Goal: Information Seeking & Learning: Check status

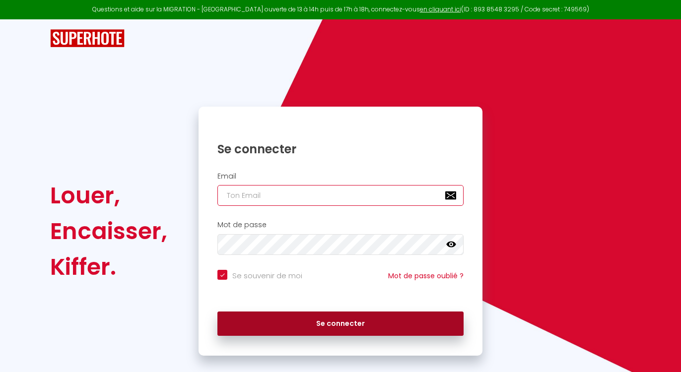
type input "[EMAIL_ADDRESS][DOMAIN_NAME]"
click at [301, 325] on button "Se connecter" at bounding box center [340, 324] width 246 height 25
click at [350, 320] on button "Se connecter" at bounding box center [340, 324] width 246 height 25
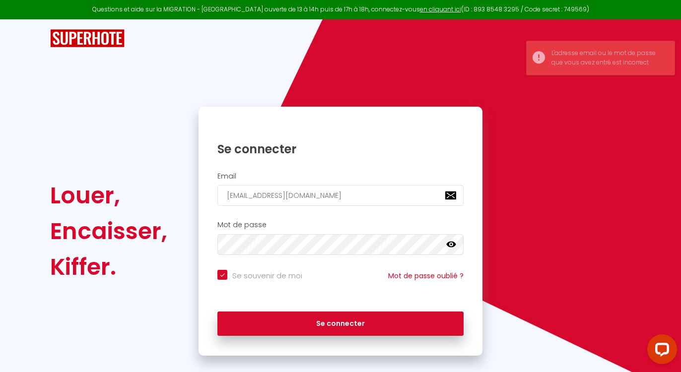
click at [456, 247] on icon at bounding box center [451, 245] width 10 height 10
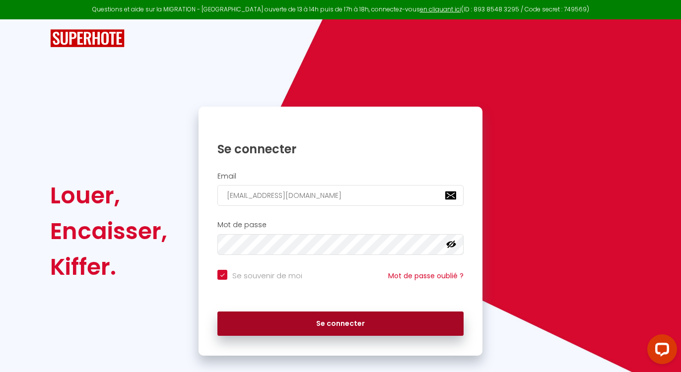
click at [308, 329] on button "Se connecter" at bounding box center [340, 324] width 246 height 25
checkbox input "true"
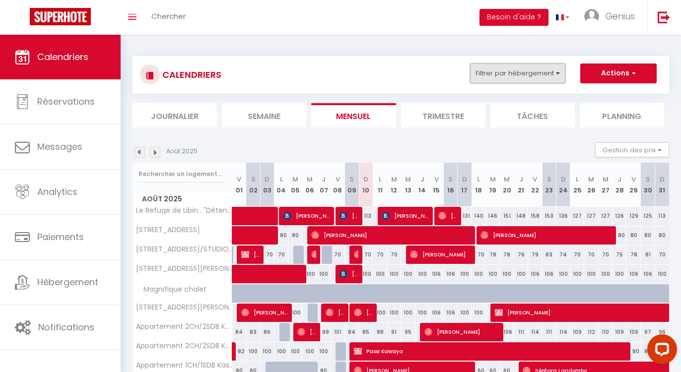
click at [504, 74] on button "Filtrer par hébergement" at bounding box center [517, 74] width 95 height 20
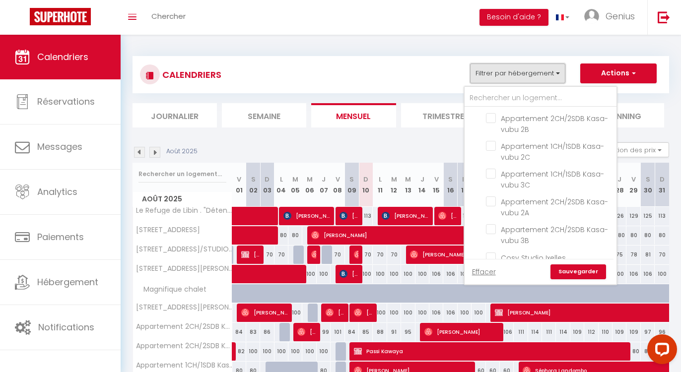
scroll to position [94, 0]
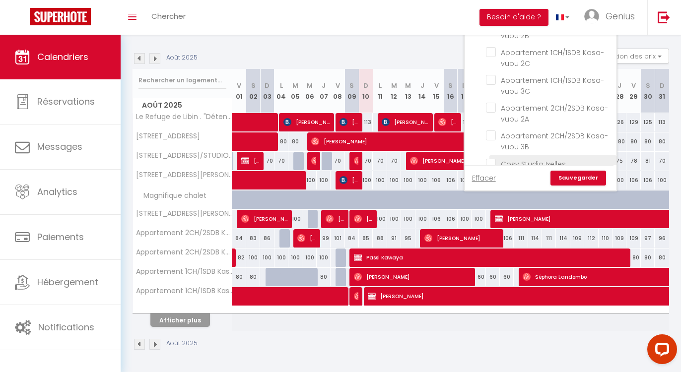
click at [493, 158] on input "Cosy Studio Ixelles" at bounding box center [549, 163] width 127 height 10
checkbox input "true"
checkbox input "false"
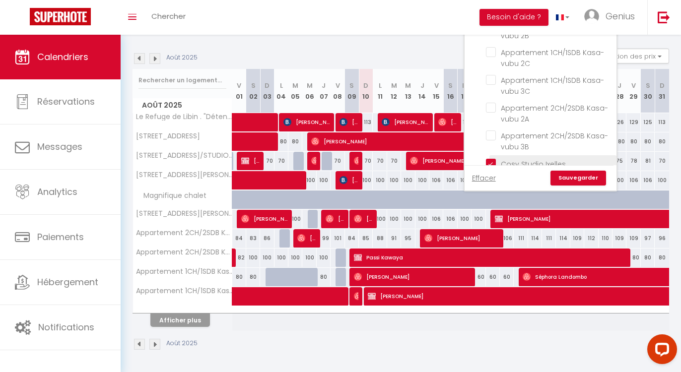
checkbox input "false"
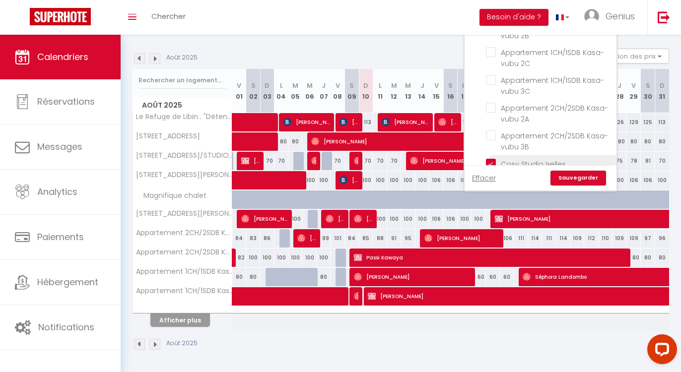
checkbox input "false"
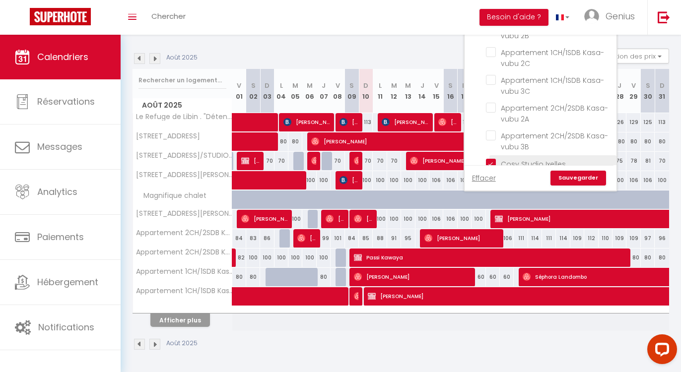
checkbox input "false"
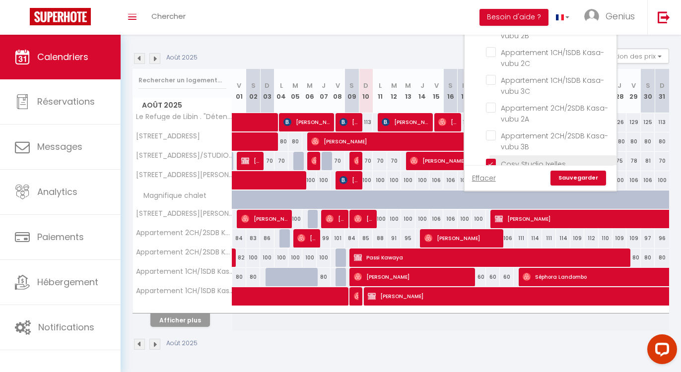
checkbox input "false"
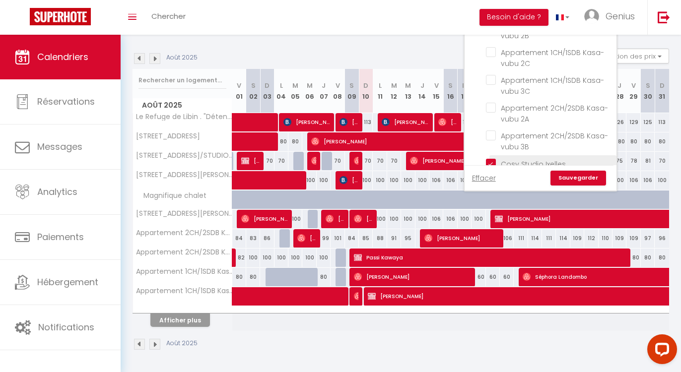
checkbox input "false"
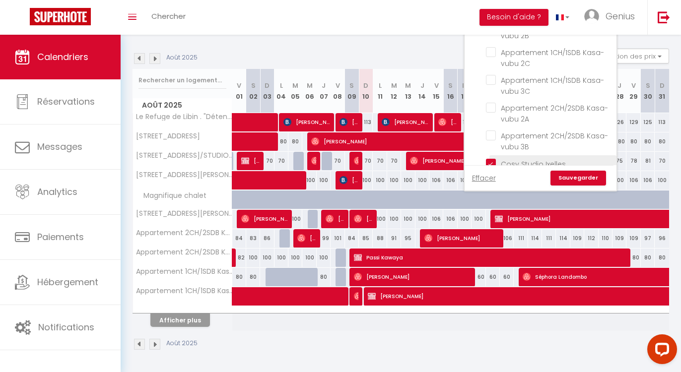
checkbox input "false"
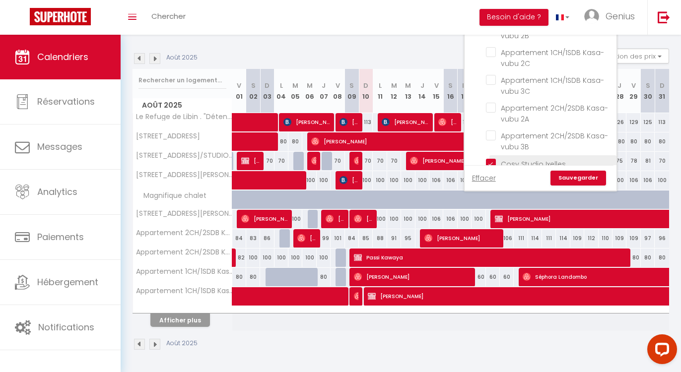
checkbox input "false"
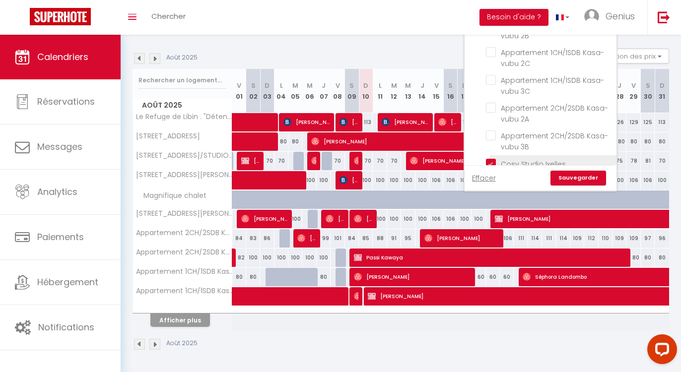
checkbox input "false"
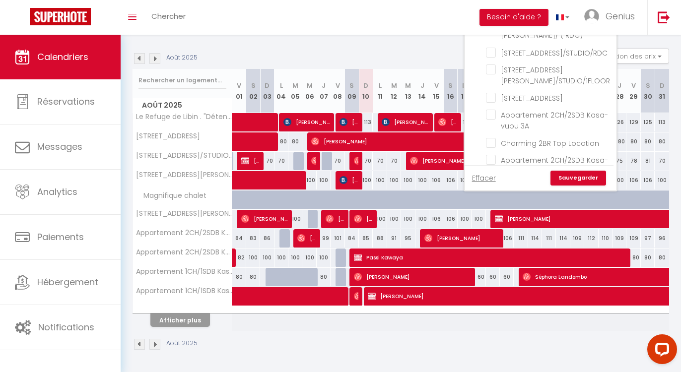
scroll to position [755, 0]
click at [494, 95] on input "[STREET_ADDRESS]" at bounding box center [549, 100] width 127 height 10
checkbox input "true"
checkbox input "false"
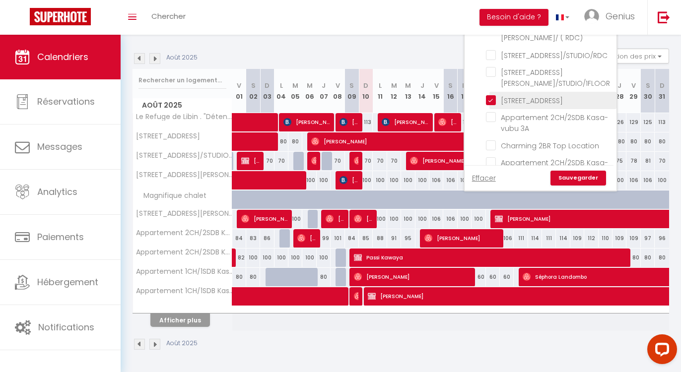
checkbox input "false"
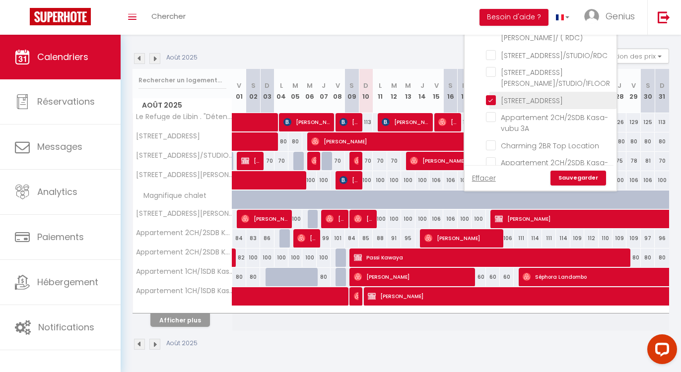
checkbox input "false"
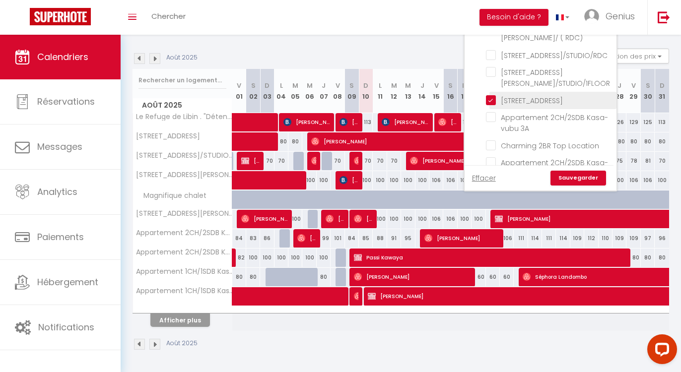
checkbox input "false"
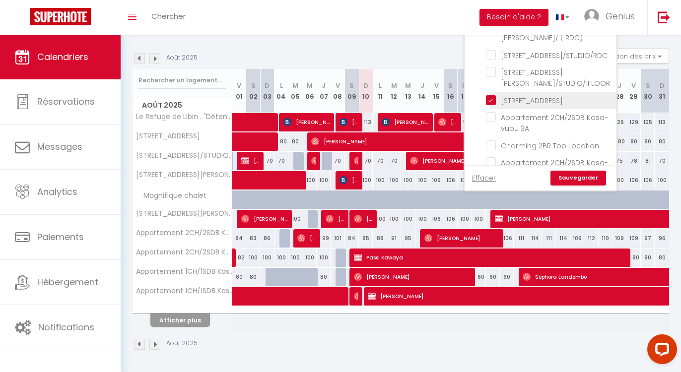
checkbox input "false"
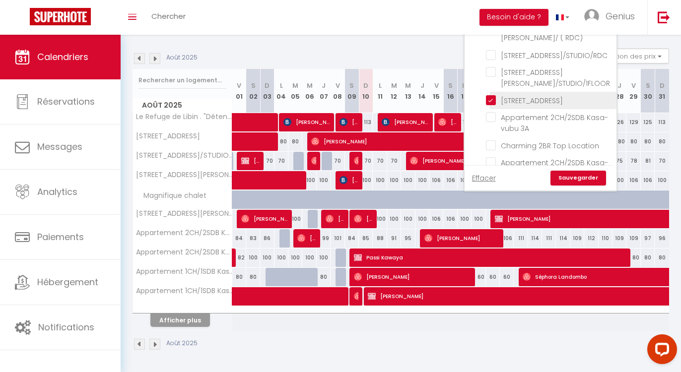
checkbox input "false"
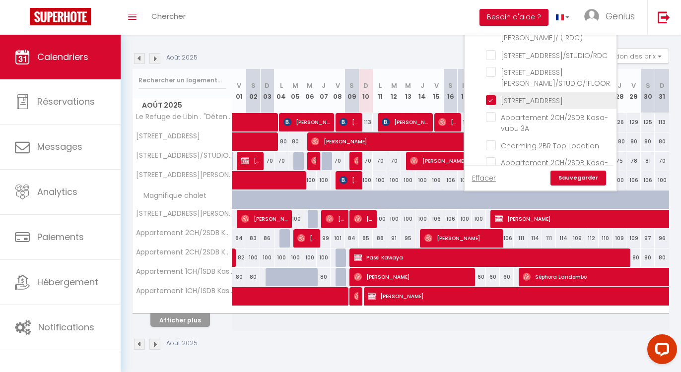
checkbox input "false"
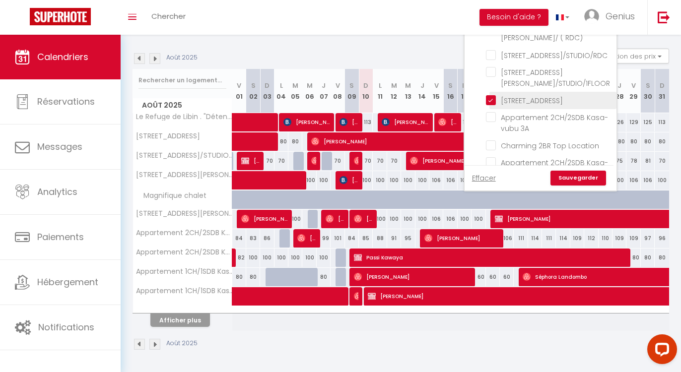
checkbox input "false"
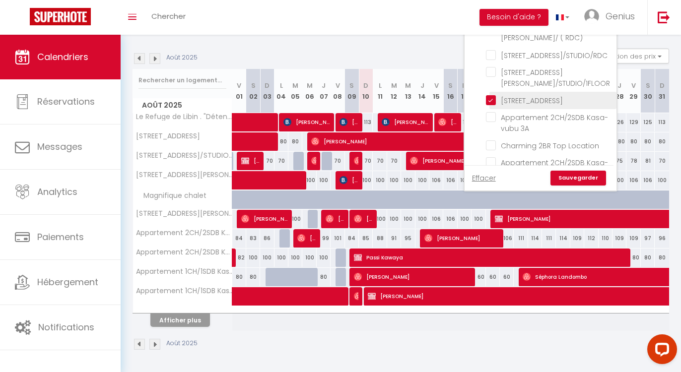
checkbox input "false"
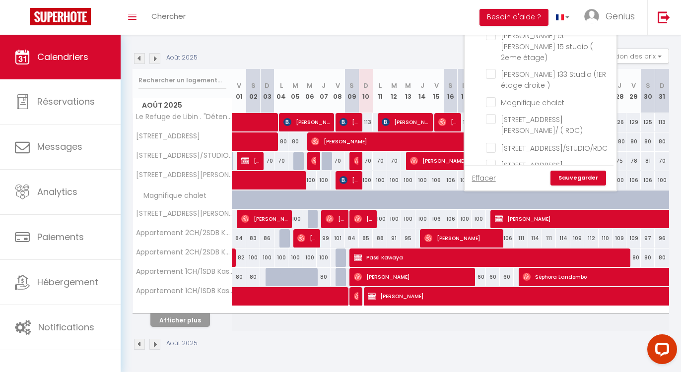
scroll to position [672, 0]
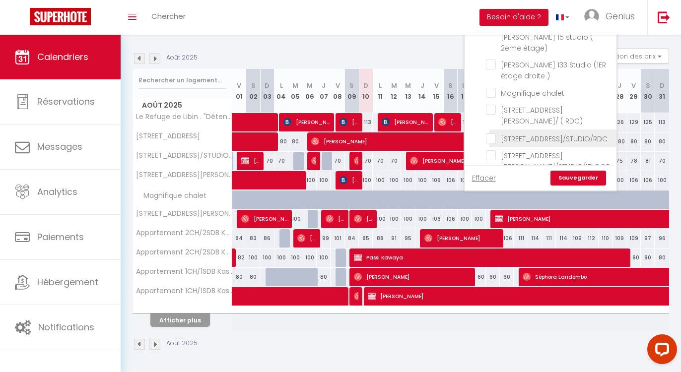
click at [497, 133] on input "[STREET_ADDRESS]/STUDIO/RDC" at bounding box center [549, 138] width 127 height 10
checkbox input "true"
checkbox input "false"
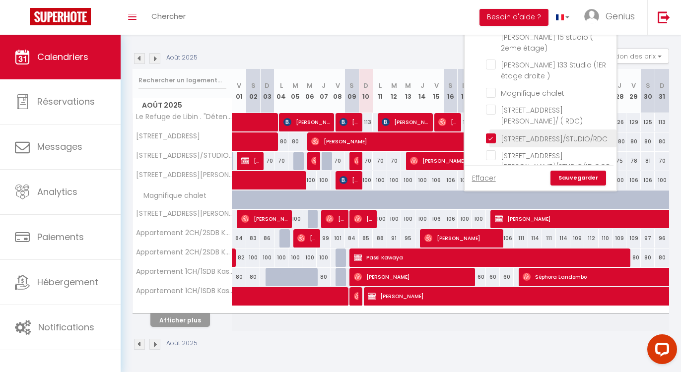
checkbox input "false"
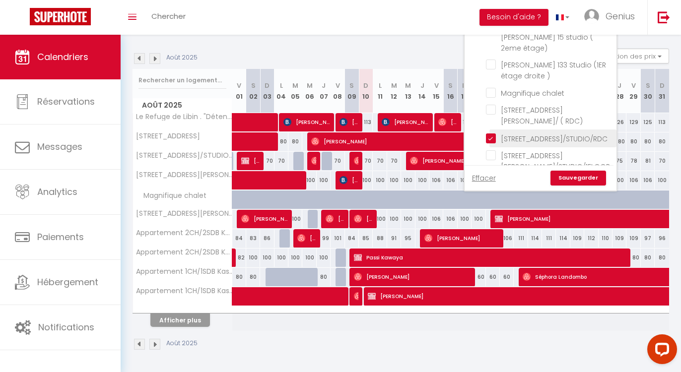
checkbox input "false"
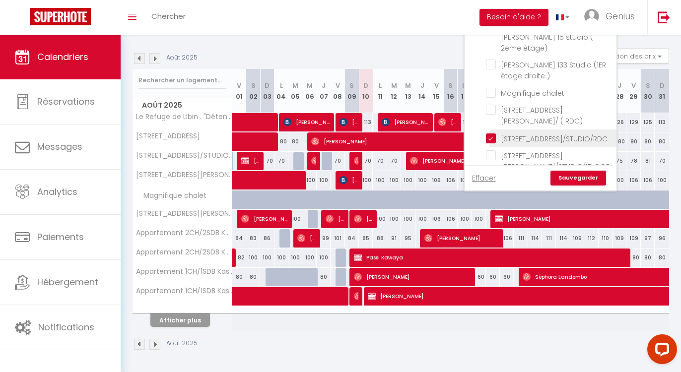
checkbox input "false"
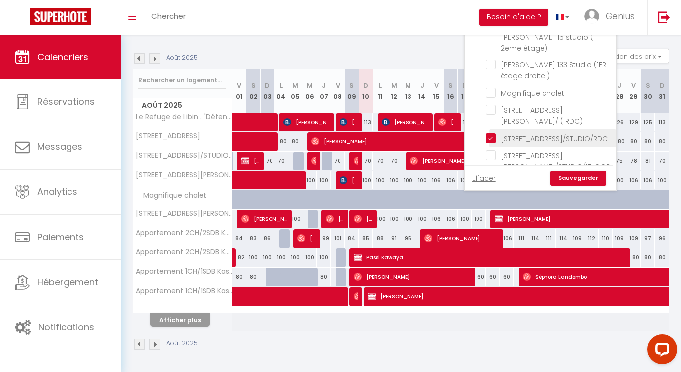
checkbox input "false"
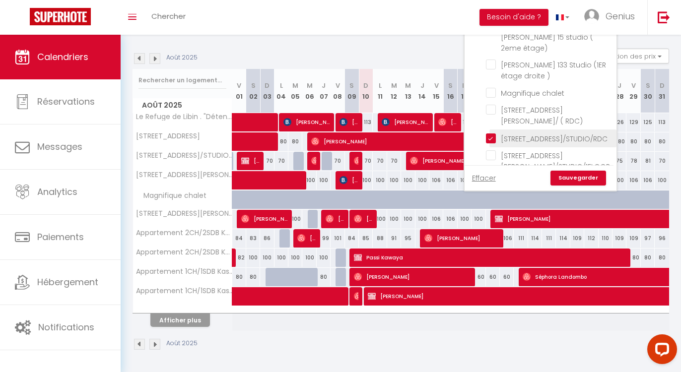
checkbox input "false"
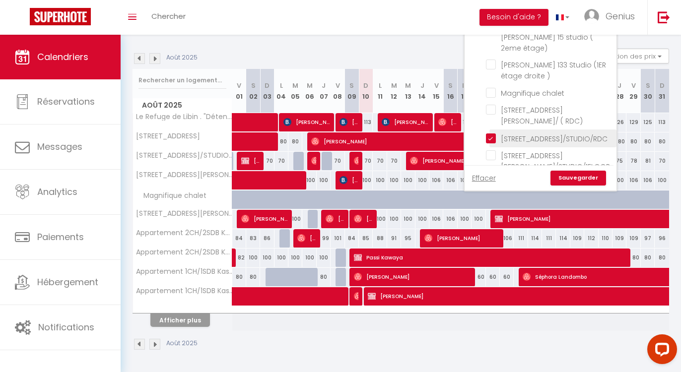
checkbox input "false"
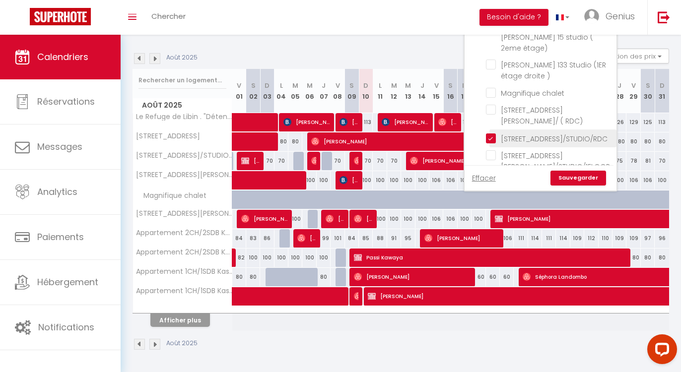
checkbox input "false"
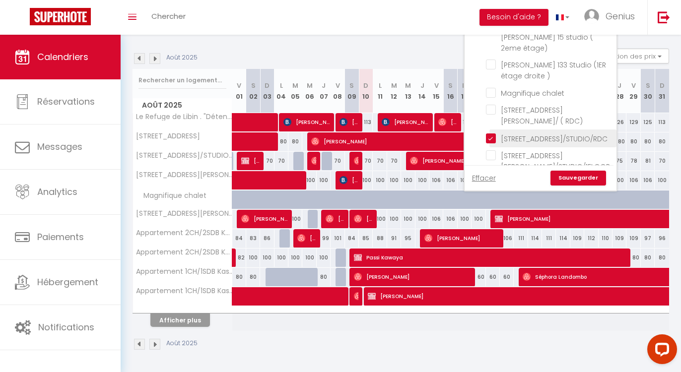
checkbox input "false"
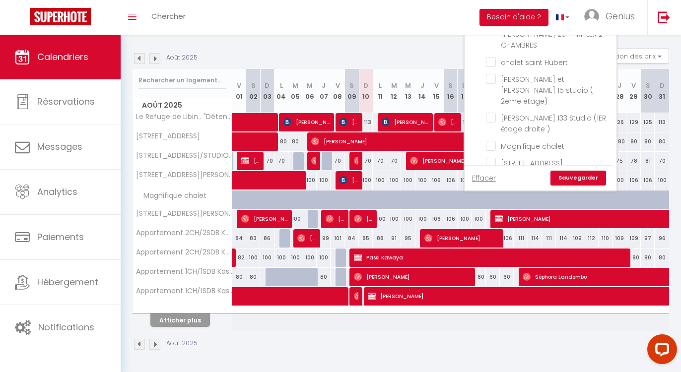
scroll to position [616, 0]
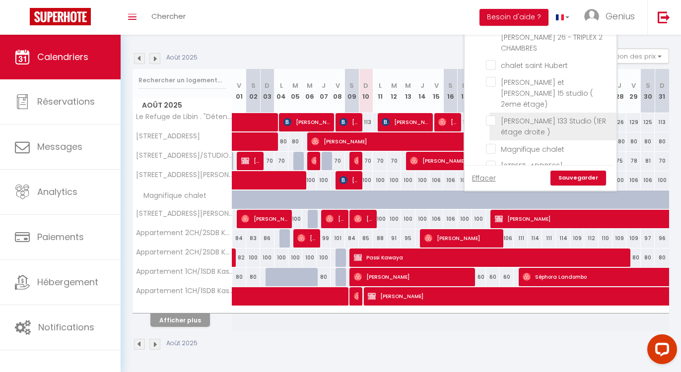
click at [498, 116] on input "[PERSON_NAME] 133 Studio (1ER étage droite )" at bounding box center [549, 121] width 127 height 10
checkbox input "true"
checkbox input "false"
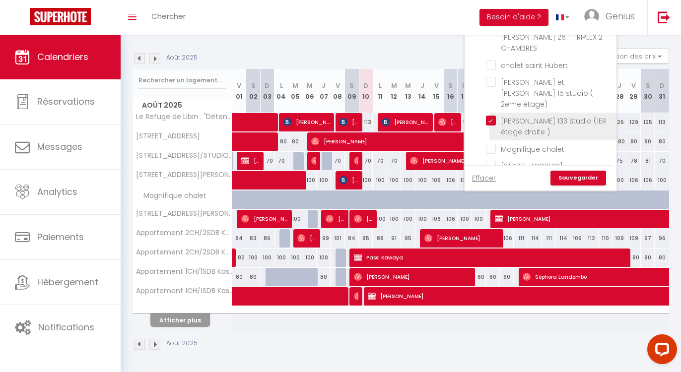
checkbox input "false"
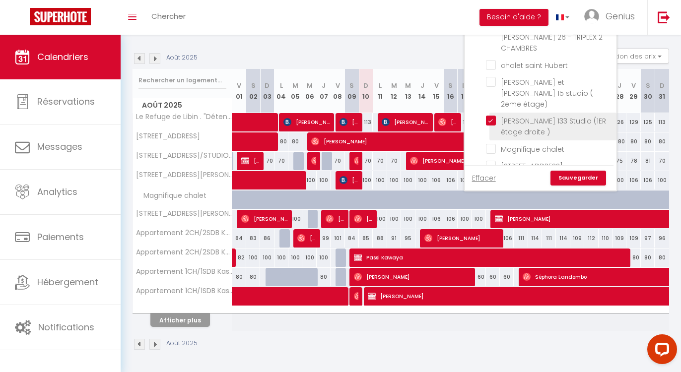
checkbox input "false"
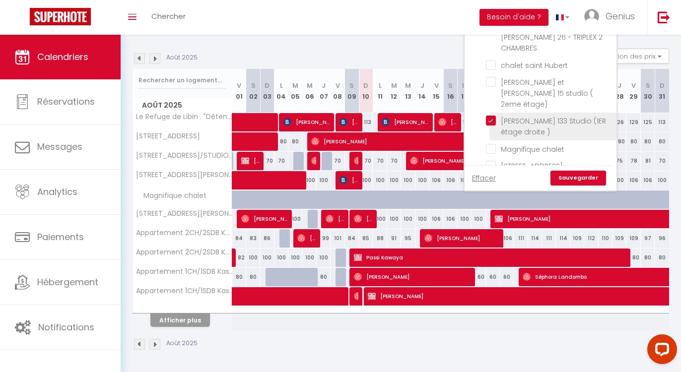
checkbox input "false"
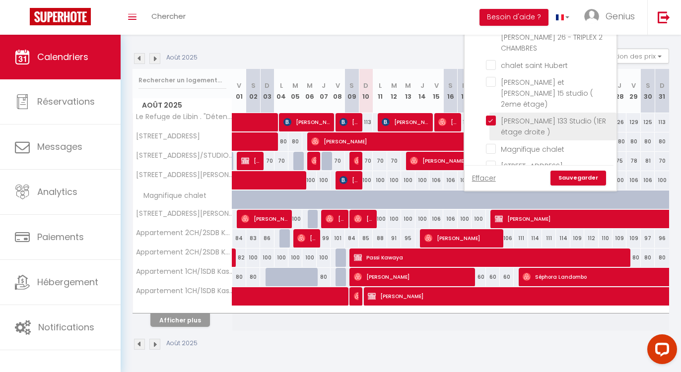
checkbox input "false"
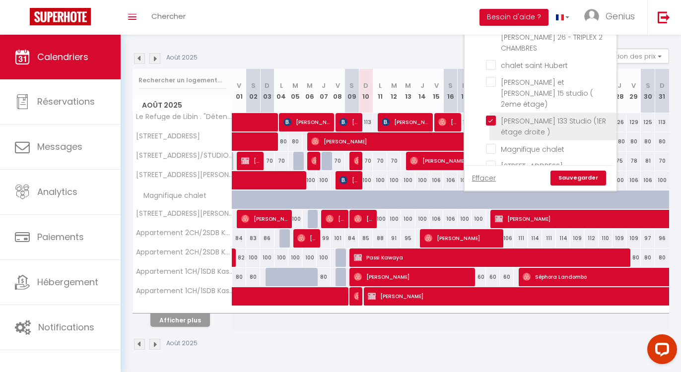
checkbox input "false"
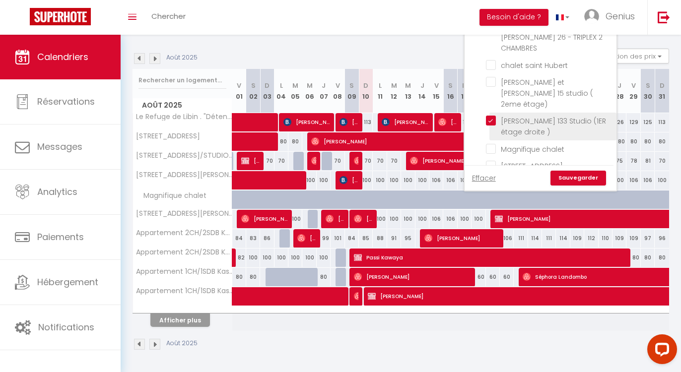
checkbox input "false"
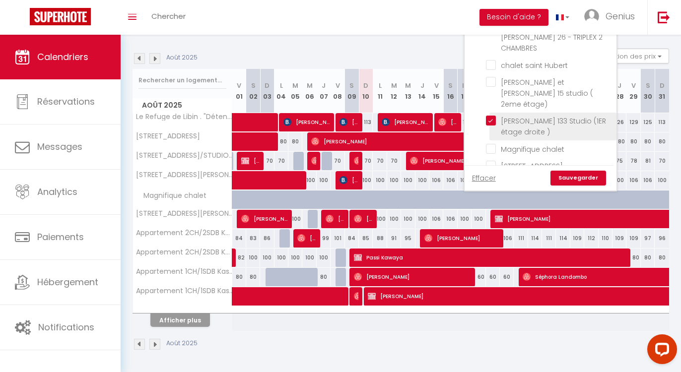
checkbox input "false"
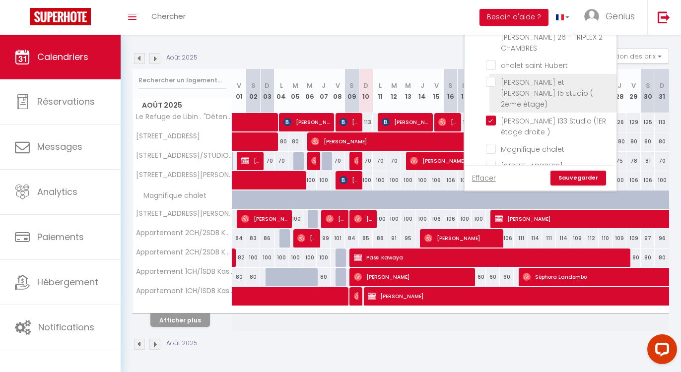
click at [491, 77] on input "[PERSON_NAME] et [PERSON_NAME] 15 studio ( 2eme étage)" at bounding box center [549, 82] width 127 height 10
checkbox input "true"
checkbox input "false"
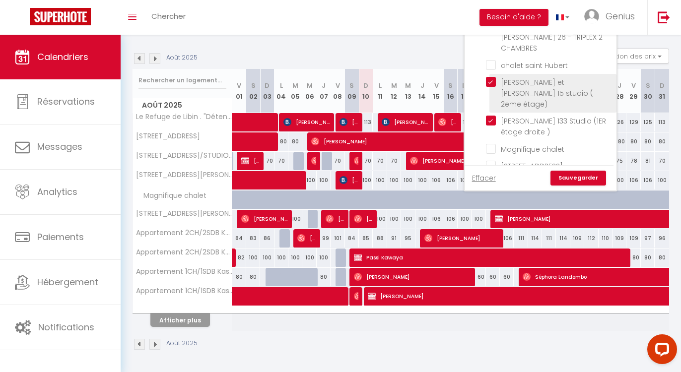
checkbox input "false"
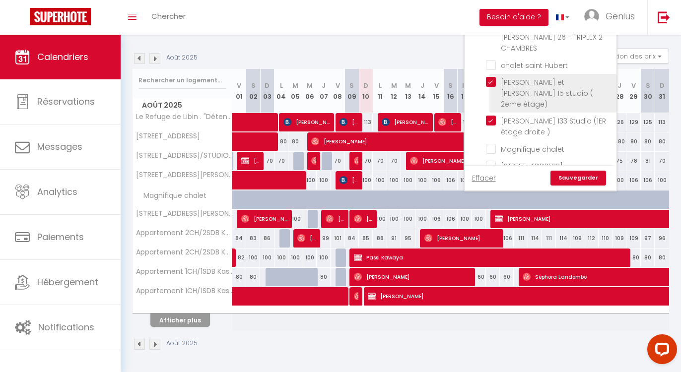
checkbox input "false"
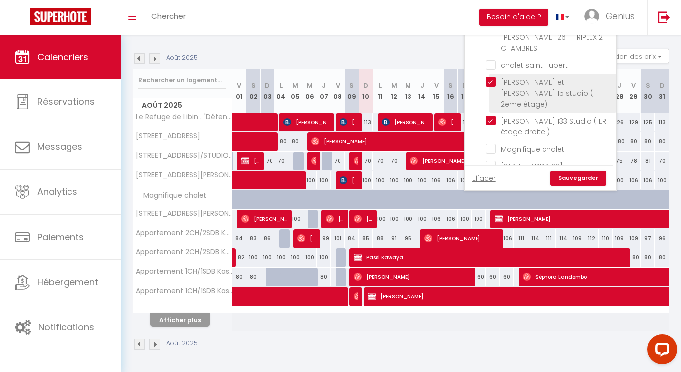
checkbox input "false"
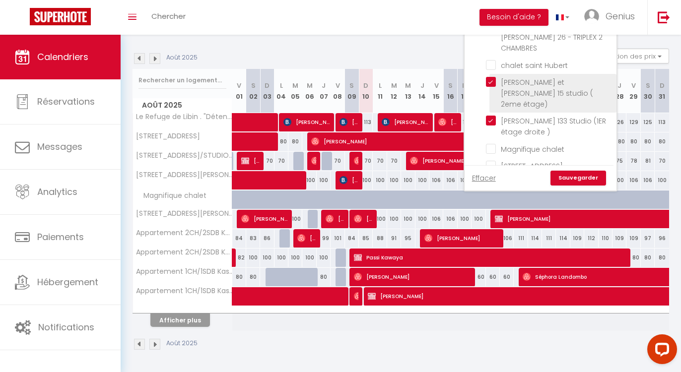
checkbox input "false"
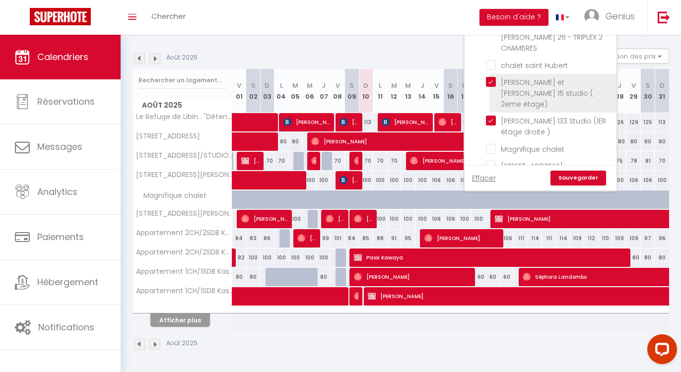
checkbox input "false"
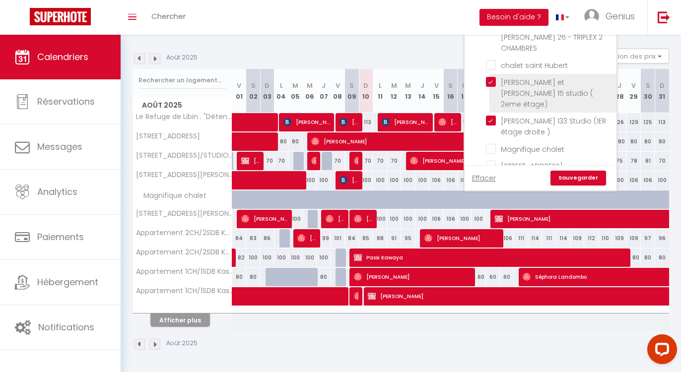
checkbox input "false"
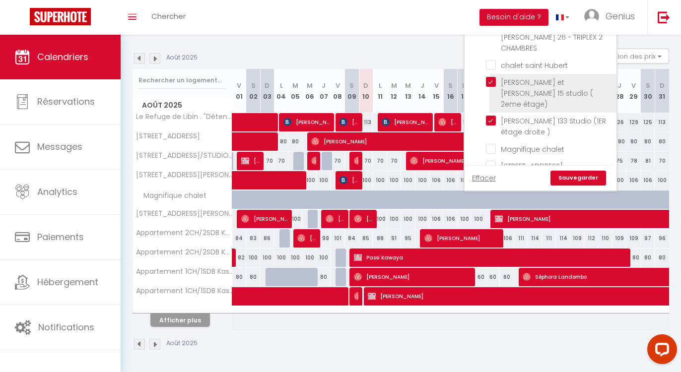
checkbox input "false"
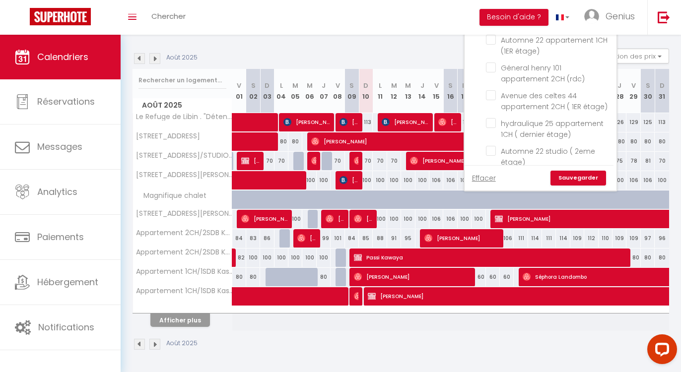
scroll to position [193, 0]
click at [495, 61] on li "Géneral henry 101 appartement 2CH (rdc)" at bounding box center [552, 75] width 127 height 28
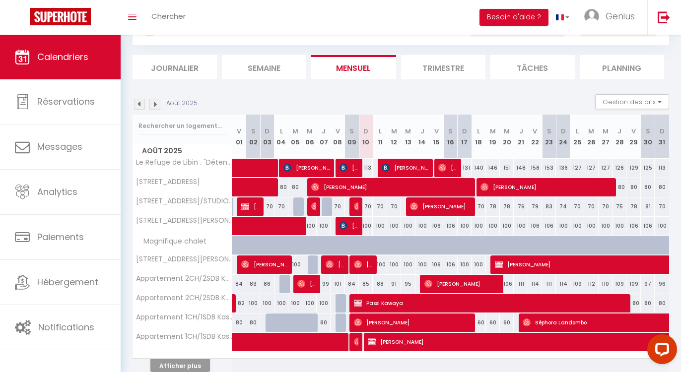
scroll to position [7, 0]
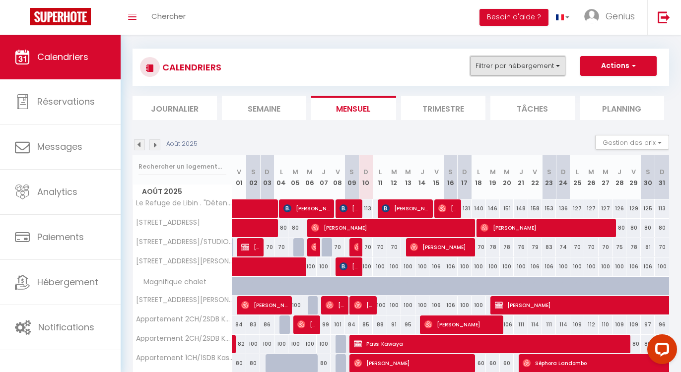
click at [528, 68] on button "Filtrer par hébergement" at bounding box center [517, 66] width 95 height 20
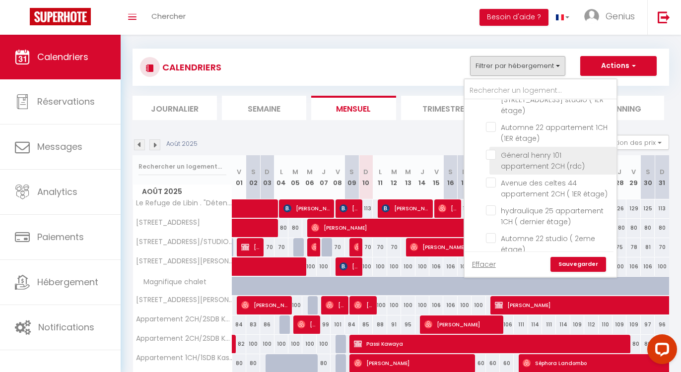
click at [492, 150] on input "Géneral henry 101 appartement 2CH (rdc)" at bounding box center [549, 155] width 127 height 10
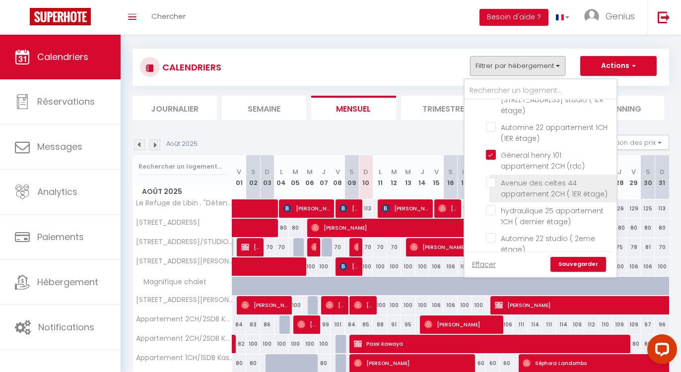
click at [488, 178] on input "Avenue des celtes 44 appartement 2CH ( 1ER étage)" at bounding box center [549, 183] width 127 height 10
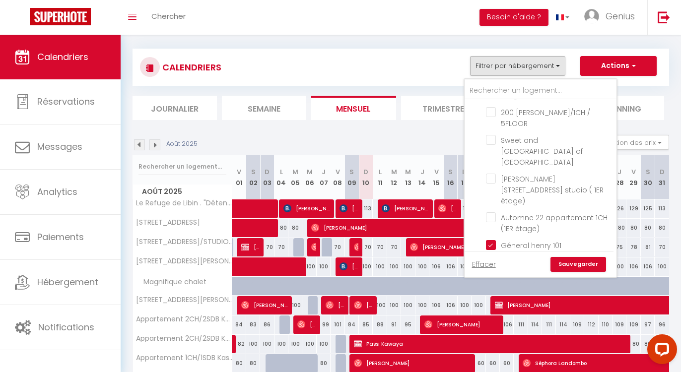
scroll to position [101, 0]
click at [577, 265] on link "Sauvegarder" at bounding box center [578, 264] width 56 height 15
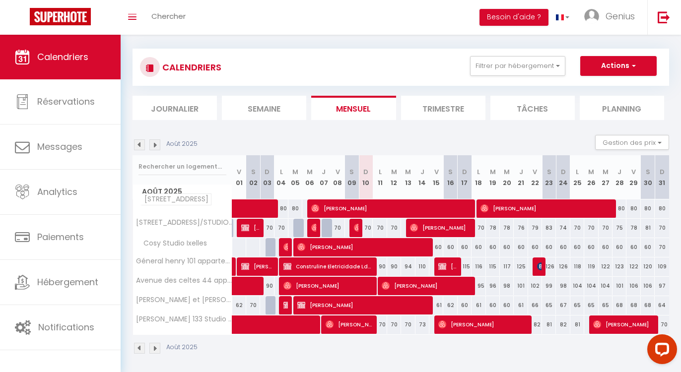
drag, startPoint x: 310, startPoint y: 198, endPoint x: 207, endPoint y: 201, distance: 102.8
click at [207, 201] on div "Août 2025 V 01 S 02 D 03 L 04 M 05 M 06 J 07 V 08 S 09 D 10 L 11 M 12 M 13 J 14…" at bounding box center [401, 245] width 537 height 180
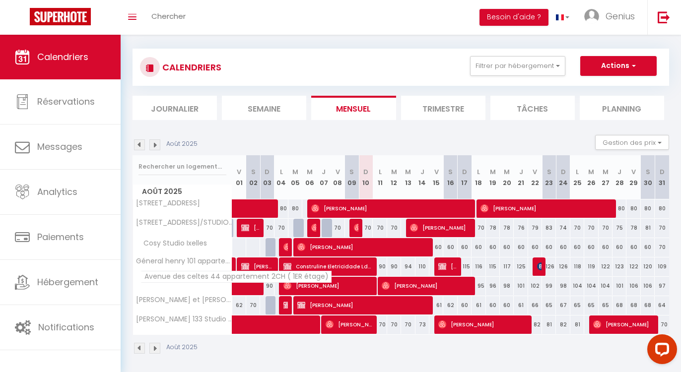
click at [229, 280] on span "Avenue des celtes 44 appartement 2CH ( 1ER étage)" at bounding box center [235, 277] width 191 height 12
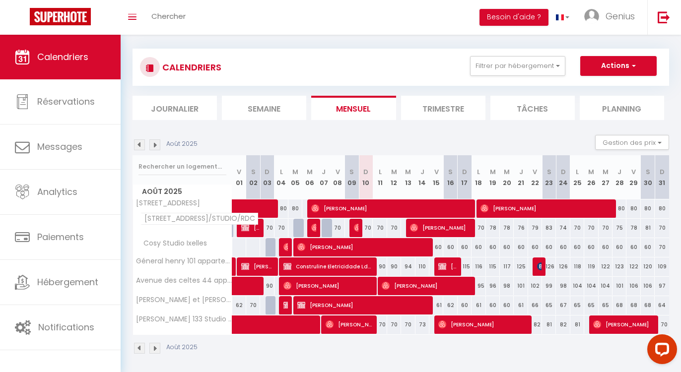
click at [212, 225] on span "[STREET_ADDRESS]/STUDIO/RDC" at bounding box center [199, 219] width 118 height 12
click at [139, 144] on img at bounding box center [139, 144] width 11 height 11
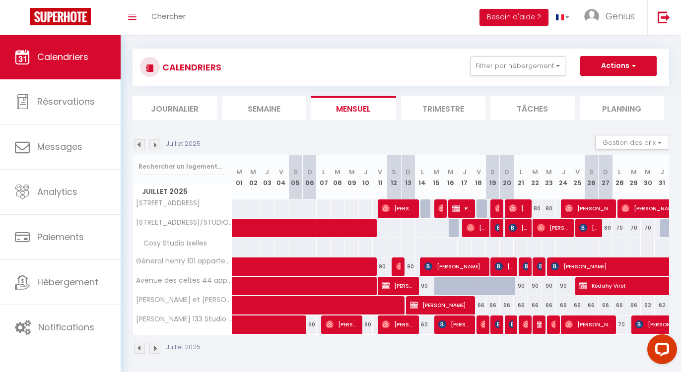
click at [139, 144] on img at bounding box center [139, 144] width 11 height 11
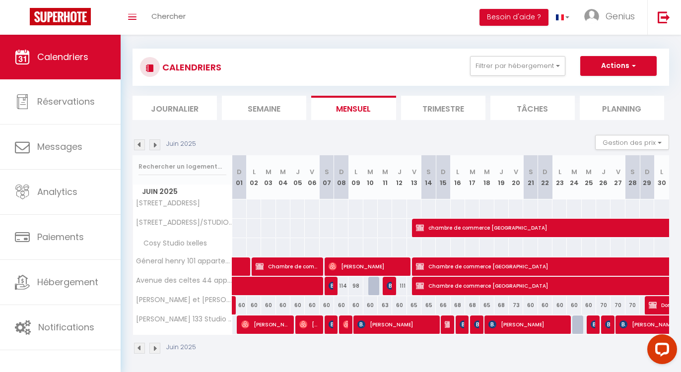
click at [139, 144] on img at bounding box center [139, 144] width 11 height 11
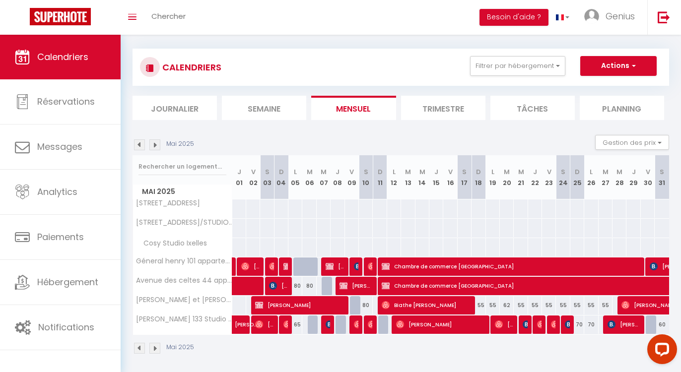
click at [138, 146] on img at bounding box center [139, 144] width 11 height 11
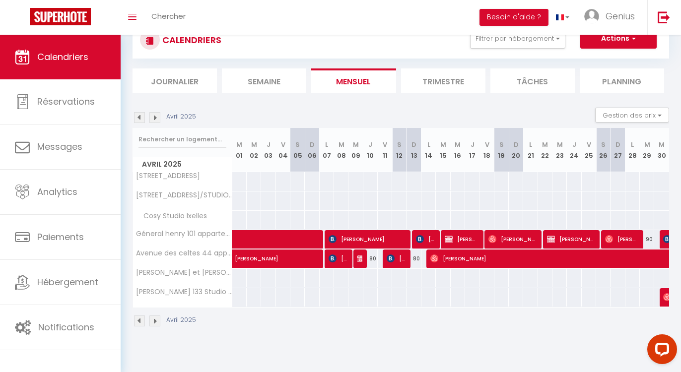
scroll to position [34, 0]
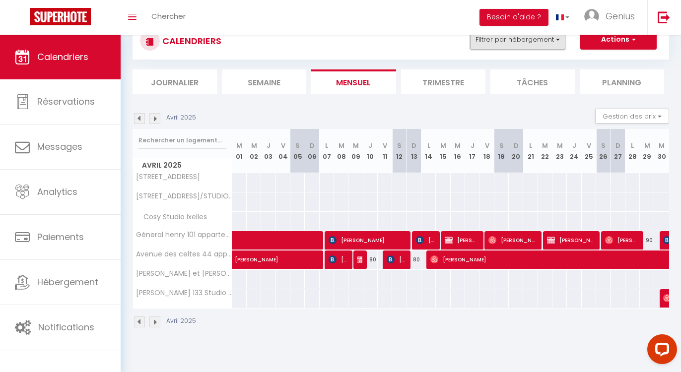
click at [553, 44] on button "Filtrer par hébergement" at bounding box center [517, 40] width 95 height 20
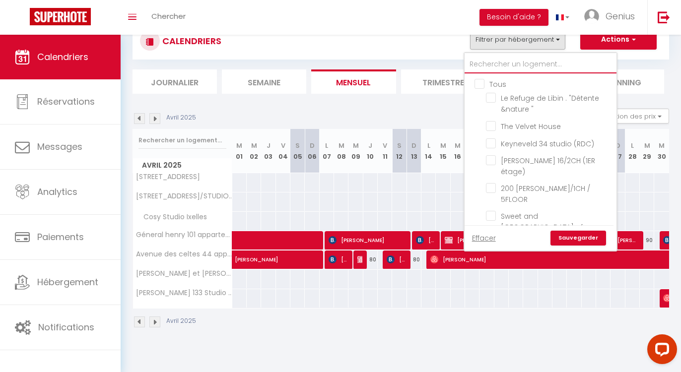
click at [538, 62] on input "text" at bounding box center [541, 65] width 152 height 18
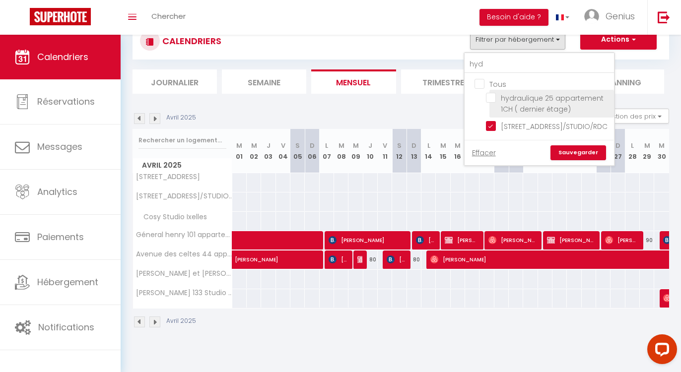
click at [491, 93] on input "hydraulique 25 appartement 1CH ( dernier étage)" at bounding box center [548, 98] width 125 height 10
click at [573, 160] on link "Sauvegarder" at bounding box center [578, 152] width 56 height 15
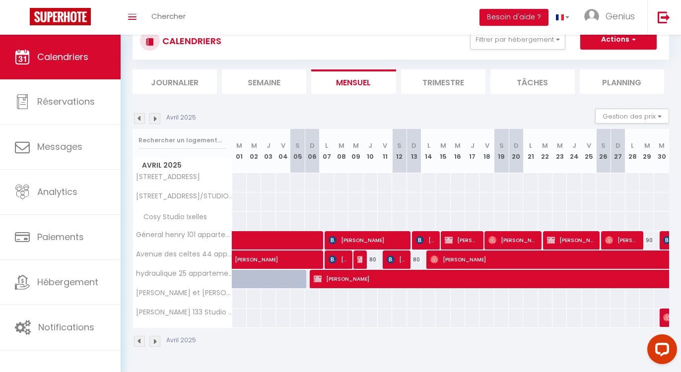
click at [148, 122] on div "Avril 2025" at bounding box center [166, 118] width 67 height 11
click at [141, 122] on img at bounding box center [139, 118] width 11 height 11
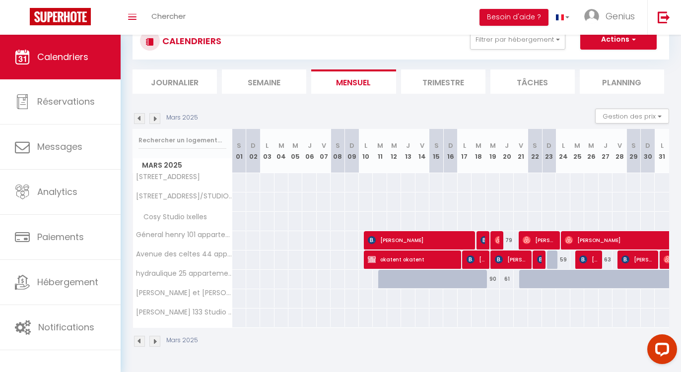
click at [155, 118] on img at bounding box center [154, 118] width 11 height 11
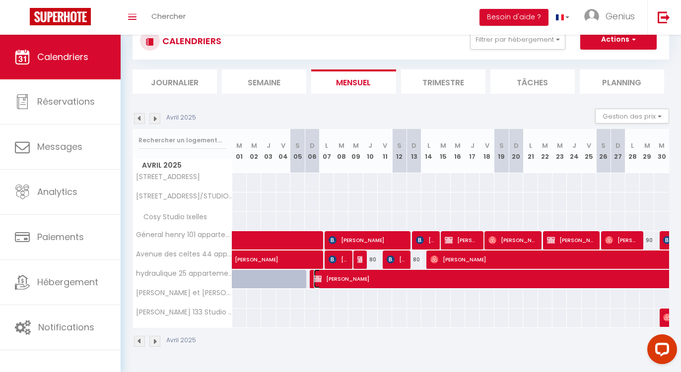
click at [400, 281] on span "[PERSON_NAME]" at bounding box center [656, 279] width 685 height 19
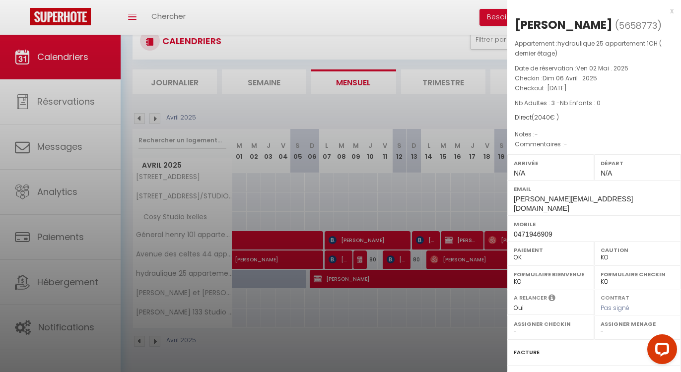
click at [665, 13] on div "x" at bounding box center [590, 11] width 166 height 12
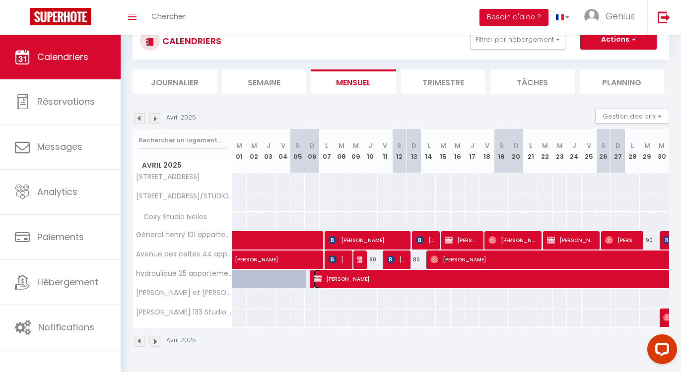
click at [439, 278] on span "[PERSON_NAME]" at bounding box center [656, 279] width 685 height 19
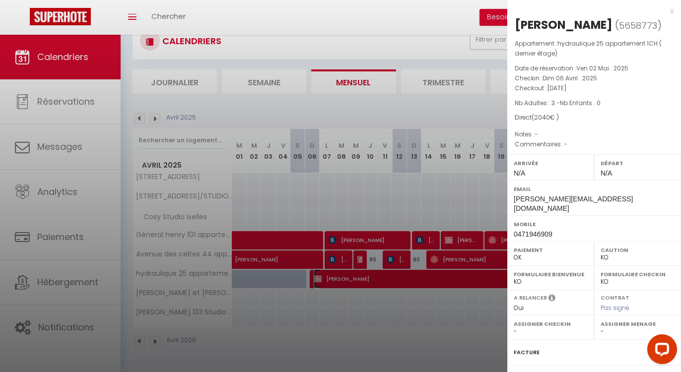
scroll to position [24, 0]
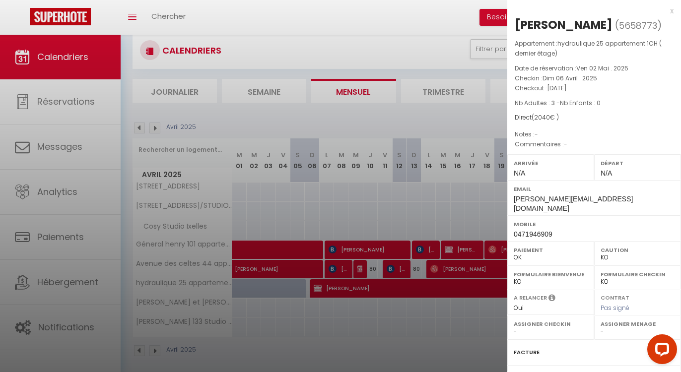
drag, startPoint x: 514, startPoint y: 21, endPoint x: 588, endPoint y: 129, distance: 130.9
click at [588, 129] on div "[PERSON_NAME] ( 5658773 ) Appartement : hydraulique 25 appartement 1CH ( dernie…" at bounding box center [594, 242] width 174 height 450
copy div "[PERSON_NAME] ( 5658773 ) Appartement : hydraulique 25 appartement 1CH ( dernie…"
click at [438, 43] on div at bounding box center [340, 186] width 681 height 372
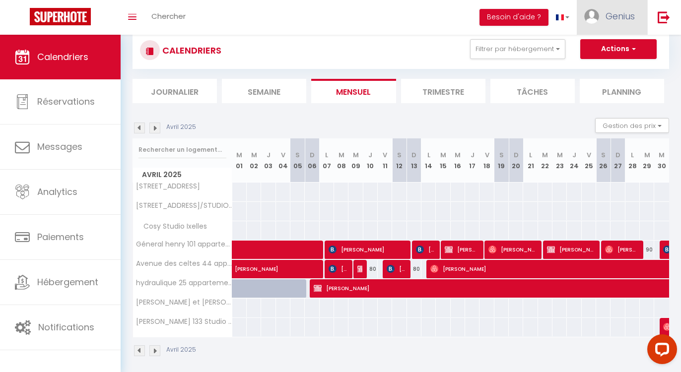
click at [602, 22] on link "Genius" at bounding box center [612, 17] width 70 height 35
click at [602, 66] on link "Équipe" at bounding box center [607, 67] width 73 height 17
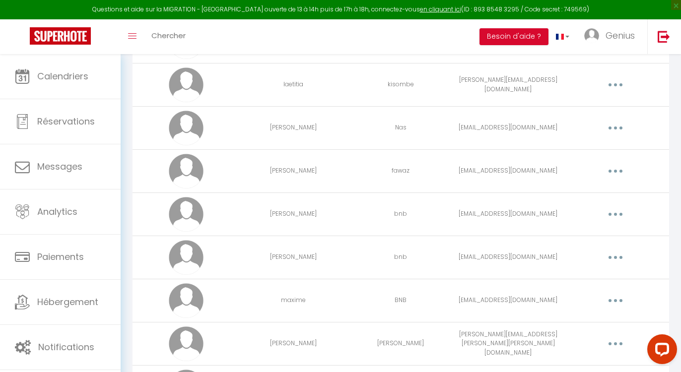
scroll to position [130, 0]
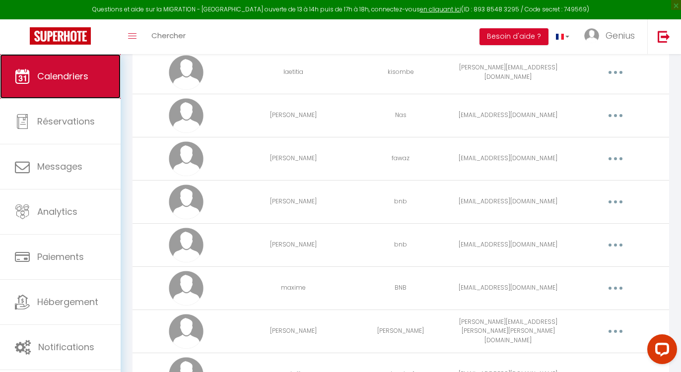
click at [109, 75] on link "Calendriers" at bounding box center [60, 76] width 121 height 45
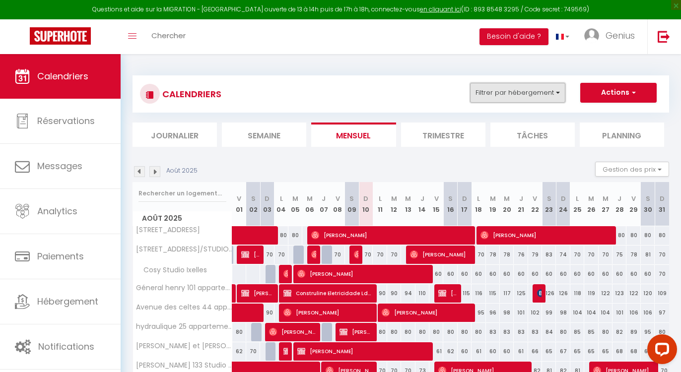
click at [516, 87] on button "Filtrer par hébergement" at bounding box center [517, 93] width 95 height 20
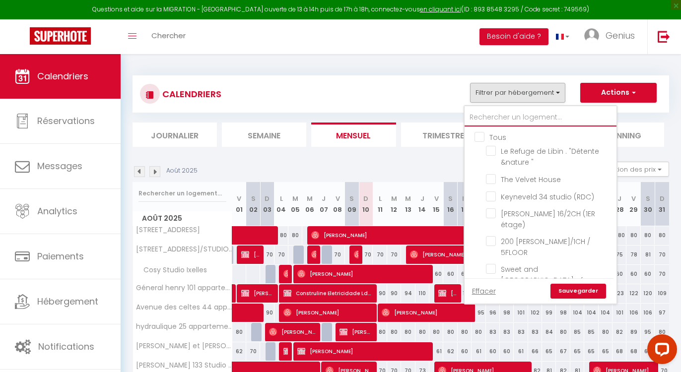
click at [506, 115] on input "text" at bounding box center [541, 118] width 152 height 18
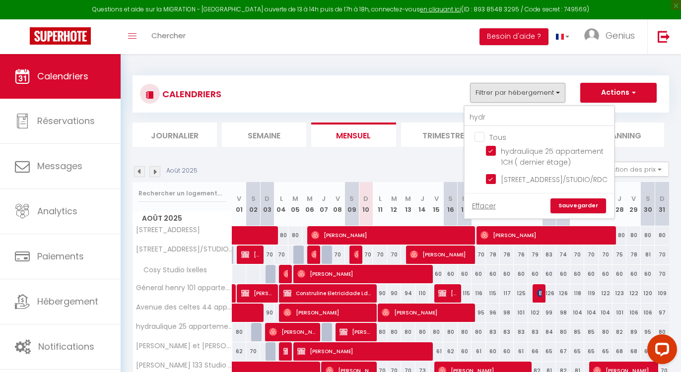
click at [568, 210] on link "Sauvegarder" at bounding box center [578, 206] width 56 height 15
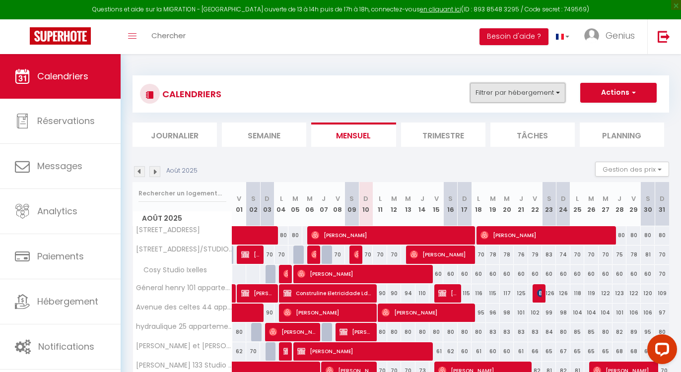
click at [495, 93] on button "Filtrer par hébergement" at bounding box center [517, 93] width 95 height 20
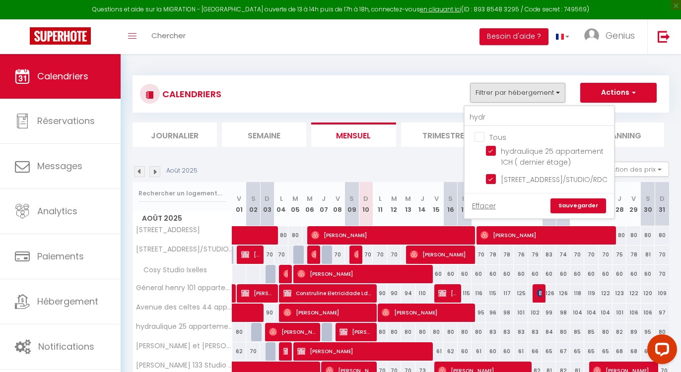
click at [482, 137] on input "Tous" at bounding box center [549, 137] width 149 height 10
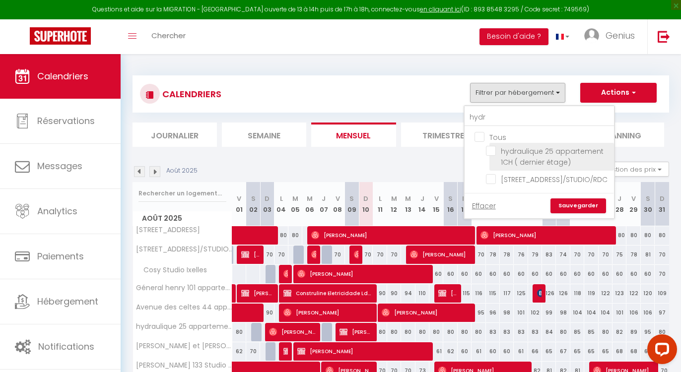
click at [493, 152] on input "hydraulique 25 appartement 1CH ( dernier étage)" at bounding box center [548, 151] width 125 height 10
click at [572, 213] on link "Sauvegarder" at bounding box center [578, 206] width 56 height 15
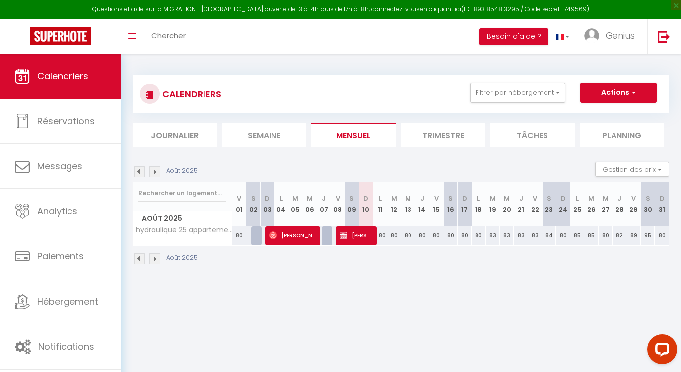
click at [147, 260] on div "Août 2025" at bounding box center [167, 259] width 68 height 11
click at [143, 260] on div "Août 2025" at bounding box center [167, 259] width 68 height 11
click at [143, 260] on img at bounding box center [139, 259] width 11 height 11
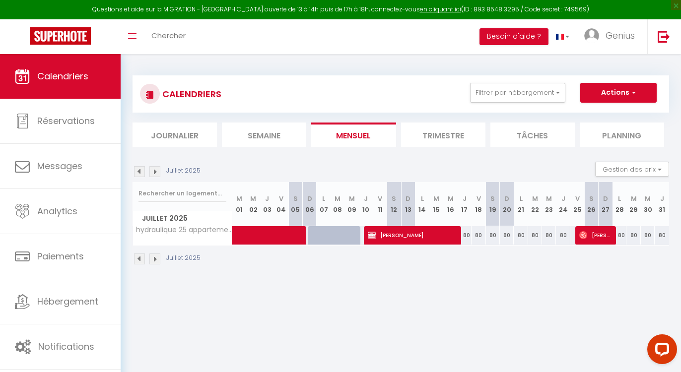
click at [140, 262] on img at bounding box center [139, 259] width 11 height 11
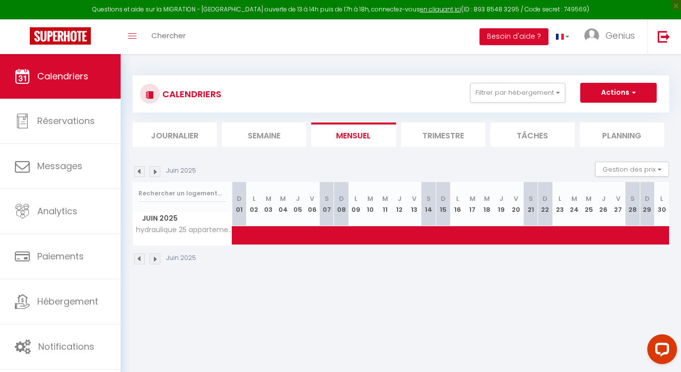
click at [140, 262] on img at bounding box center [139, 259] width 11 height 11
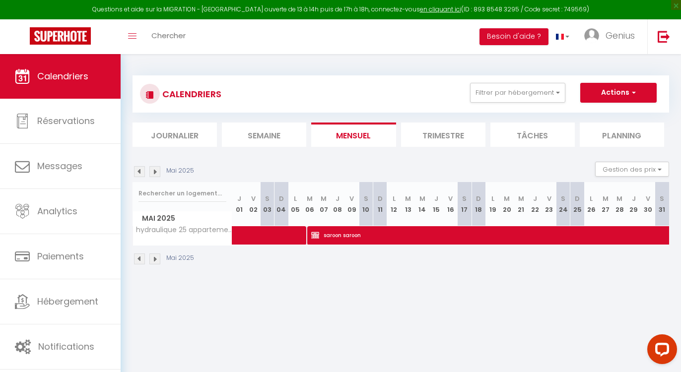
click at [136, 262] on img at bounding box center [139, 259] width 11 height 11
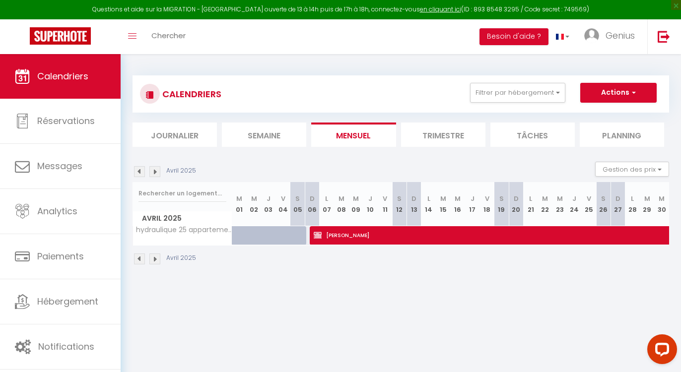
click at [156, 261] on img at bounding box center [154, 259] width 11 height 11
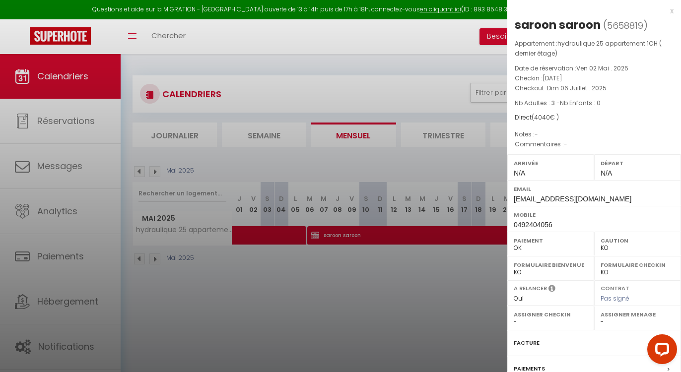
drag, startPoint x: 513, startPoint y: 23, endPoint x: 591, endPoint y: 95, distance: 106.1
click at [591, 95] on div "saroon saroon ( 5658819 ) Appartement : hydraulique 25 appartement 1CH ( dernie…" at bounding box center [594, 237] width 174 height 441
copy div "saroon saroon ( 5658819 ) Appartement : hydraulique 25 appartement 1CH ( dernie…"
click at [420, 76] on div at bounding box center [340, 186] width 681 height 372
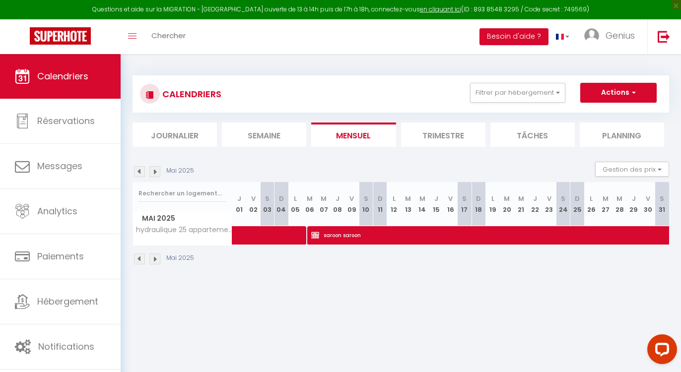
click at [156, 260] on img at bounding box center [154, 259] width 11 height 11
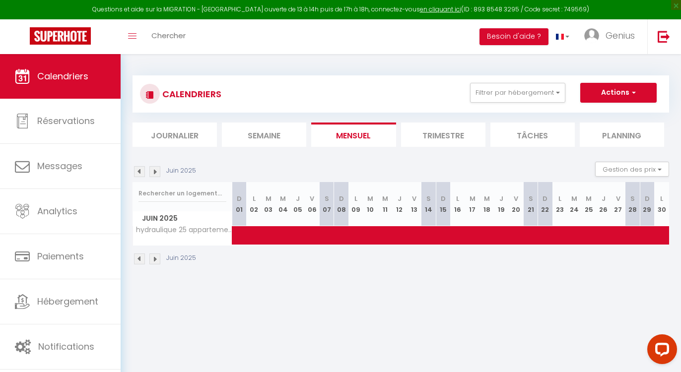
click at [157, 257] on img at bounding box center [154, 259] width 11 height 11
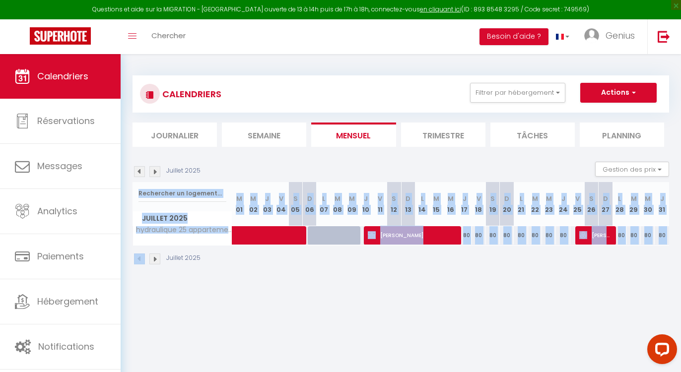
drag, startPoint x: 413, startPoint y: 248, endPoint x: 197, endPoint y: 187, distance: 224.7
click at [197, 187] on div "Juillet 2025 Gestion des prix Nb Nuits minimum Règles Disponibilité Juillet 202…" at bounding box center [401, 218] width 537 height 113
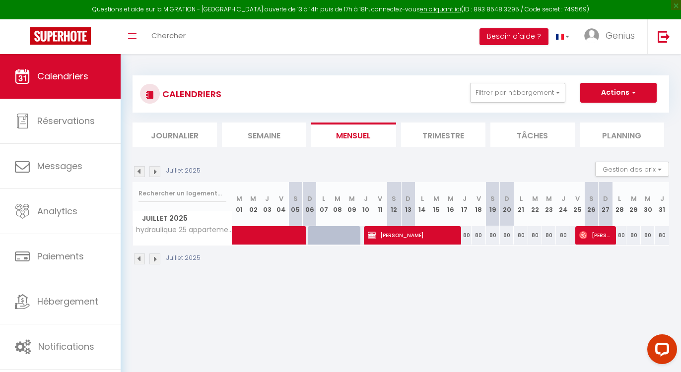
click at [228, 303] on body "Questions et aide sur la MIGRATION - [GEOGRAPHIC_DATA] ouverte de 13 à 14h puis…" at bounding box center [340, 240] width 681 height 372
click at [564, 92] on button "Filtrer par hébergement" at bounding box center [517, 93] width 95 height 20
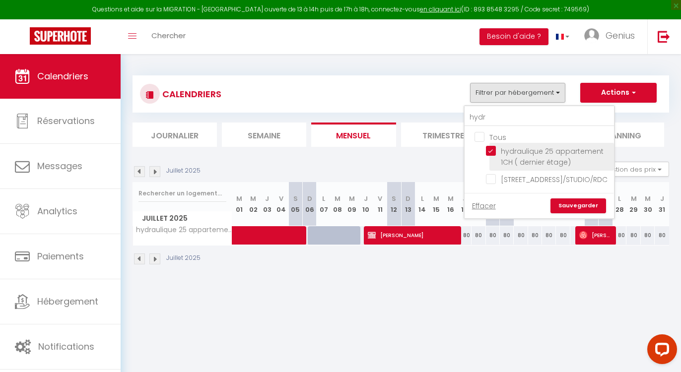
click at [488, 154] on input "hydraulique 25 appartement 1CH ( dernier étage)" at bounding box center [548, 151] width 125 height 10
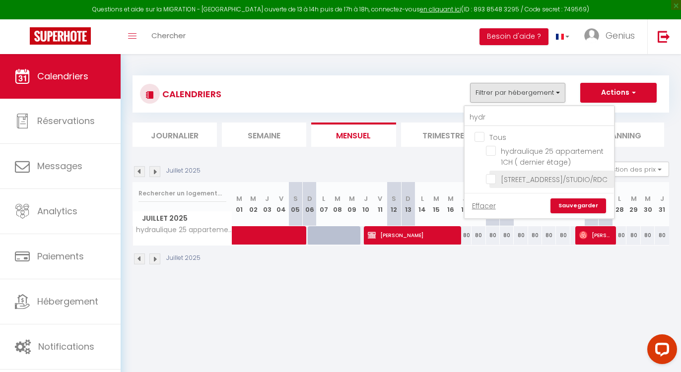
click at [515, 185] on span "[STREET_ADDRESS]/STUDIO/RDC" at bounding box center [554, 180] width 107 height 10
click at [515, 184] on input "[STREET_ADDRESS]/STUDIO/RDC" at bounding box center [548, 179] width 125 height 10
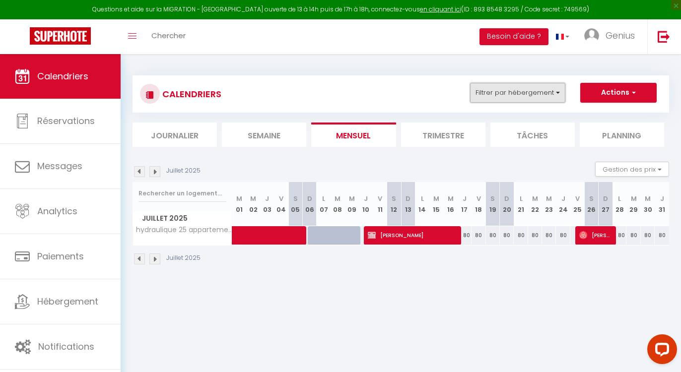
click at [532, 98] on button "Filtrer par hébergement" at bounding box center [517, 93] width 95 height 20
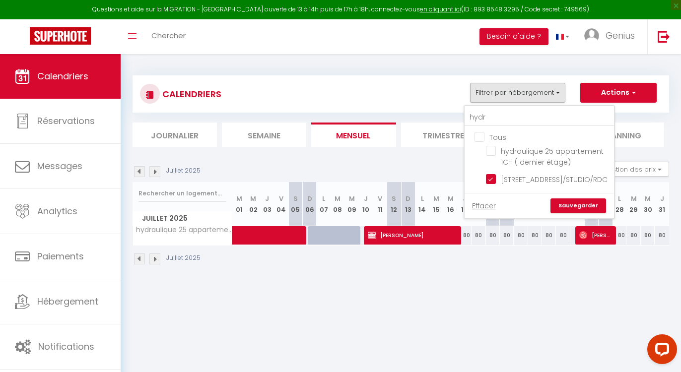
click at [568, 213] on link "Sauvegarder" at bounding box center [578, 206] width 56 height 15
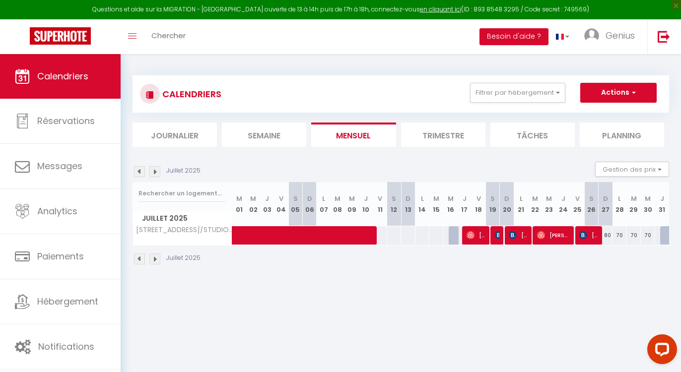
click at [139, 262] on img at bounding box center [139, 259] width 11 height 11
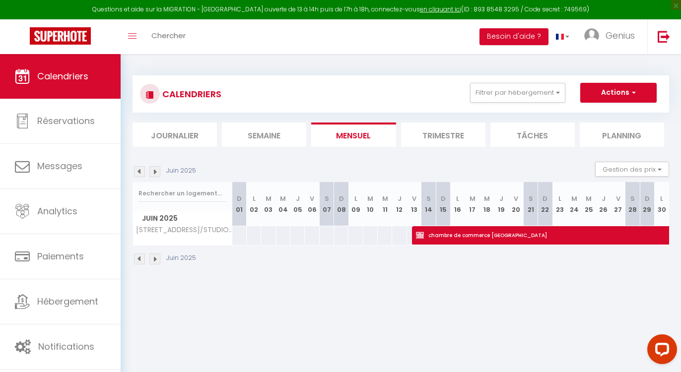
click at [139, 171] on img at bounding box center [139, 171] width 11 height 11
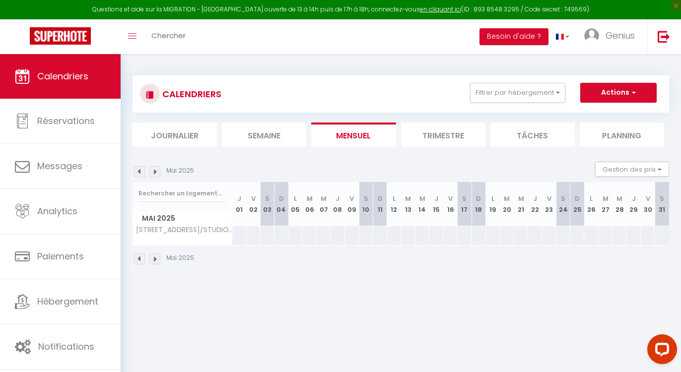
click at [157, 170] on img at bounding box center [154, 171] width 11 height 11
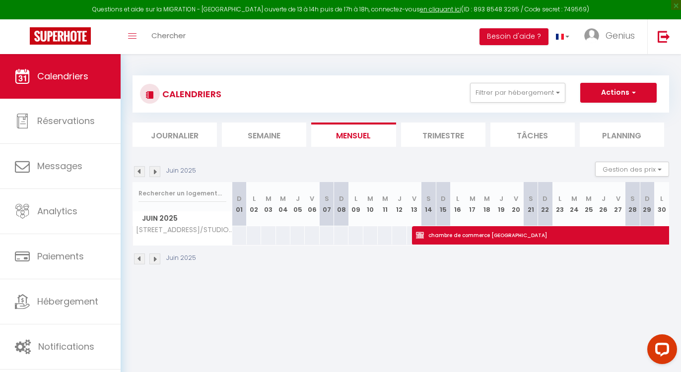
click at [157, 170] on img at bounding box center [154, 171] width 11 height 11
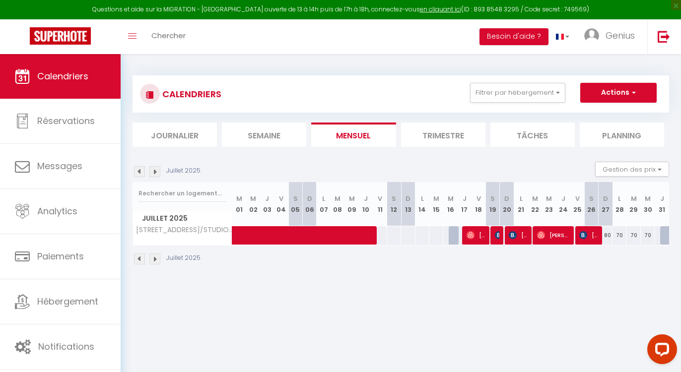
click at [138, 173] on img at bounding box center [139, 171] width 11 height 11
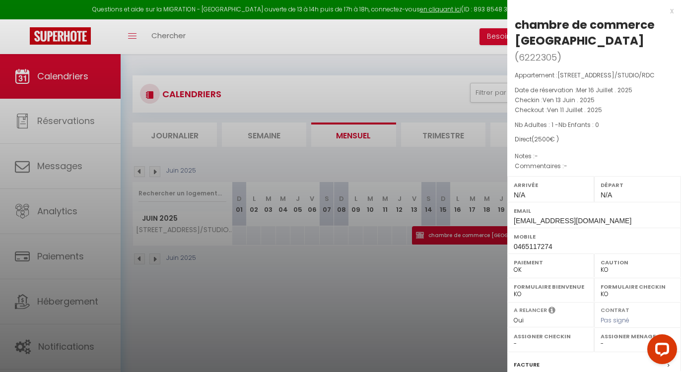
drag, startPoint x: 517, startPoint y: 19, endPoint x: 587, endPoint y: 137, distance: 136.5
click at [587, 137] on div "chambre de commerce [GEOGRAPHIC_DATA] ( 6222305 ) Appartement : [STREET_ADDRESS…" at bounding box center [594, 248] width 174 height 463
copy div "chambre de commerce [GEOGRAPHIC_DATA] ( 6222305 ) Appartement : [STREET_ADDRESS…"
click at [666, 11] on div "x" at bounding box center [590, 11] width 166 height 12
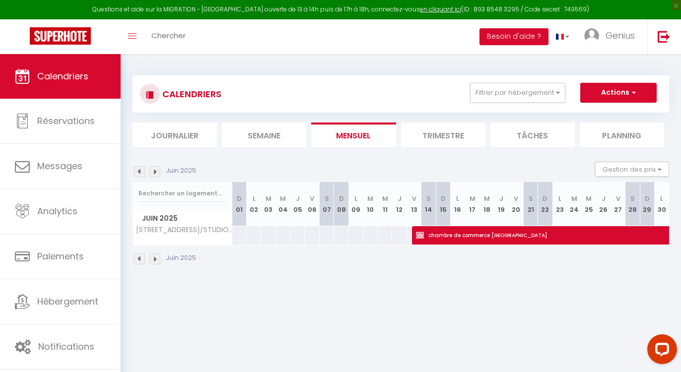
click at [154, 175] on img at bounding box center [154, 171] width 11 height 11
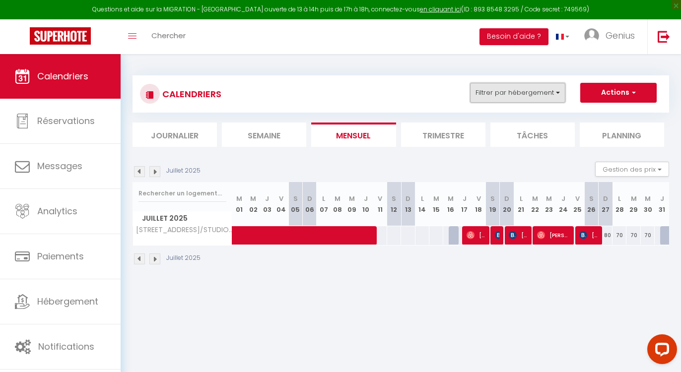
click at [545, 96] on button "Filtrer par hébergement" at bounding box center [517, 93] width 95 height 20
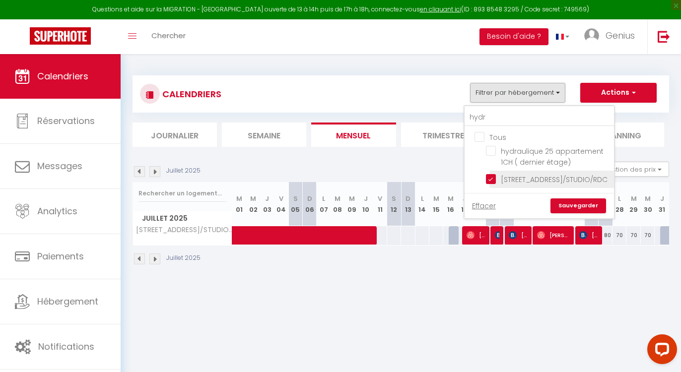
click at [491, 182] on input "[STREET_ADDRESS]/STUDIO/RDC" at bounding box center [548, 179] width 125 height 10
click at [498, 122] on input "hydr" at bounding box center [539, 118] width 149 height 18
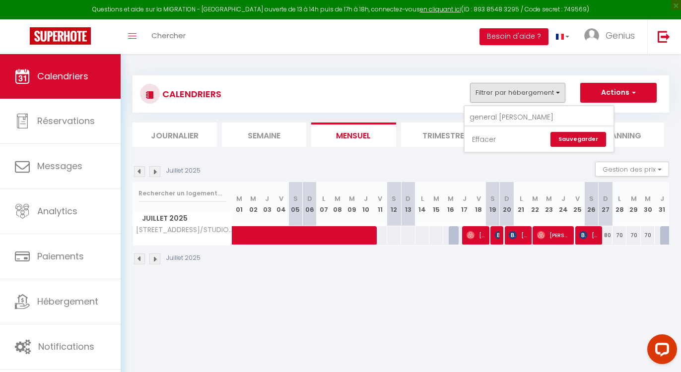
click at [492, 140] on link "Effacer" at bounding box center [484, 139] width 24 height 11
click at [511, 99] on button "Filtrer par hébergement" at bounding box center [517, 93] width 95 height 20
click at [529, 117] on input "general [PERSON_NAME]" at bounding box center [539, 118] width 149 height 18
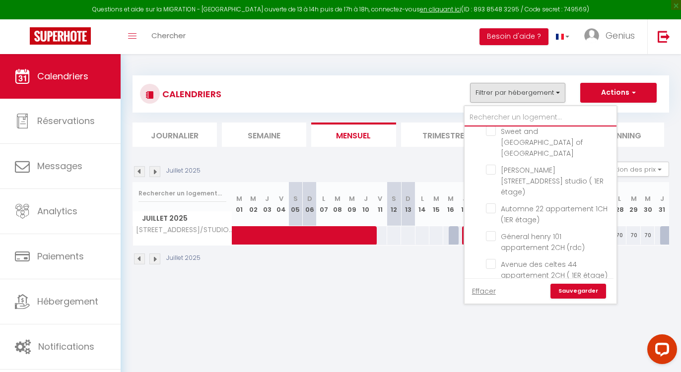
scroll to position [141, 0]
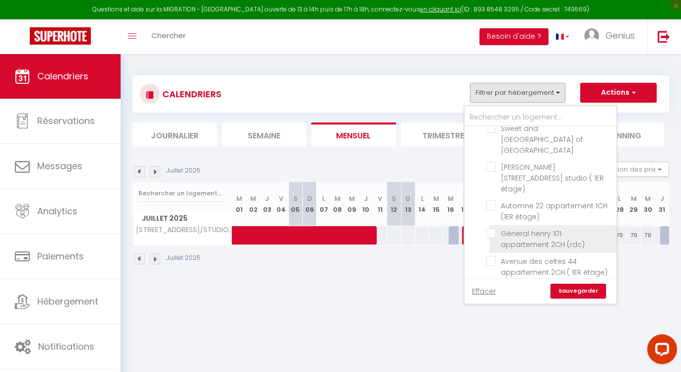
click at [499, 228] on input "Géneral henry 101 appartement 2CH (rdc)" at bounding box center [549, 233] width 127 height 10
click at [566, 294] on link "Sauvegarder" at bounding box center [578, 291] width 56 height 15
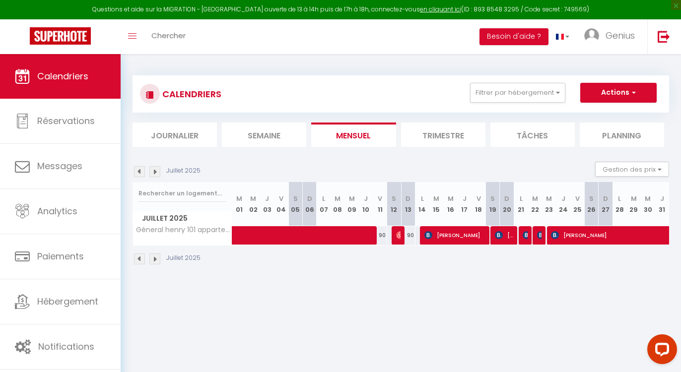
click at [141, 175] on img at bounding box center [139, 171] width 11 height 11
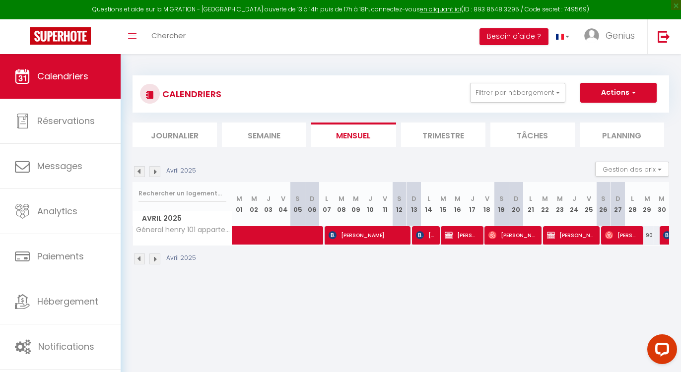
click at [140, 175] on img at bounding box center [139, 171] width 11 height 11
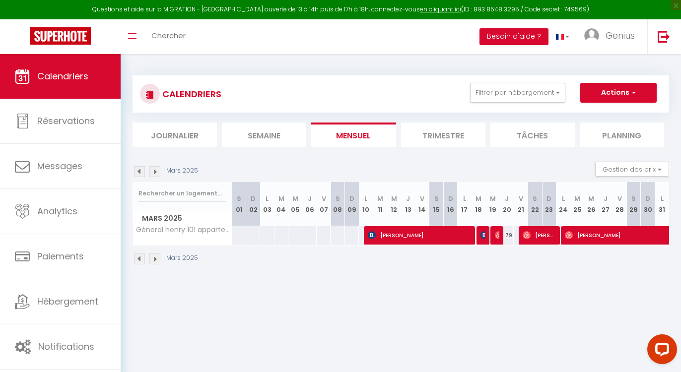
click at [155, 173] on img at bounding box center [154, 171] width 11 height 11
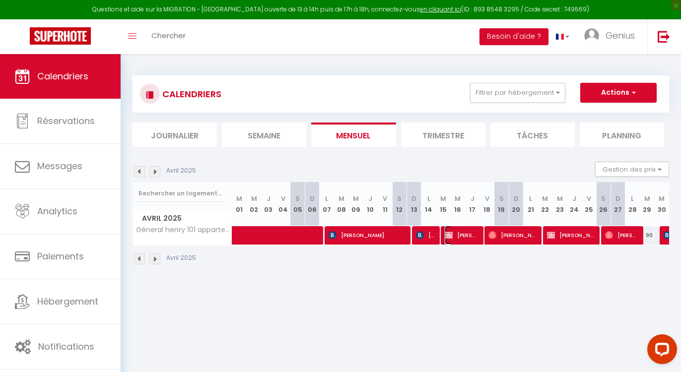
click at [451, 240] on span "[PERSON_NAME]" at bounding box center [462, 235] width 34 height 19
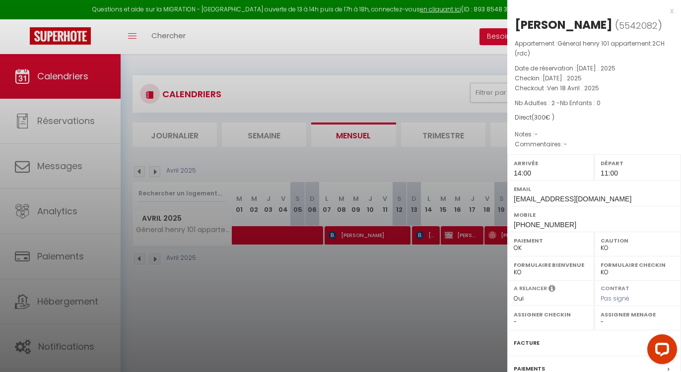
drag, startPoint x: 514, startPoint y: 21, endPoint x: 587, endPoint y: 140, distance: 140.4
click at [587, 140] on div "[PERSON_NAME] ( 5542082 ) Appartement : Géneral [PERSON_NAME] 101 appartement 2…" at bounding box center [594, 237] width 174 height 441
copy div "[PERSON_NAME] ( 5542082 ) Appartement : Géneral henry 101 appartement 2CH (rdc)…"
click at [445, 64] on div at bounding box center [340, 186] width 681 height 372
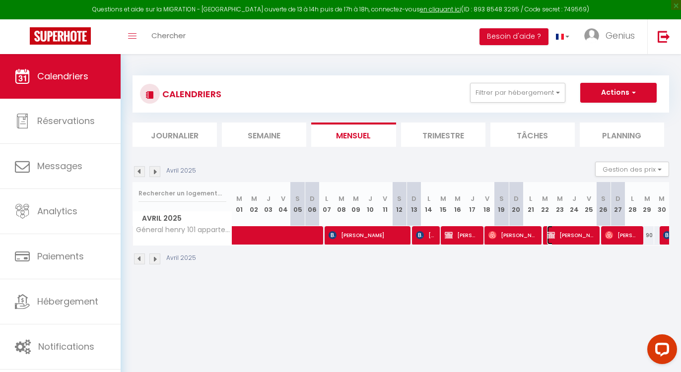
click at [570, 236] on span "[PERSON_NAME]" at bounding box center [571, 235] width 48 height 19
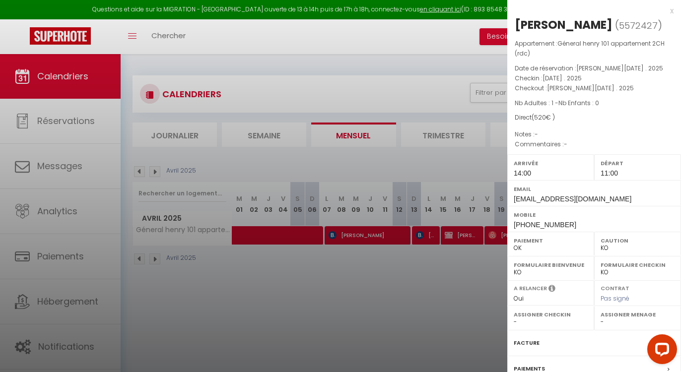
drag, startPoint x: 512, startPoint y: 24, endPoint x: 572, endPoint y: 136, distance: 126.4
click at [572, 136] on div "[PERSON_NAME] ( 5572427 ) Appartement : Géneral [PERSON_NAME] 101 appartement 2…" at bounding box center [594, 237] width 174 height 441
copy div "[PERSON_NAME] ( 5572427 ) Appartement : Géneral henry 101 appartement 2CH (rdc)…"
click at [666, 13] on div "x [PERSON_NAME] ( 5572427 ) Appartement : Géneral [PERSON_NAME] 101 appartement…" at bounding box center [594, 236] width 174 height 473
click at [664, 13] on div "x" at bounding box center [590, 11] width 166 height 12
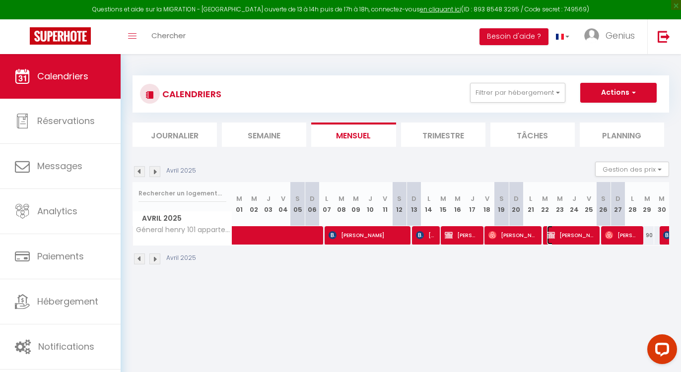
click at [569, 240] on span "[PERSON_NAME]" at bounding box center [571, 235] width 48 height 19
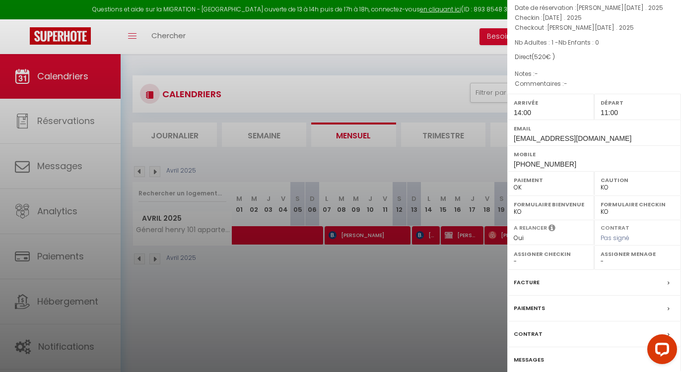
scroll to position [68, 0]
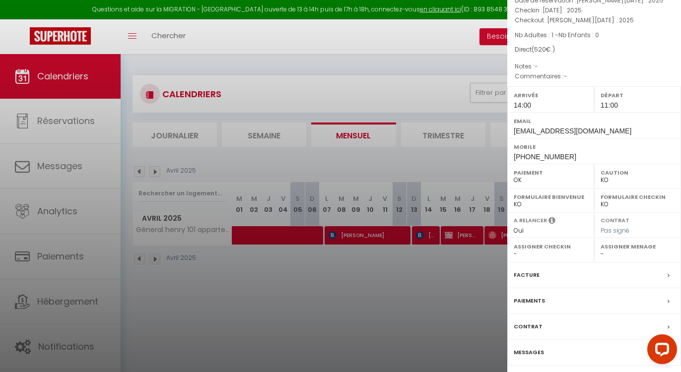
click at [629, 55] on div "Direct ( 520 € )" at bounding box center [594, 49] width 159 height 9
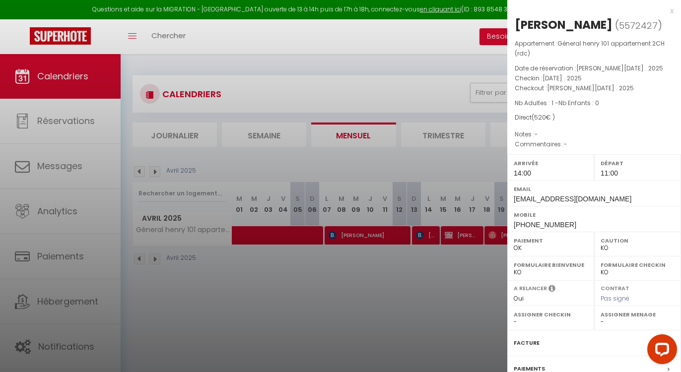
click at [663, 11] on div "x" at bounding box center [590, 11] width 166 height 12
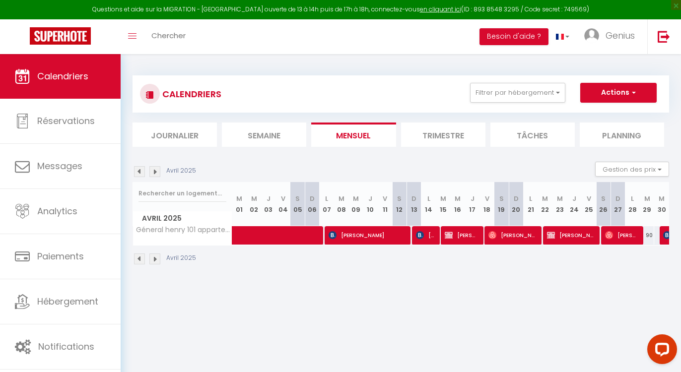
click at [152, 169] on img at bounding box center [154, 171] width 11 height 11
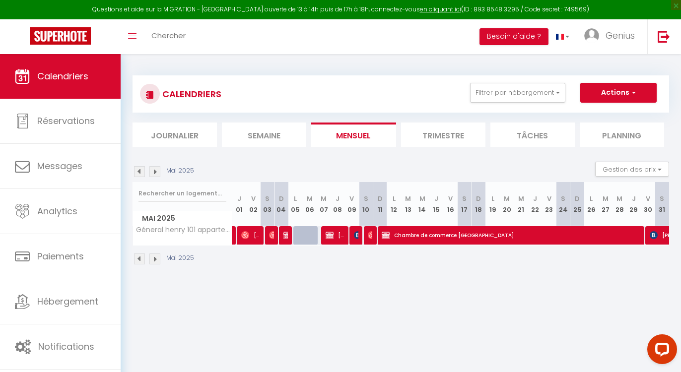
click at [141, 174] on img at bounding box center [139, 171] width 11 height 11
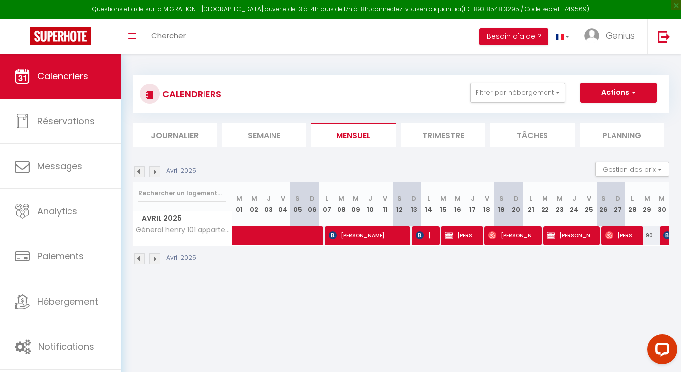
click at [158, 262] on img at bounding box center [154, 259] width 11 height 11
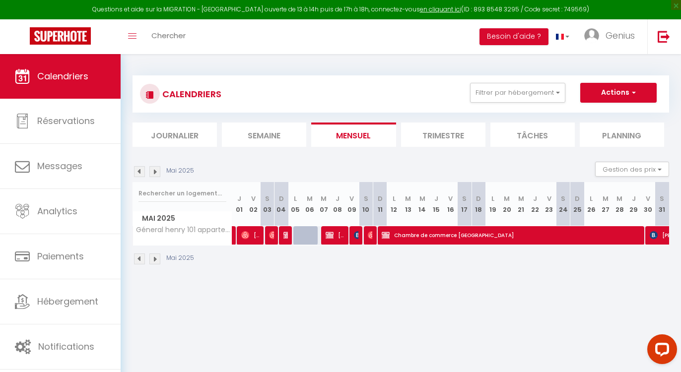
click at [151, 175] on img at bounding box center [154, 171] width 11 height 11
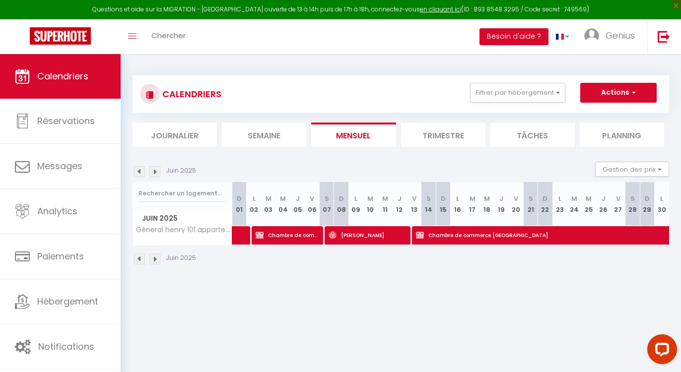
click at [141, 176] on img at bounding box center [139, 171] width 11 height 11
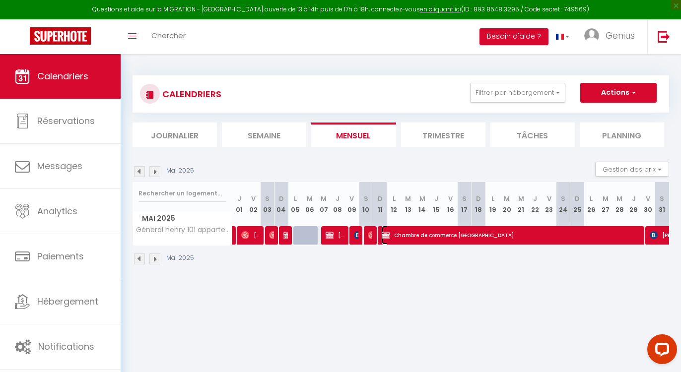
click at [478, 235] on span "Chambre de commerce [GEOGRAPHIC_DATA]" at bounding box center [509, 235] width 255 height 19
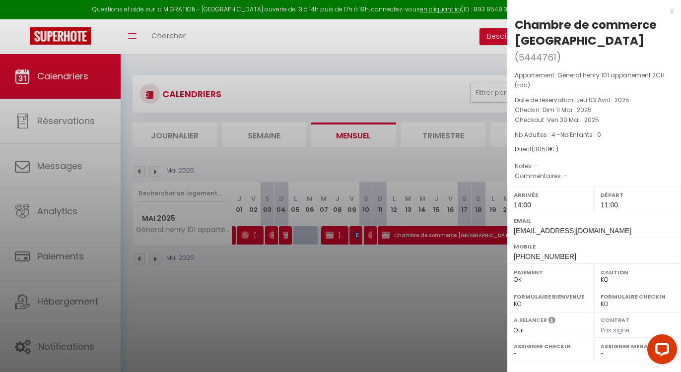
drag, startPoint x: 515, startPoint y: 26, endPoint x: 581, endPoint y: 152, distance: 142.1
click at [581, 152] on div "Chambre de commerce [GEOGRAPHIC_DATA] ( 5444761 ) Appartement : Géneral [PERSON…" at bounding box center [594, 253] width 174 height 473
copy div "Chambre de commerce [GEOGRAPHIC_DATA] ( 5444761 ) Appartement : Géneral henry 1…"
click at [664, 13] on div "x" at bounding box center [590, 11] width 166 height 12
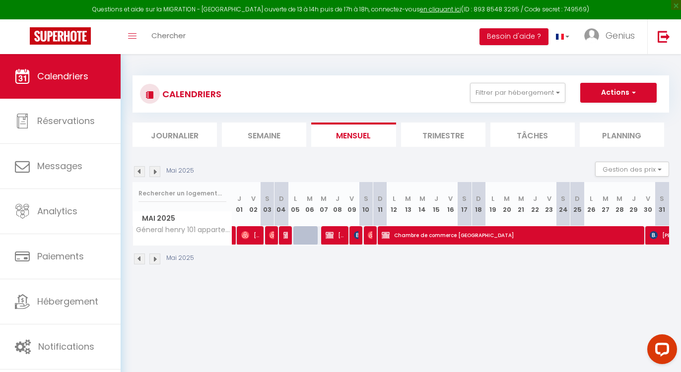
click at [155, 172] on img at bounding box center [154, 171] width 11 height 11
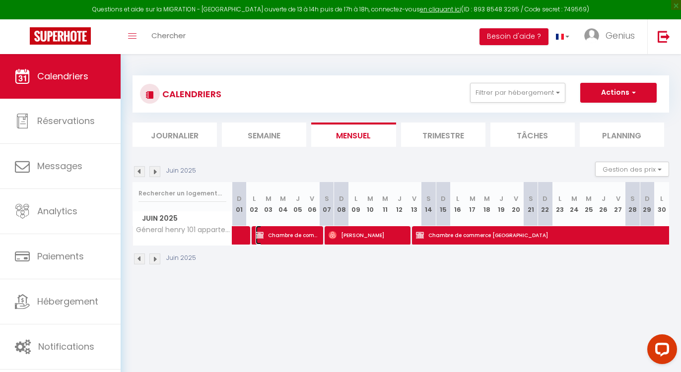
click at [313, 239] on span "Chambre de commerce [GEOGRAPHIC_DATA]" at bounding box center [287, 235] width 63 height 19
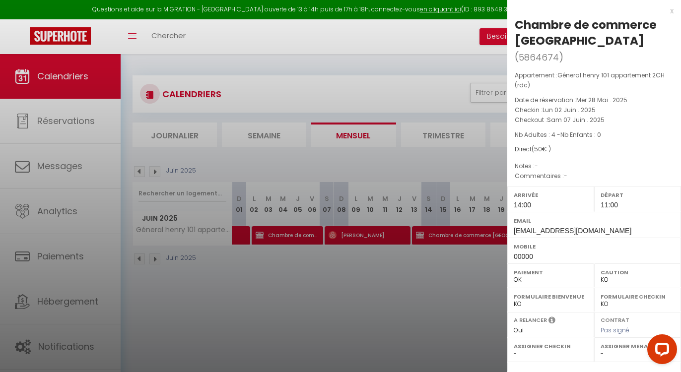
click at [666, 13] on div "x" at bounding box center [590, 11] width 166 height 12
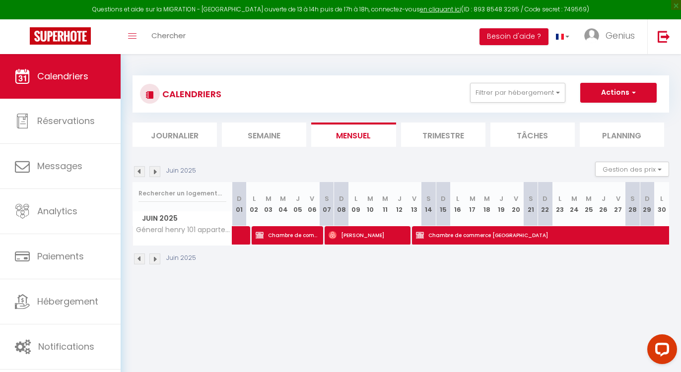
click at [140, 261] on img at bounding box center [139, 259] width 11 height 11
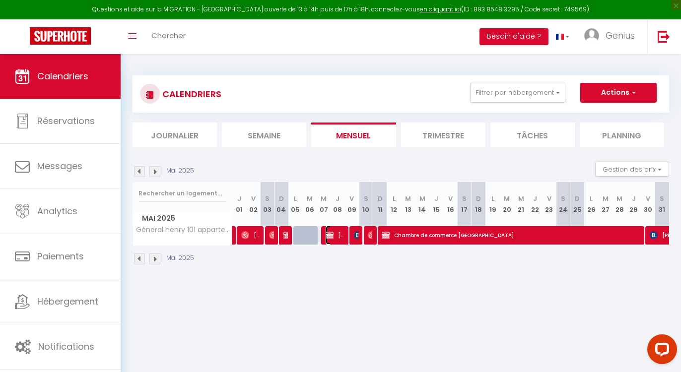
click at [338, 236] on span "[PERSON_NAME]" at bounding box center [335, 235] width 18 height 19
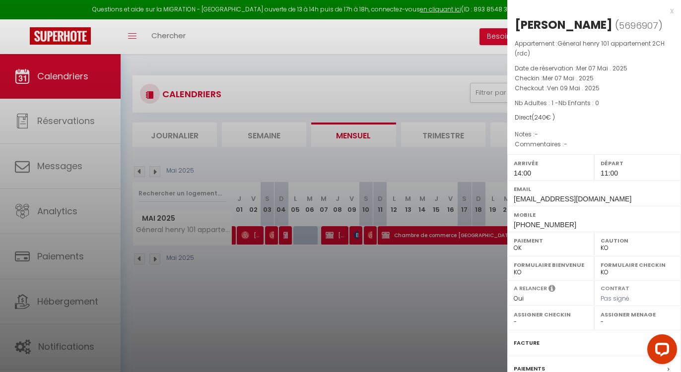
drag, startPoint x: 513, startPoint y: 25, endPoint x: 588, endPoint y: 136, distance: 133.7
click at [588, 136] on div "[PERSON_NAME] ( 5696907 ) Appartement : Géneral henry 101 appartement 2CH (rdc)…" at bounding box center [594, 237] width 174 height 441
copy div "[PERSON_NAME] ( 5696907 ) Appartement : Géneral henry 101 appartement 2CH (rdc)…"
click at [291, 239] on div at bounding box center [340, 186] width 681 height 372
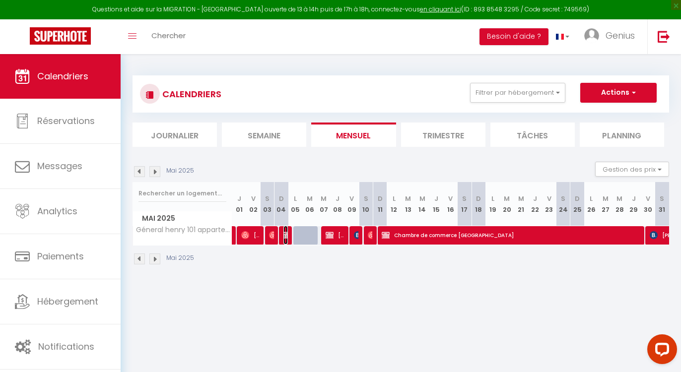
click at [287, 239] on img at bounding box center [287, 235] width 8 height 8
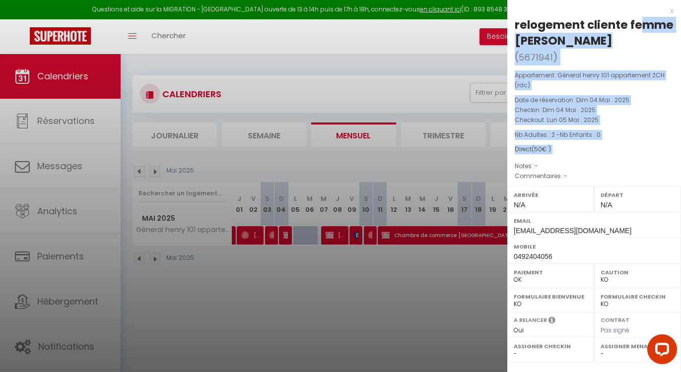
drag, startPoint x: 514, startPoint y: 23, endPoint x: 595, endPoint y: 157, distance: 156.7
click at [595, 157] on div "relogement cliente femme [PERSON_NAME] ( 5671941 ) Appartement : Géneral henry …" at bounding box center [594, 253] width 174 height 473
copy div "relogement cliente femme [PERSON_NAME] ( 5671941 ) Appartement : Géneral [PERSO…"
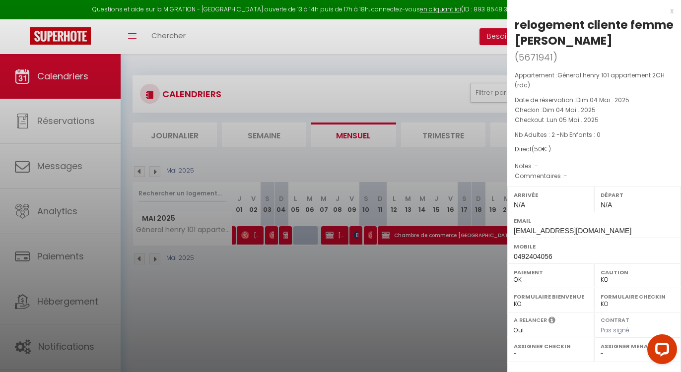
click at [431, 71] on div at bounding box center [340, 186] width 681 height 372
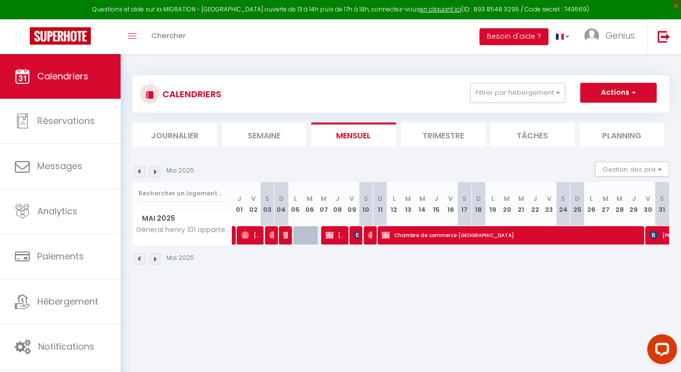
click at [156, 175] on img at bounding box center [154, 171] width 11 height 11
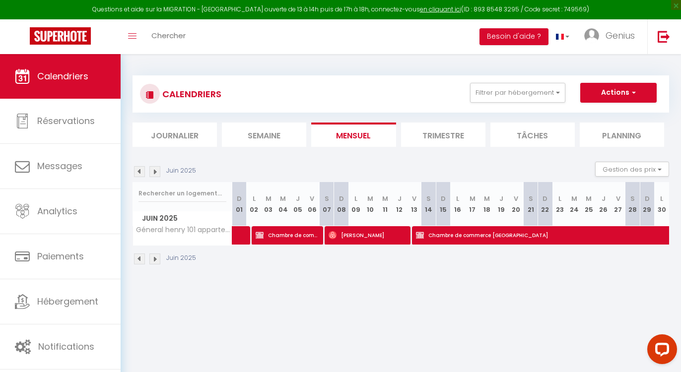
click at [139, 263] on img at bounding box center [139, 259] width 11 height 11
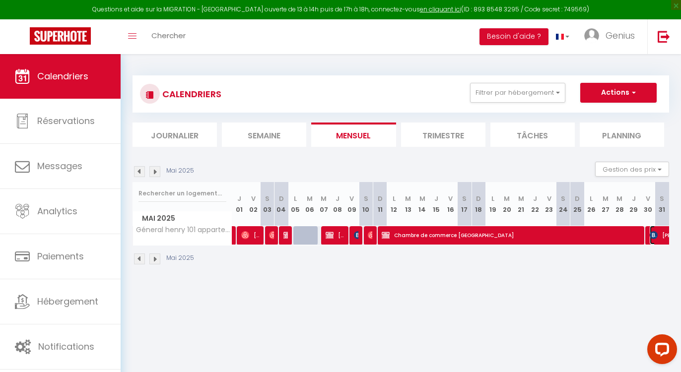
click at [658, 241] on span "[PERSON_NAME]" at bounding box center [684, 235] width 68 height 19
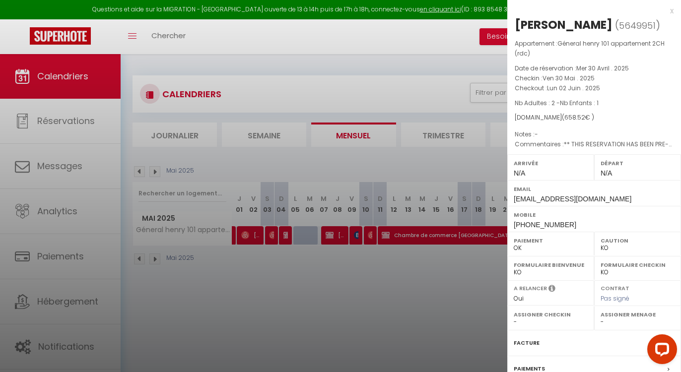
scroll to position [100, 0]
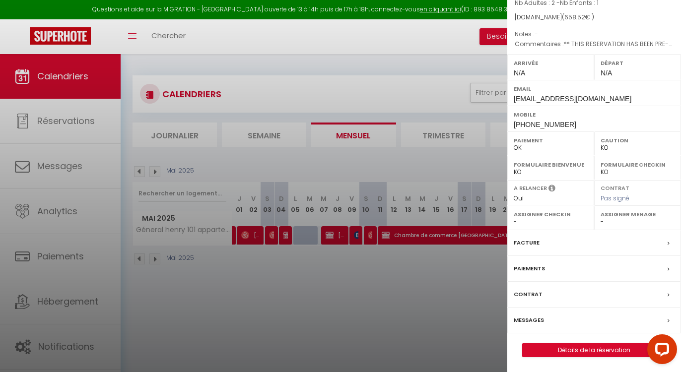
click at [545, 320] on div "Messages" at bounding box center [594, 321] width 174 height 26
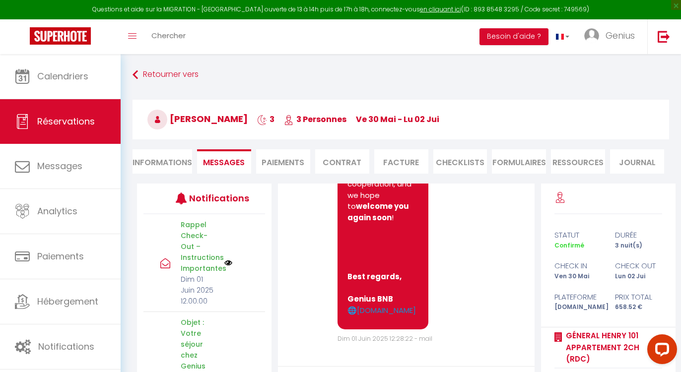
scroll to position [5098, 0]
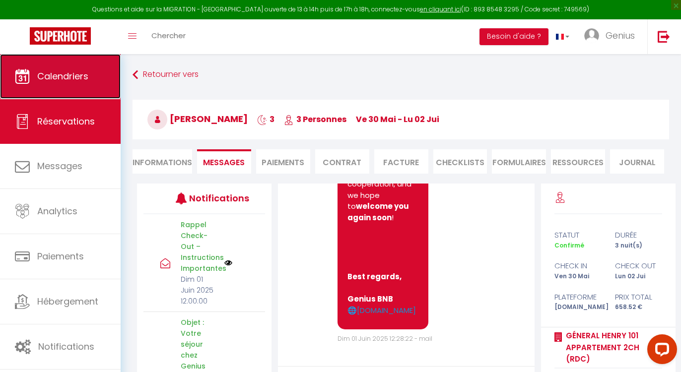
click at [78, 76] on span "Calendriers" at bounding box center [62, 76] width 51 height 12
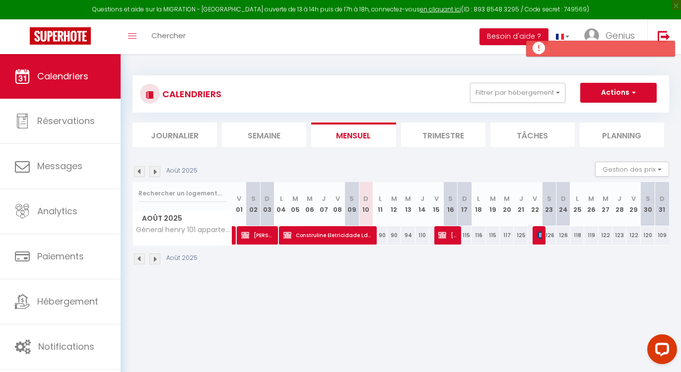
click at [140, 175] on img at bounding box center [139, 171] width 11 height 11
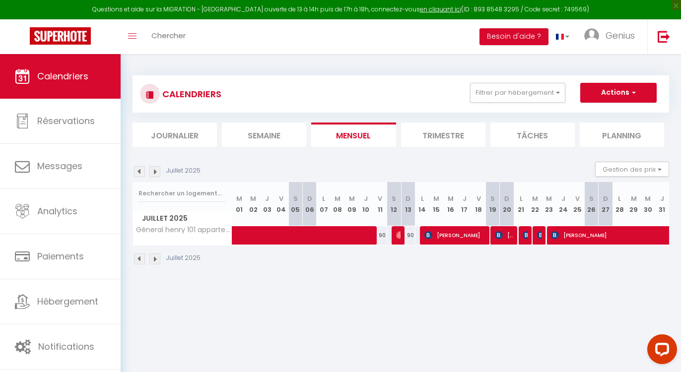
click at [139, 173] on img at bounding box center [139, 171] width 11 height 11
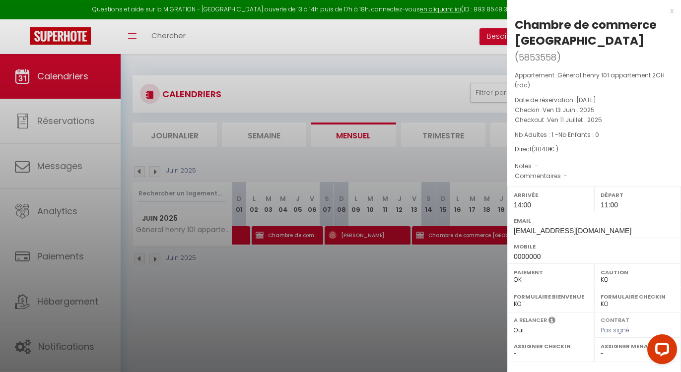
drag, startPoint x: 514, startPoint y: 24, endPoint x: 583, endPoint y: 152, distance: 145.2
click at [583, 152] on div "Chambre de commerce [GEOGRAPHIC_DATA] ( 5853558 ) Appartement : Géneral henry 1…" at bounding box center [594, 253] width 174 height 473
copy div "Chambre de commerce [GEOGRAPHIC_DATA] ( 5853558 ) Appartement : Géneral henry 1…"
click at [388, 63] on div at bounding box center [340, 186] width 681 height 372
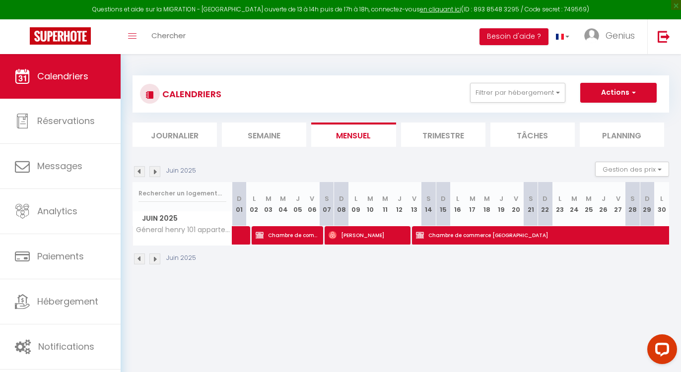
click at [140, 171] on img at bounding box center [139, 171] width 11 height 11
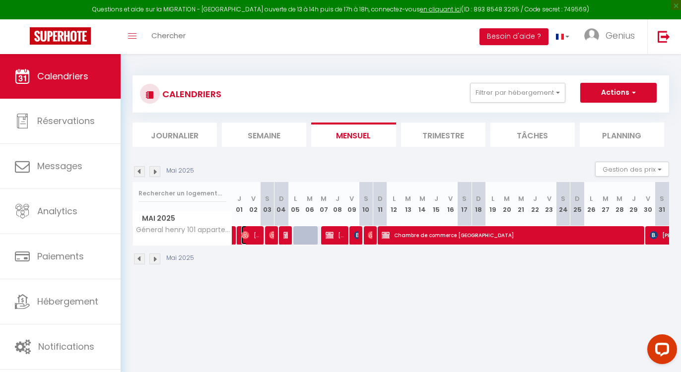
click at [249, 238] on img at bounding box center [245, 235] width 8 height 8
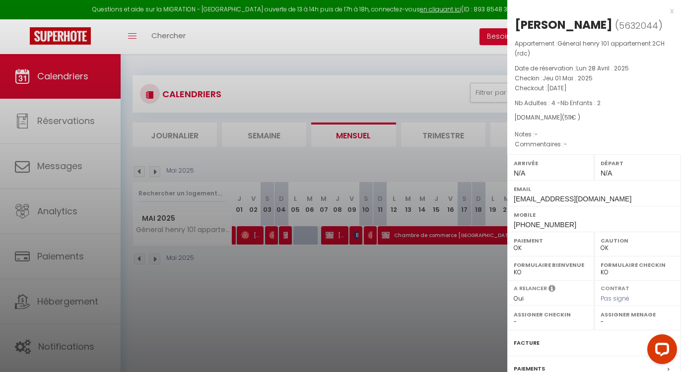
click at [666, 12] on div "x [PERSON_NAME] ( 5632044 ) Appartement : Géneral [PERSON_NAME] 101 appartement…" at bounding box center [594, 236] width 174 height 473
click at [665, 12] on div "x" at bounding box center [590, 11] width 166 height 12
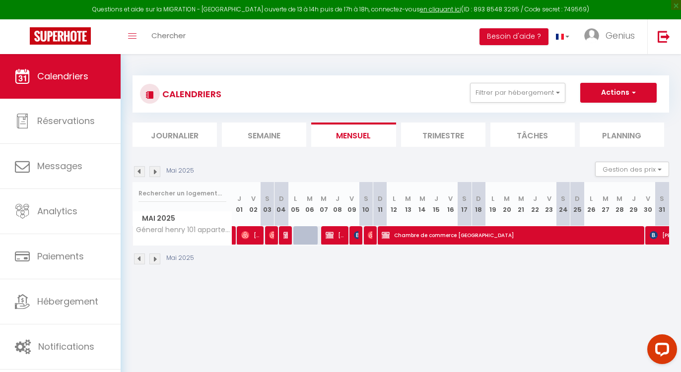
click at [155, 172] on img at bounding box center [154, 171] width 11 height 11
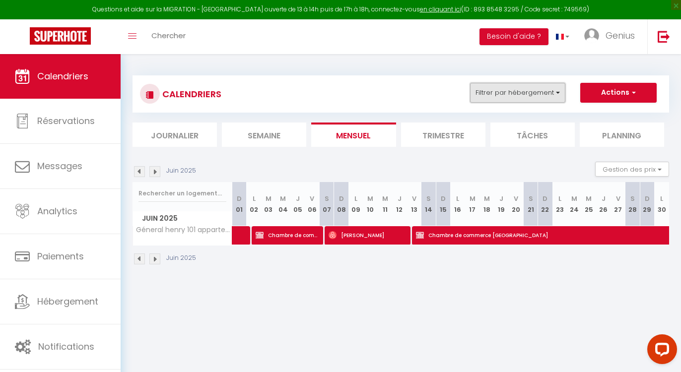
click at [551, 99] on button "Filtrer par hébergement" at bounding box center [517, 93] width 95 height 20
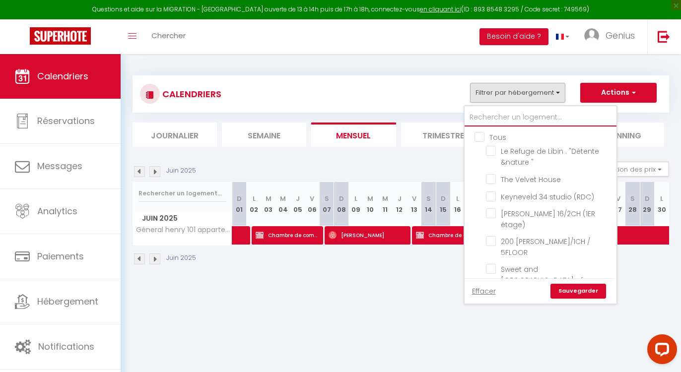
click at [515, 124] on input "text" at bounding box center [541, 118] width 152 height 18
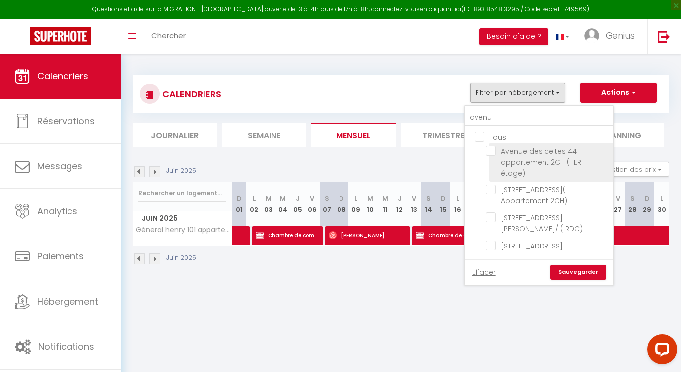
click at [497, 153] on input "Avenue des celtes 44 appartement 2CH ( 1ER étage)" at bounding box center [548, 151] width 124 height 10
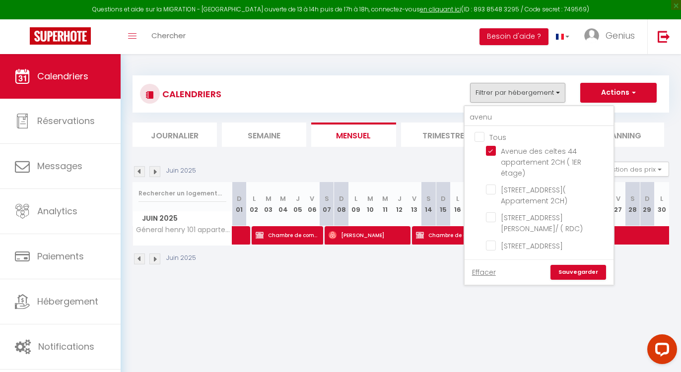
click at [573, 279] on link "Sauvegarder" at bounding box center [578, 272] width 56 height 15
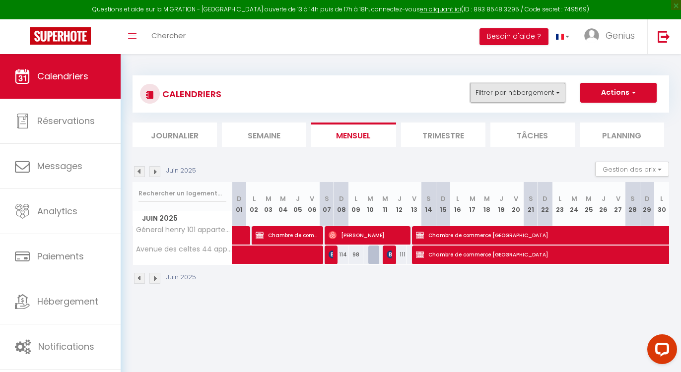
click at [524, 96] on button "Filtrer par hébergement" at bounding box center [517, 93] width 95 height 20
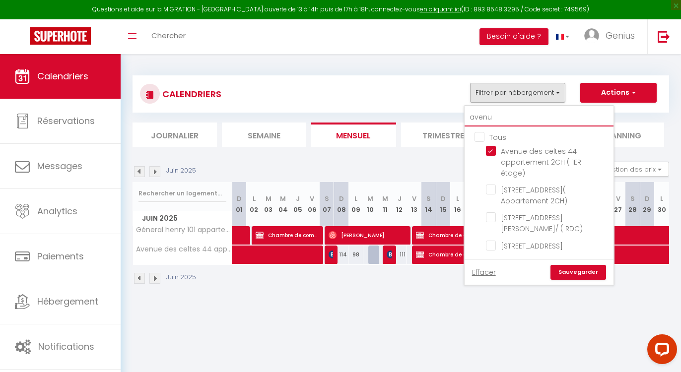
click at [505, 123] on input "avenu" at bounding box center [539, 118] width 149 height 18
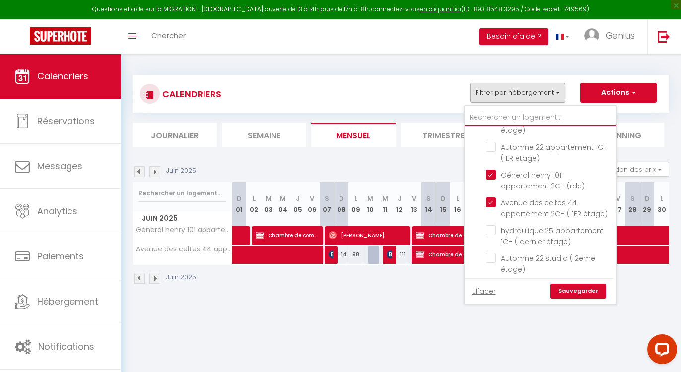
scroll to position [203, 0]
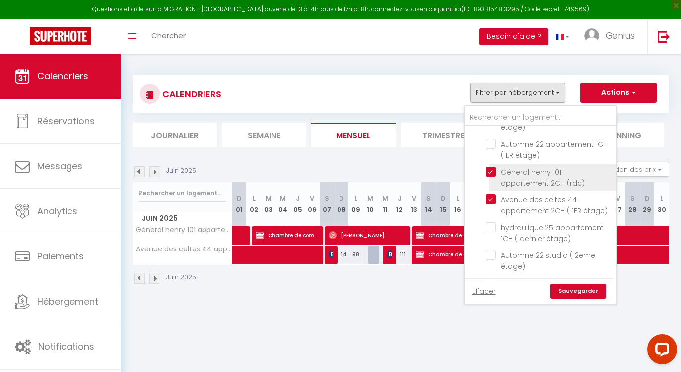
click at [493, 167] on input "Géneral henry 101 appartement 2CH (rdc)" at bounding box center [549, 172] width 127 height 10
click at [578, 295] on link "Sauvegarder" at bounding box center [578, 291] width 56 height 15
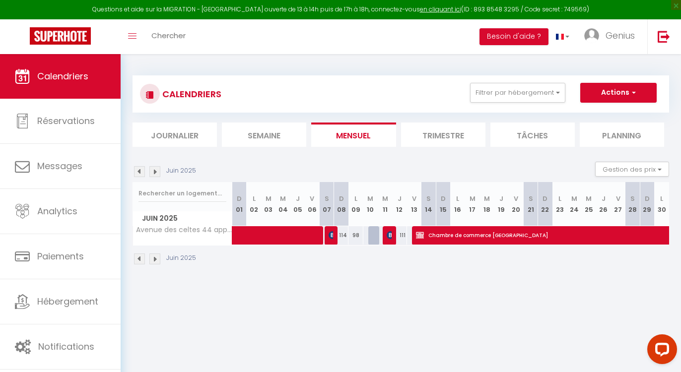
click at [137, 257] on img at bounding box center [139, 259] width 11 height 11
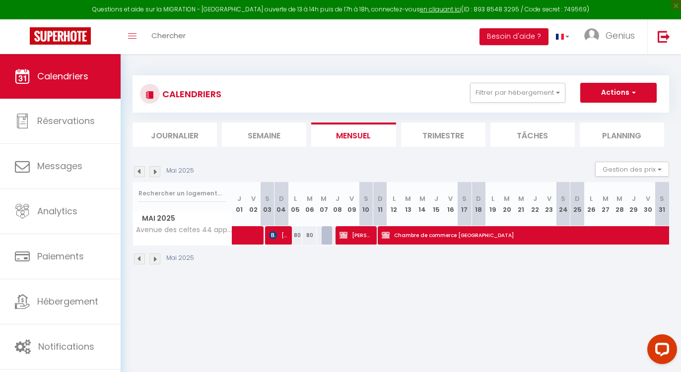
click at [142, 261] on img at bounding box center [139, 259] width 11 height 11
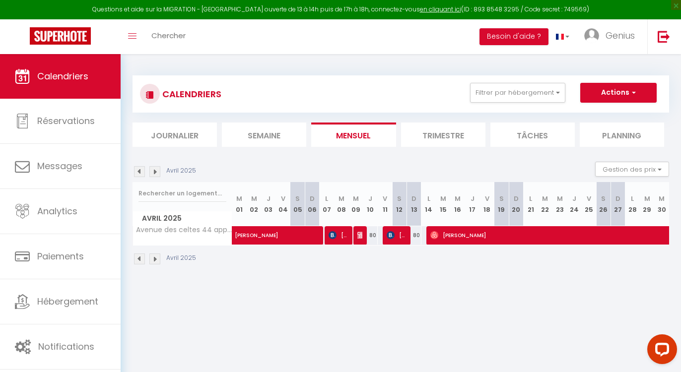
click at [141, 262] on img at bounding box center [139, 259] width 11 height 11
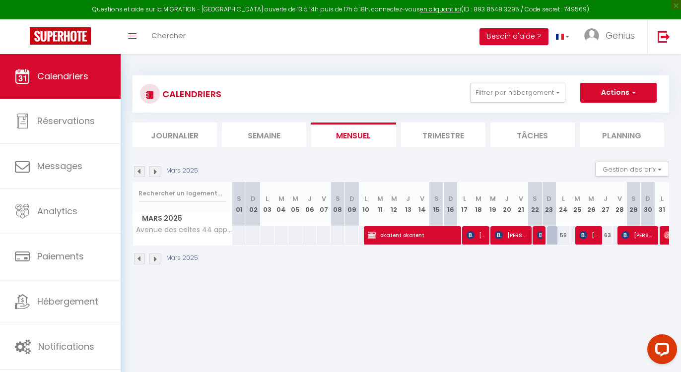
click at [157, 261] on img at bounding box center [154, 259] width 11 height 11
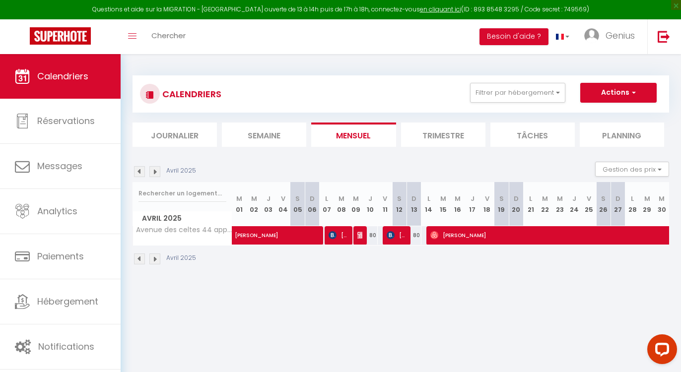
click at [158, 174] on img at bounding box center [154, 171] width 11 height 11
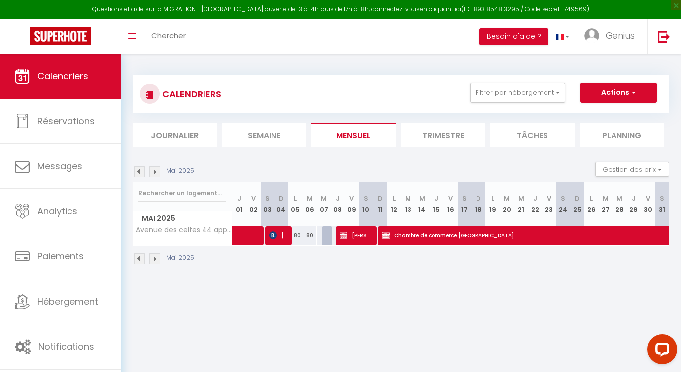
click at [139, 175] on img at bounding box center [139, 171] width 11 height 11
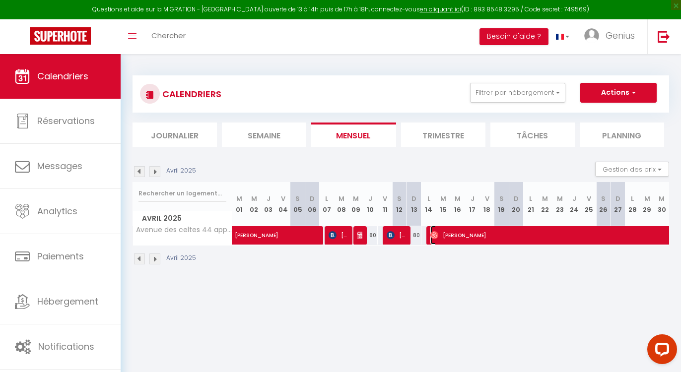
click at [471, 235] on span "[PERSON_NAME]" at bounding box center [647, 235] width 434 height 19
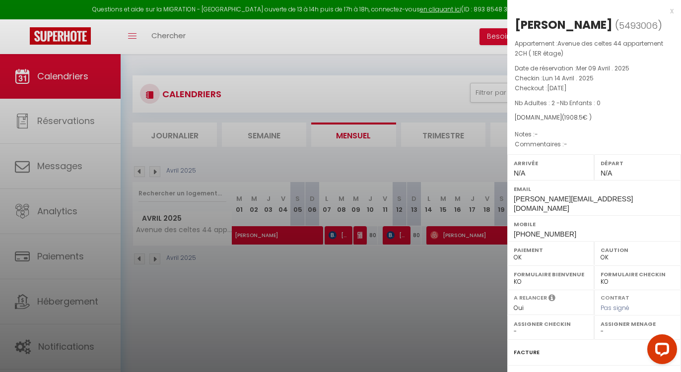
click at [665, 11] on div "x" at bounding box center [590, 11] width 166 height 12
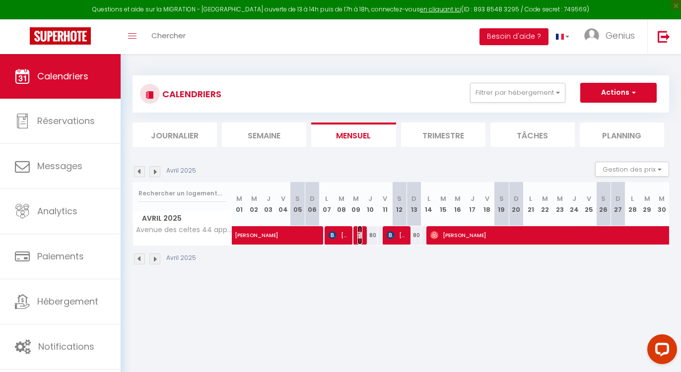
click at [361, 238] on img at bounding box center [361, 235] width 8 height 8
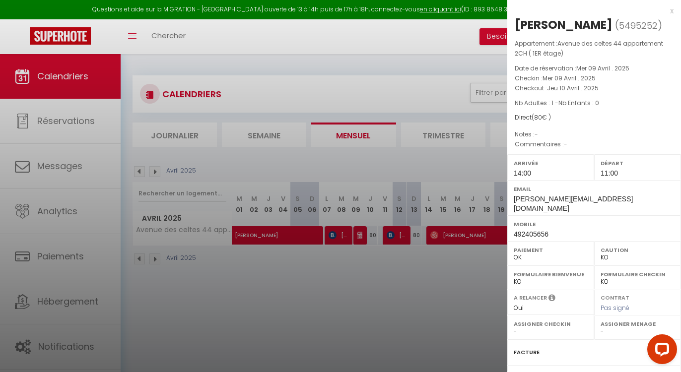
click at [666, 13] on div "x [PERSON_NAME] ( 5495252 ) Appartement : Avenue des celtes 44 appartement 2CH …" at bounding box center [594, 241] width 174 height 482
click at [661, 12] on div "x" at bounding box center [590, 11] width 166 height 12
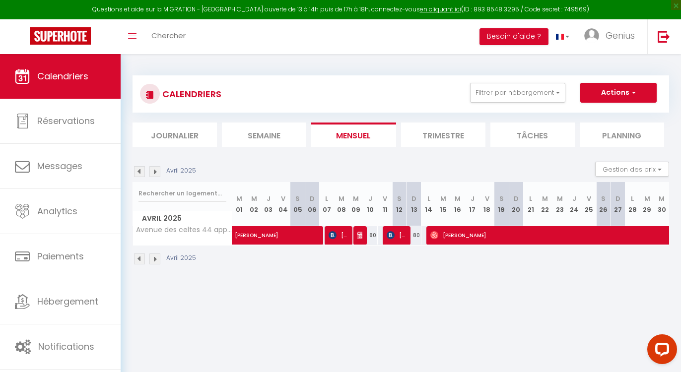
click at [157, 172] on img at bounding box center [154, 171] width 11 height 11
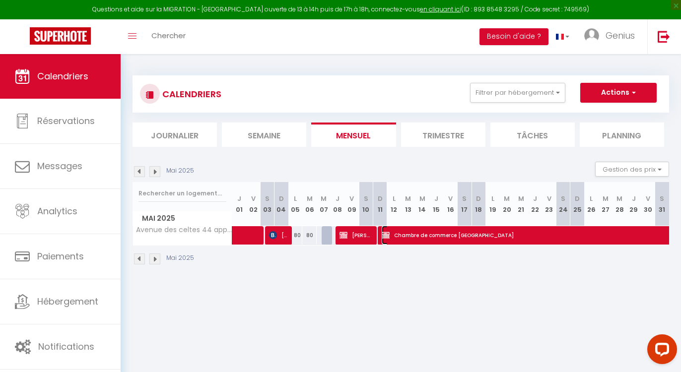
click at [417, 241] on span "Chambre de commerce [GEOGRAPHIC_DATA]" at bounding box center [690, 235] width 616 height 19
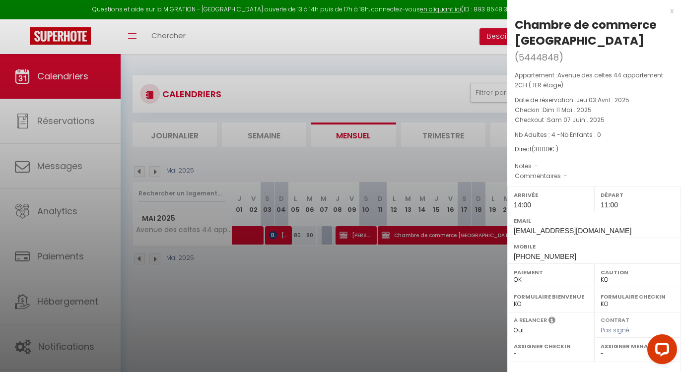
drag, startPoint x: 514, startPoint y: 21, endPoint x: 574, endPoint y: 150, distance: 142.3
click at [574, 150] on div "Chambre de commerce [GEOGRAPHIC_DATA] ( 5444848 ) Appartement : Avenue des celt…" at bounding box center [594, 253] width 174 height 473
copy div "Chambre de commerce [GEOGRAPHIC_DATA] ( 5444848 ) Appartement : Avenue des celt…"
click at [664, 12] on div "x" at bounding box center [590, 11] width 166 height 12
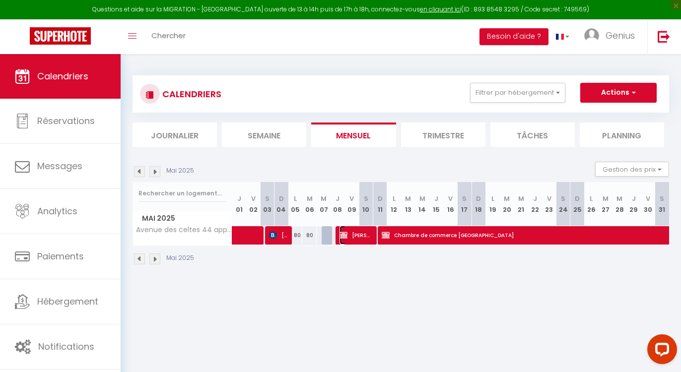
click at [359, 239] on span "[PERSON_NAME]" at bounding box center [356, 235] width 32 height 19
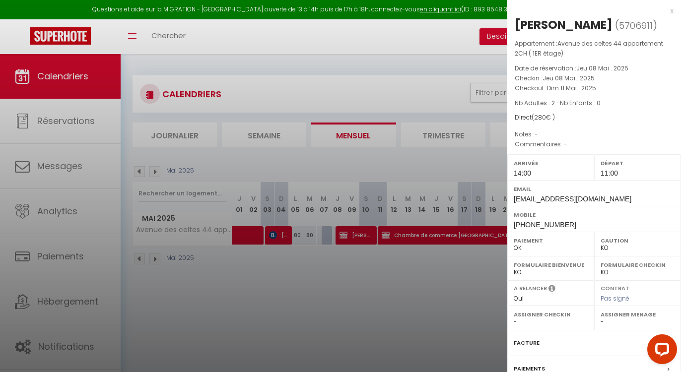
drag, startPoint x: 512, startPoint y: 23, endPoint x: 602, endPoint y: 121, distance: 133.5
click at [602, 121] on div "[PERSON_NAME] ( 5706911 ) Appartement : Avenue des celtes 44 appartement 2CH ( …" at bounding box center [594, 237] width 174 height 441
click at [665, 13] on div "x" at bounding box center [590, 11] width 166 height 12
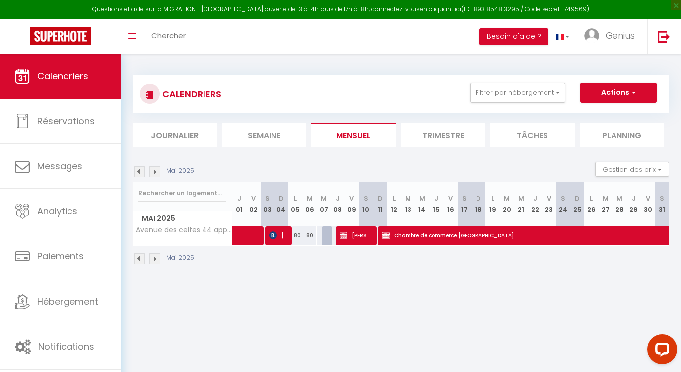
click at [154, 172] on img at bounding box center [154, 171] width 11 height 11
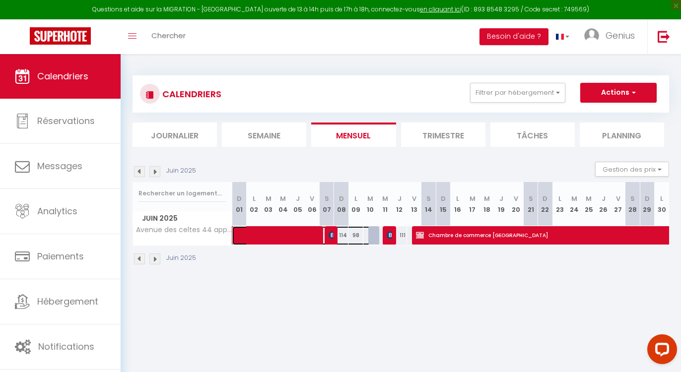
click at [291, 235] on span at bounding box center [309, 235] width 137 height 19
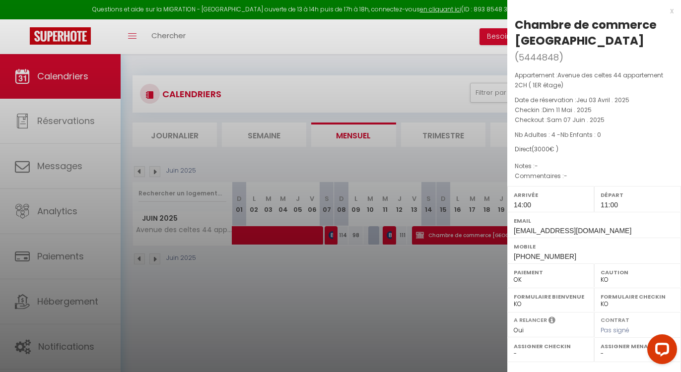
click at [291, 235] on div at bounding box center [340, 186] width 681 height 372
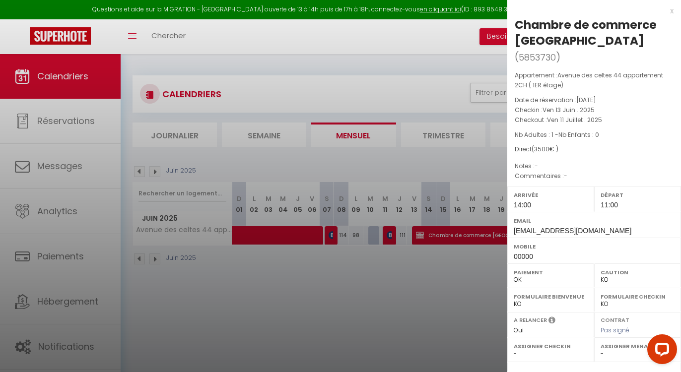
drag, startPoint x: 516, startPoint y: 26, endPoint x: 601, endPoint y: 146, distance: 147.1
click at [601, 146] on div "Chambre de commerce [GEOGRAPHIC_DATA] ( 5853730 ) Appartement : Avenue des celt…" at bounding box center [594, 253] width 174 height 473
click at [665, 12] on div "x" at bounding box center [590, 11] width 166 height 12
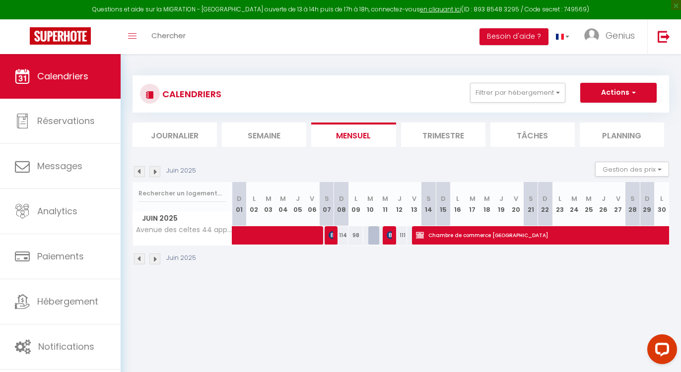
click at [138, 261] on img at bounding box center [139, 259] width 11 height 11
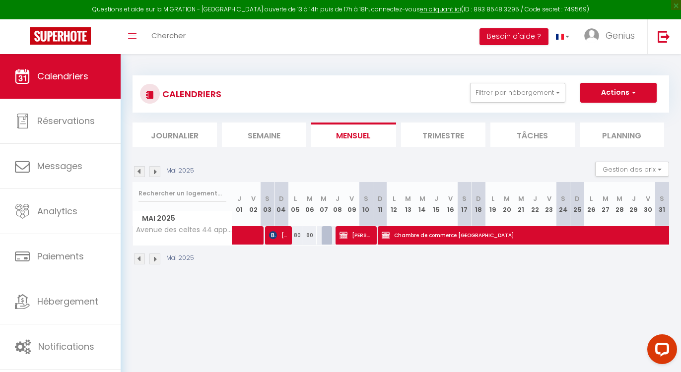
click at [156, 261] on img at bounding box center [154, 259] width 11 height 11
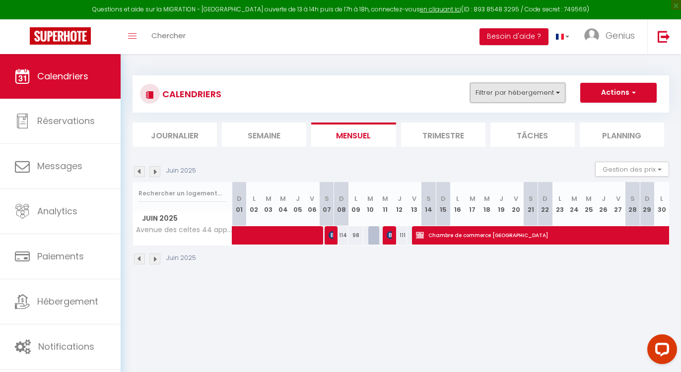
click at [557, 86] on button "Filtrer par hébergement" at bounding box center [517, 93] width 95 height 20
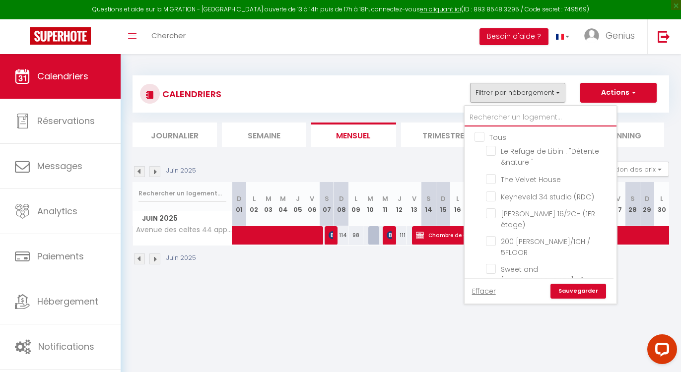
click at [541, 117] on input "text" at bounding box center [541, 118] width 152 height 18
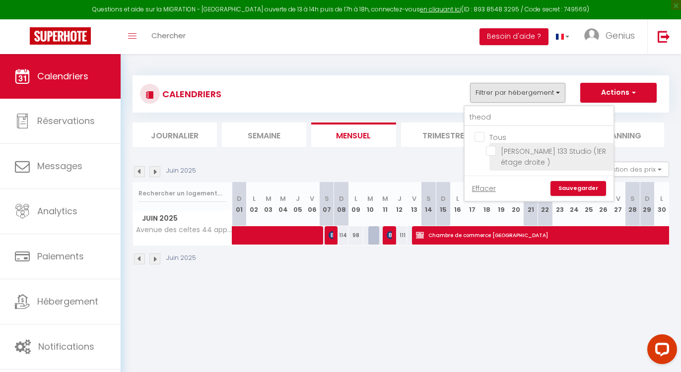
click at [493, 149] on input "[PERSON_NAME] 133 Studio (1ER étage droite )" at bounding box center [548, 151] width 124 height 10
click at [568, 189] on link "Sauvegarder" at bounding box center [578, 188] width 56 height 15
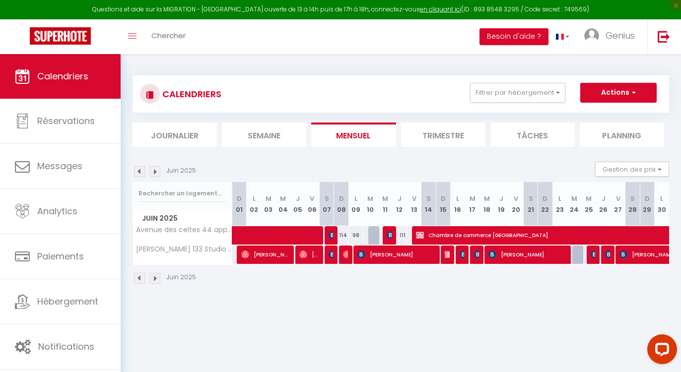
click at [140, 278] on img at bounding box center [139, 278] width 11 height 11
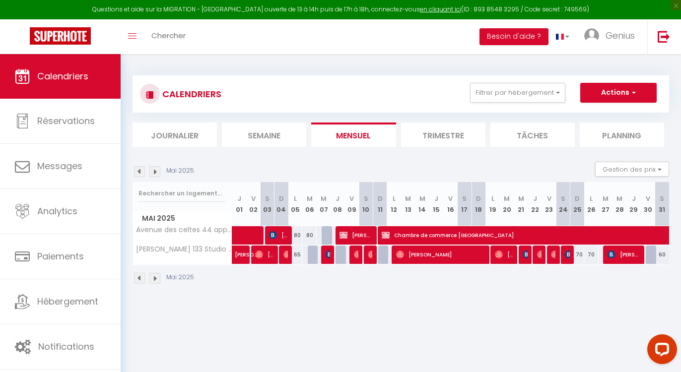
click at [140, 278] on img at bounding box center [139, 278] width 11 height 11
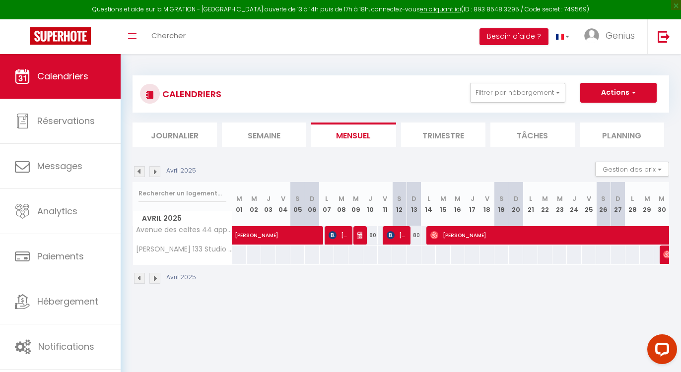
click at [153, 279] on img at bounding box center [154, 278] width 11 height 11
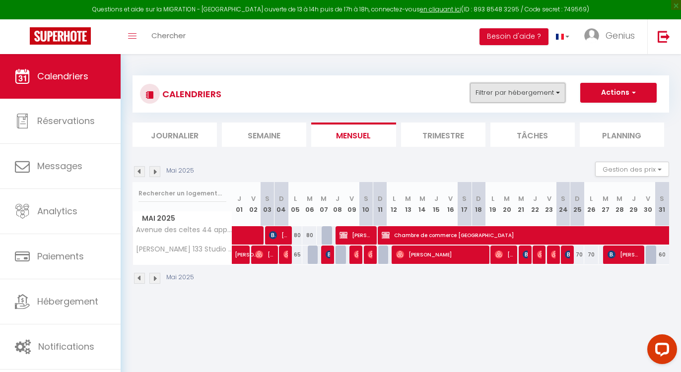
click at [542, 94] on button "Filtrer par hébergement" at bounding box center [517, 93] width 95 height 20
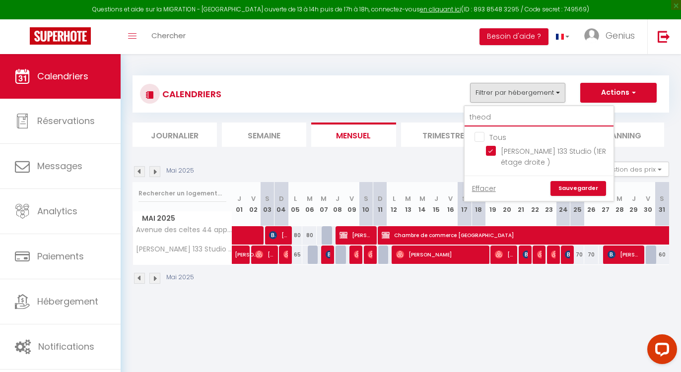
click at [500, 121] on input "theod" at bounding box center [539, 118] width 149 height 18
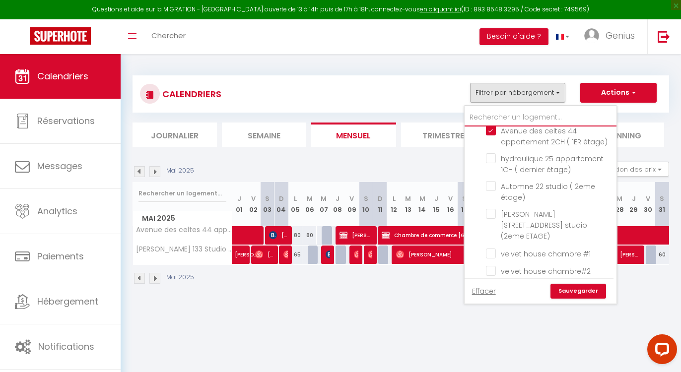
scroll to position [172, 0]
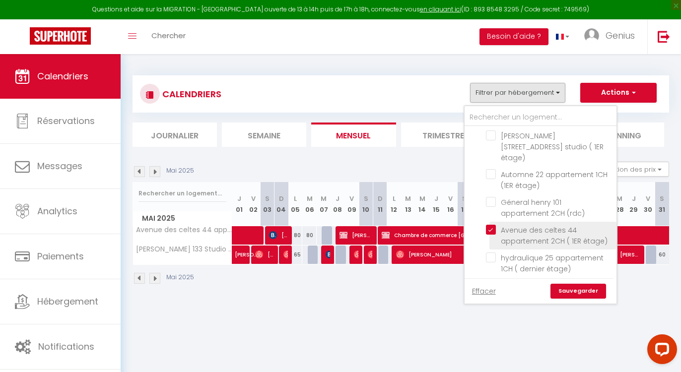
click at [491, 225] on input "Avenue des celtes 44 appartement 2CH ( 1ER étage)" at bounding box center [549, 230] width 127 height 10
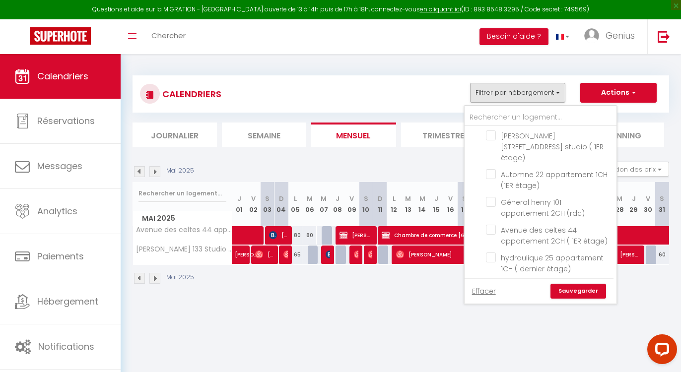
click at [568, 290] on link "Sauvegarder" at bounding box center [578, 291] width 56 height 15
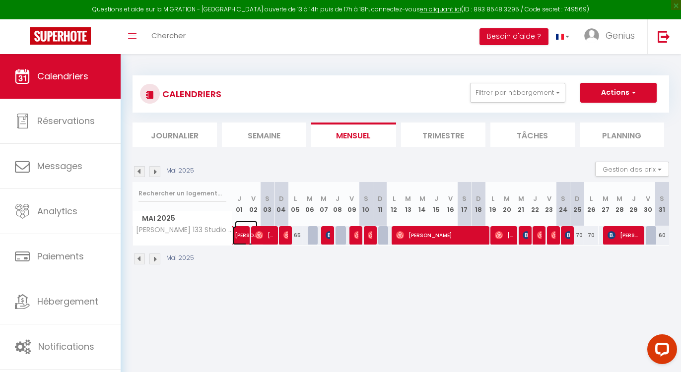
click at [243, 240] on span at bounding box center [252, 235] width 23 height 19
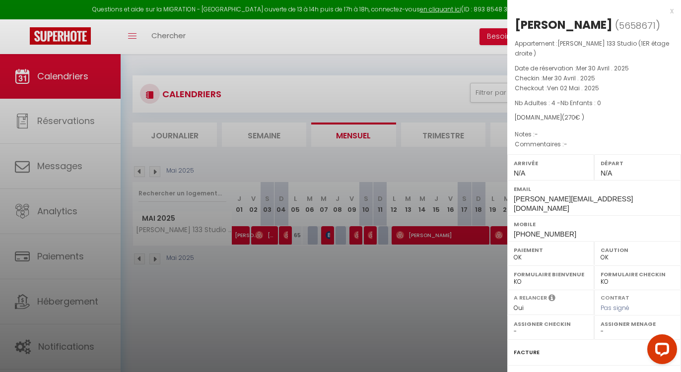
click at [664, 8] on div "x" at bounding box center [590, 11] width 166 height 12
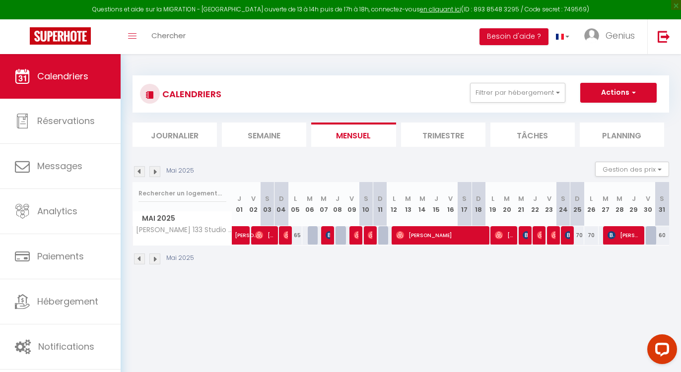
click at [155, 175] on img at bounding box center [154, 171] width 11 height 11
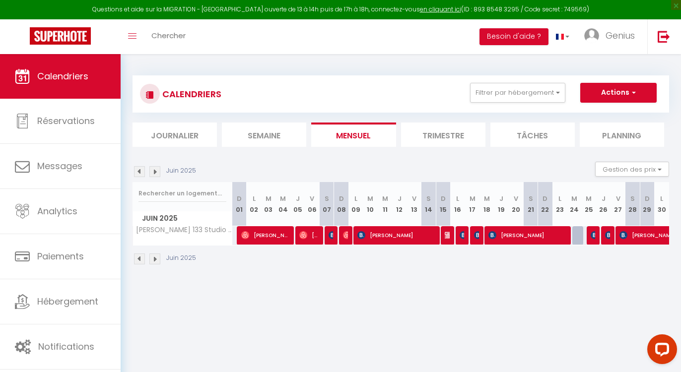
click at [157, 173] on img at bounding box center [154, 171] width 11 height 11
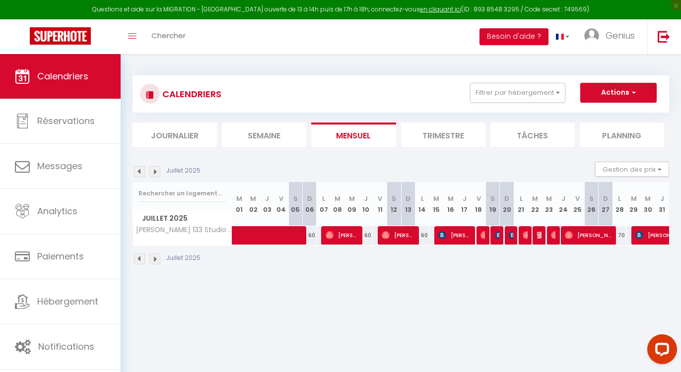
click at [137, 175] on img at bounding box center [139, 171] width 11 height 11
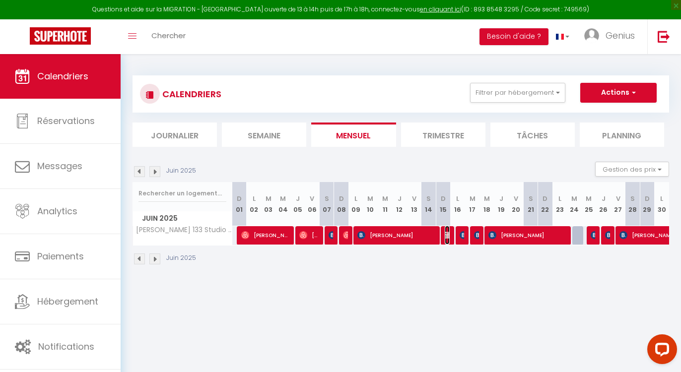
click at [449, 234] on img at bounding box center [449, 235] width 8 height 8
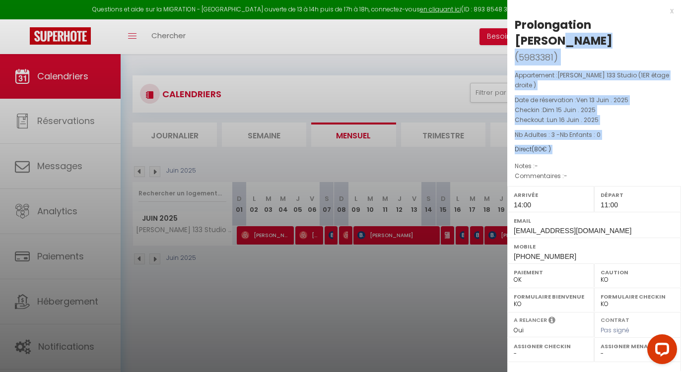
drag, startPoint x: 516, startPoint y: 21, endPoint x: 613, endPoint y: 156, distance: 166.5
click at [613, 156] on div "Prolongation [PERSON_NAME] ( 5983381 ) Appartement : [PERSON_NAME] 133 Studio (…" at bounding box center [594, 253] width 174 height 473
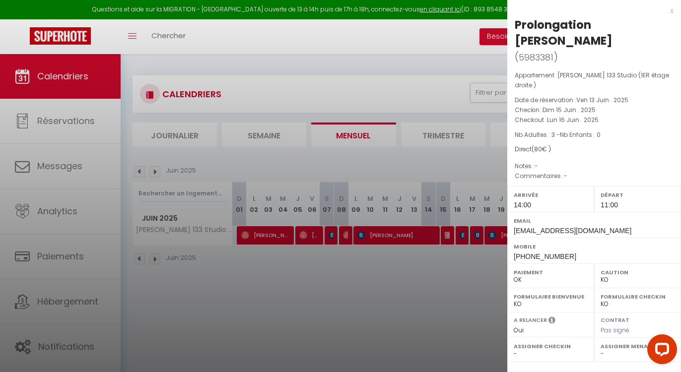
click at [666, 13] on div "x Prolongation [PERSON_NAME] ( 5983381 ) Appartement : [PERSON_NAME] 133 Studio…" at bounding box center [594, 252] width 174 height 504
click at [663, 13] on div "x" at bounding box center [590, 11] width 166 height 12
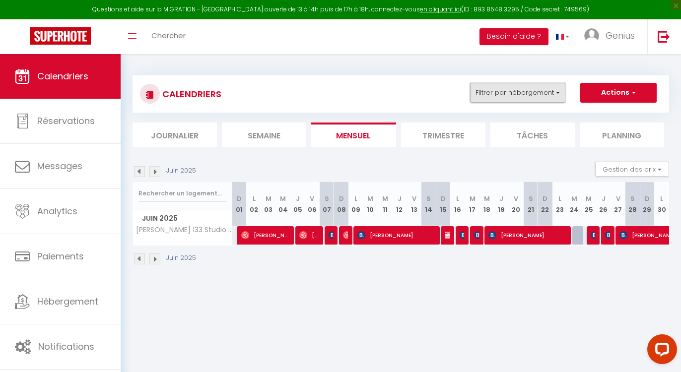
click at [560, 90] on button "Filtrer par hébergement" at bounding box center [517, 93] width 95 height 20
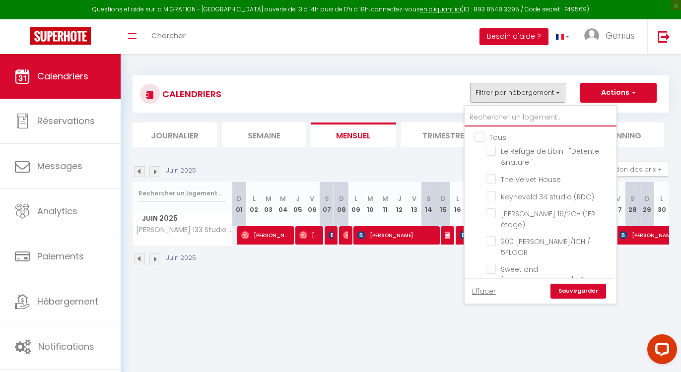
click at [536, 115] on input "text" at bounding box center [541, 118] width 152 height 18
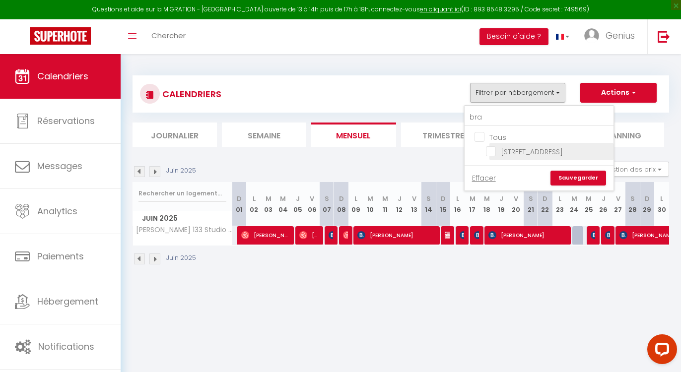
click at [490, 151] on input "[STREET_ADDRESS]" at bounding box center [548, 151] width 124 height 10
click at [495, 121] on input "bra" at bounding box center [539, 118] width 149 height 18
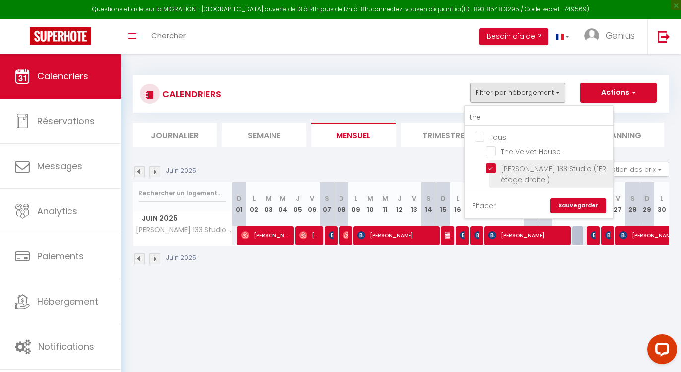
click at [491, 171] on input "[PERSON_NAME] 133 Studio (1ER étage droite )" at bounding box center [548, 168] width 124 height 10
click at [567, 208] on link "Sauvegarder" at bounding box center [578, 206] width 56 height 15
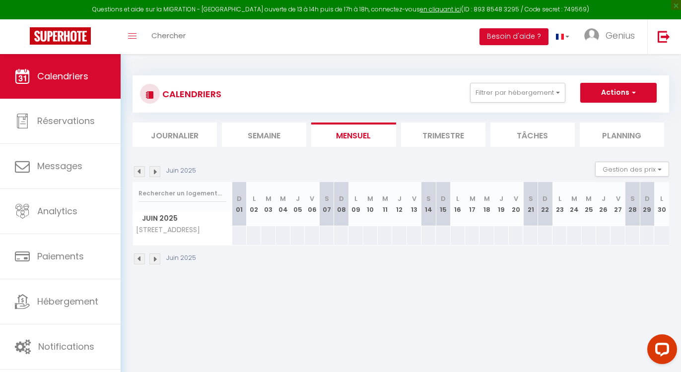
click at [154, 262] on img at bounding box center [154, 259] width 11 height 11
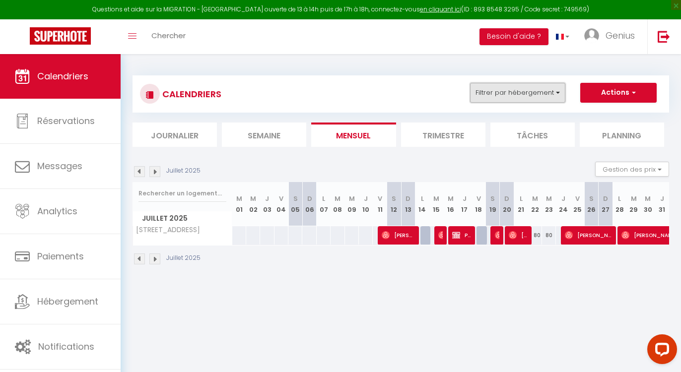
click at [540, 98] on button "Filtrer par hébergement" at bounding box center [517, 93] width 95 height 20
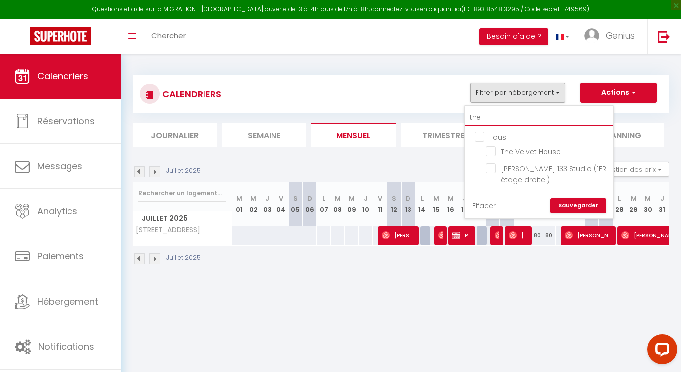
click at [513, 121] on input "the" at bounding box center [539, 118] width 149 height 18
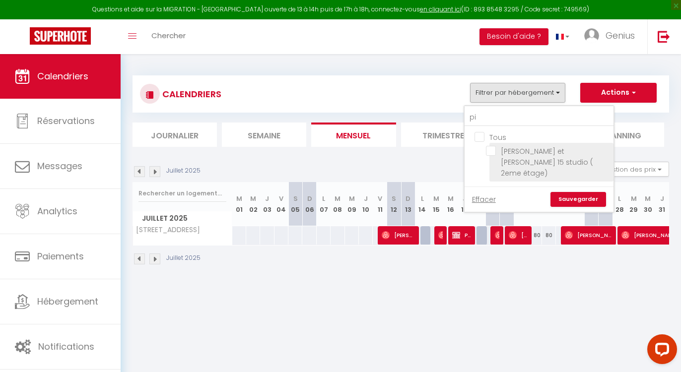
click at [489, 153] on input "[PERSON_NAME] et [PERSON_NAME] 15 studio ( 2eme étage)" at bounding box center [548, 151] width 124 height 10
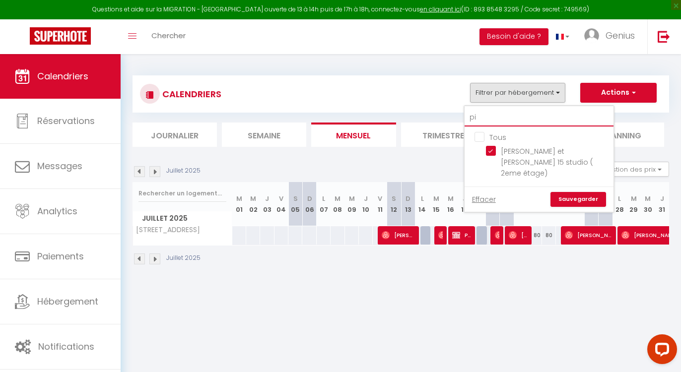
click at [496, 123] on input "pi" at bounding box center [539, 118] width 149 height 18
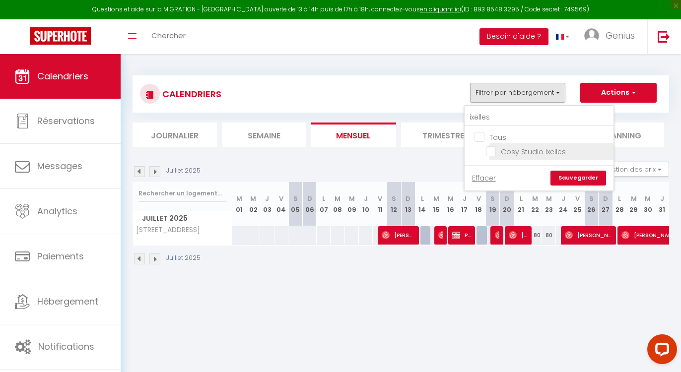
click at [496, 149] on input "Cosy Studio Ixelles" at bounding box center [548, 151] width 124 height 10
click at [577, 182] on link "Sauvegarder" at bounding box center [578, 178] width 56 height 15
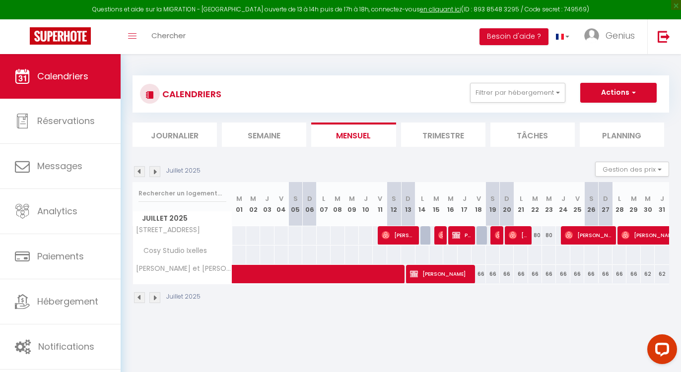
click at [141, 297] on img at bounding box center [139, 297] width 11 height 11
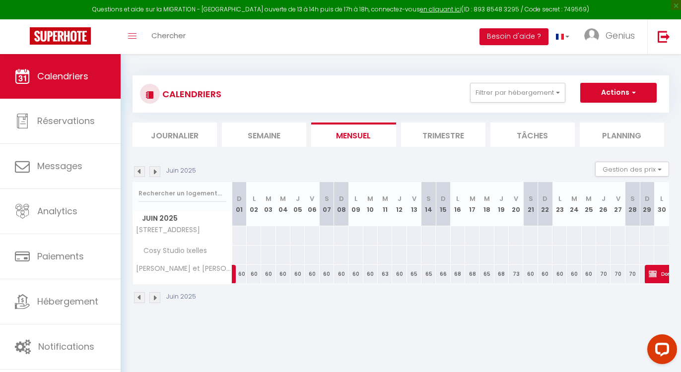
click at [141, 297] on img at bounding box center [139, 297] width 11 height 11
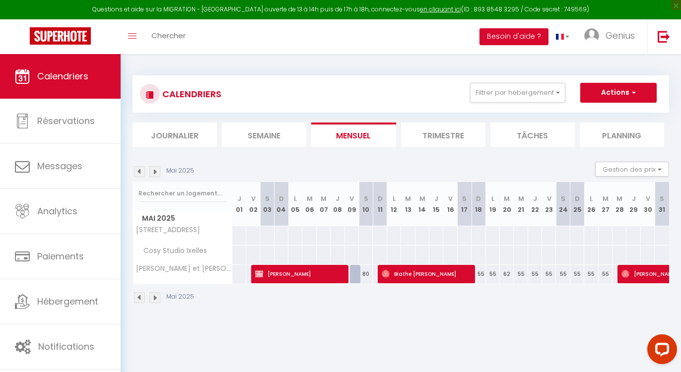
click at [141, 297] on img at bounding box center [139, 297] width 11 height 11
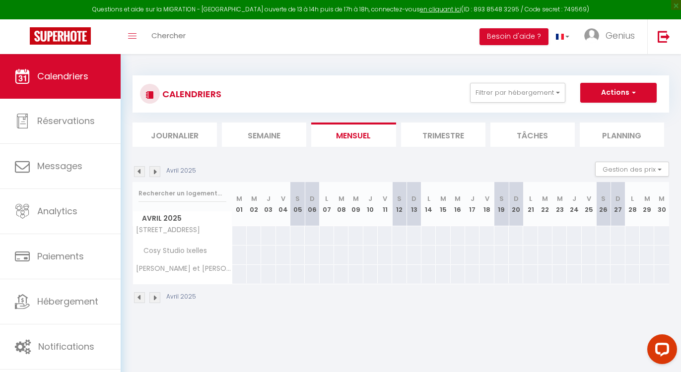
click at [153, 299] on img at bounding box center [154, 297] width 11 height 11
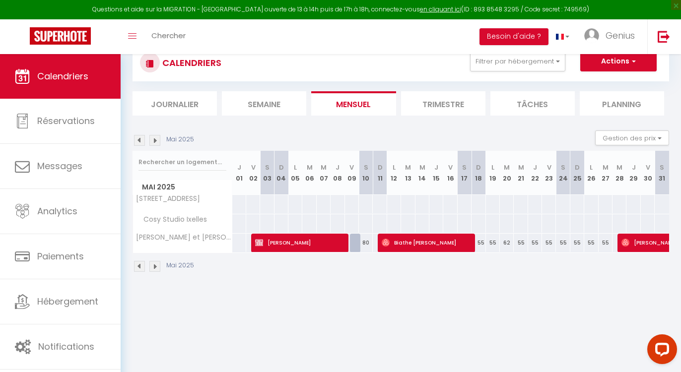
scroll to position [54, 0]
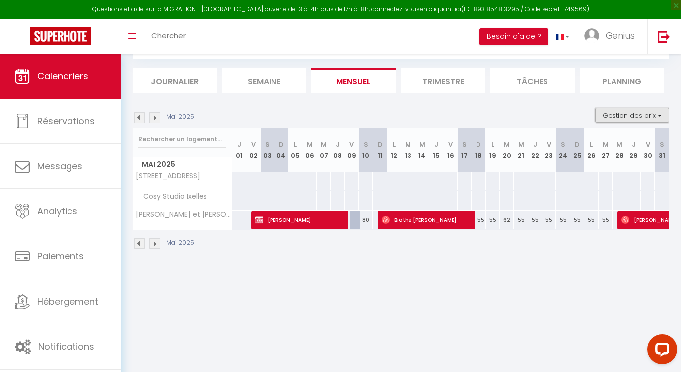
click at [639, 114] on button "Gestion des prix" at bounding box center [632, 115] width 74 height 15
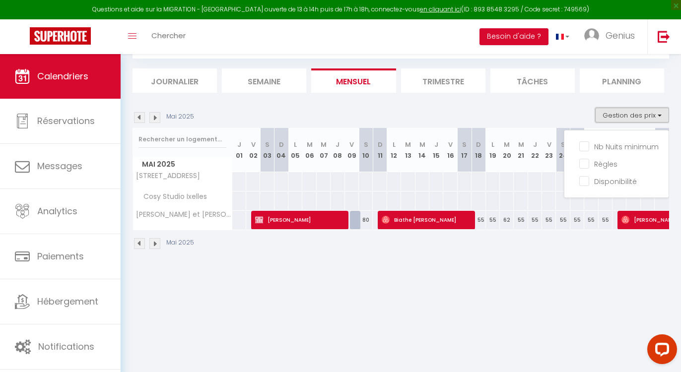
click at [619, 122] on button "Gestion des prix" at bounding box center [632, 115] width 74 height 15
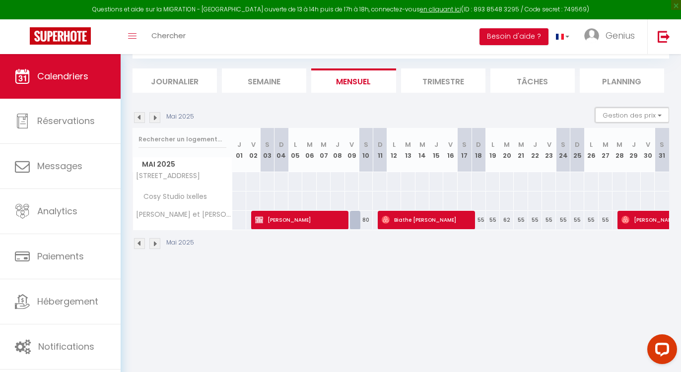
scroll to position [0, 0]
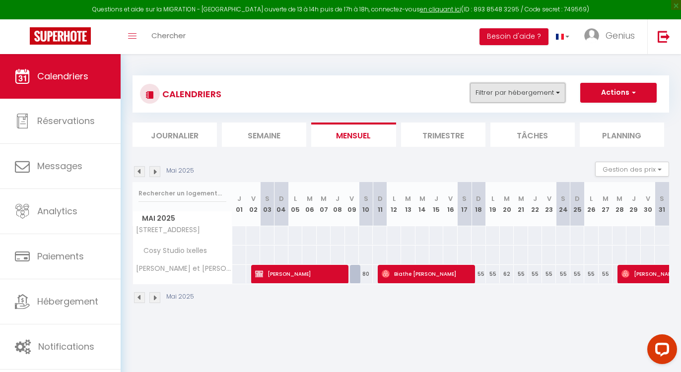
click at [549, 94] on button "Filtrer par hébergement" at bounding box center [517, 93] width 95 height 20
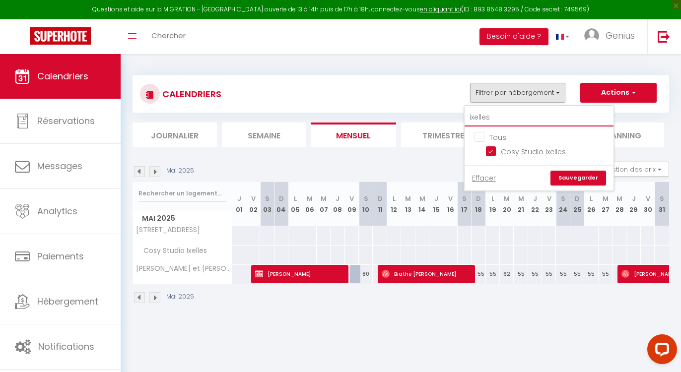
click at [492, 120] on input "ixelles" at bounding box center [539, 118] width 149 height 18
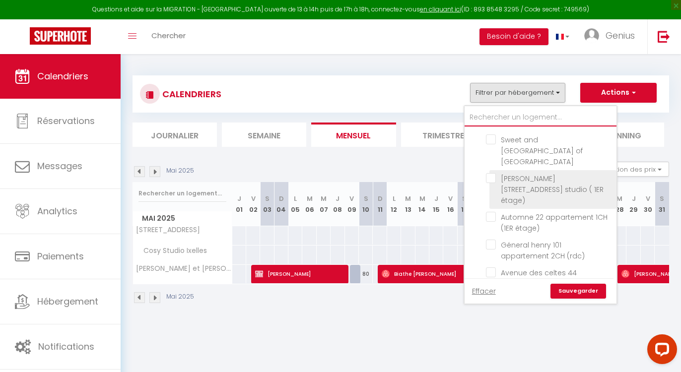
scroll to position [135, 0]
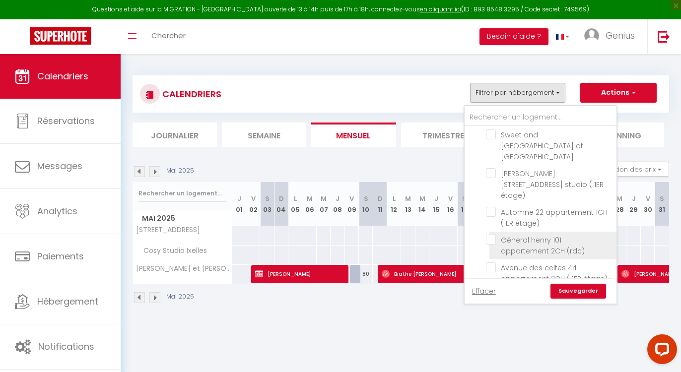
click at [494, 235] on input "Géneral henry 101 appartement 2CH (rdc)" at bounding box center [549, 240] width 127 height 10
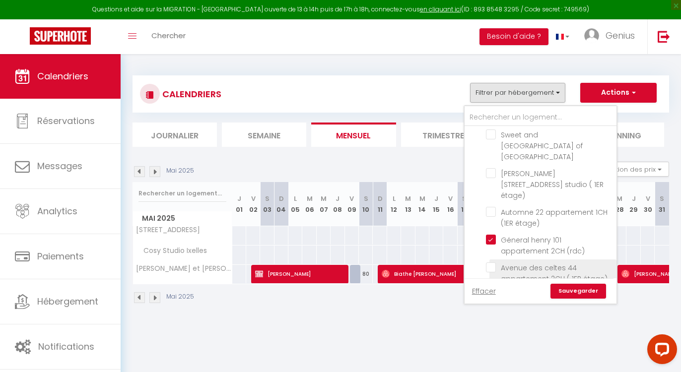
click at [495, 263] on input "Avenue des celtes 44 appartement 2CH ( 1ER étage)" at bounding box center [549, 268] width 127 height 10
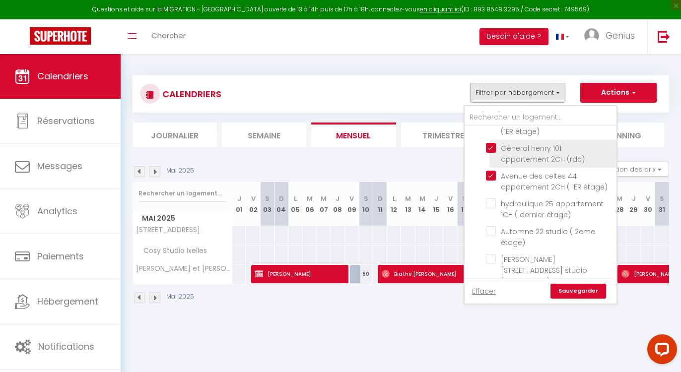
scroll to position [228, 0]
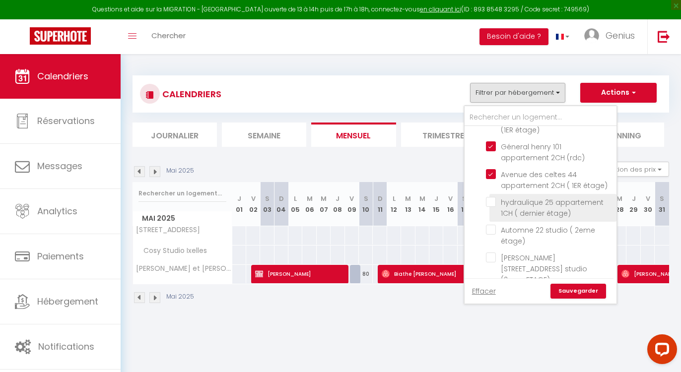
click at [490, 197] on input "hydraulique 25 appartement 1CH ( dernier étage)" at bounding box center [549, 202] width 127 height 10
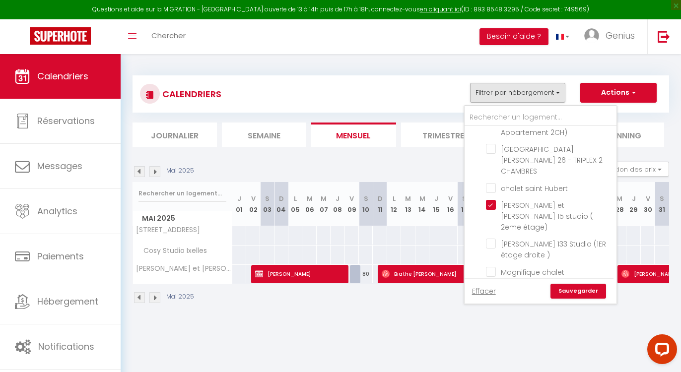
scroll to position [608, 0]
click at [502, 237] on input "[PERSON_NAME] 133 Studio (1ER étage droite )" at bounding box center [549, 242] width 127 height 10
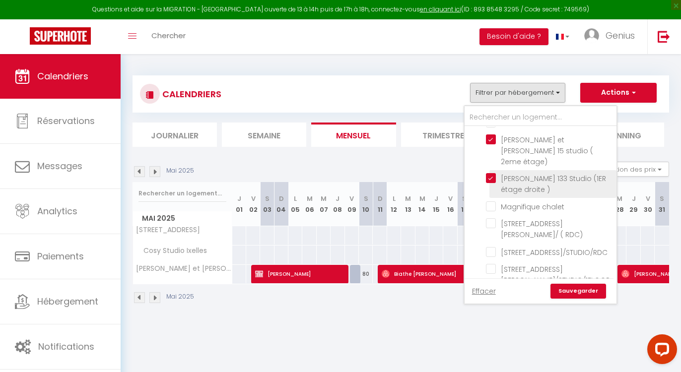
scroll to position [684, 0]
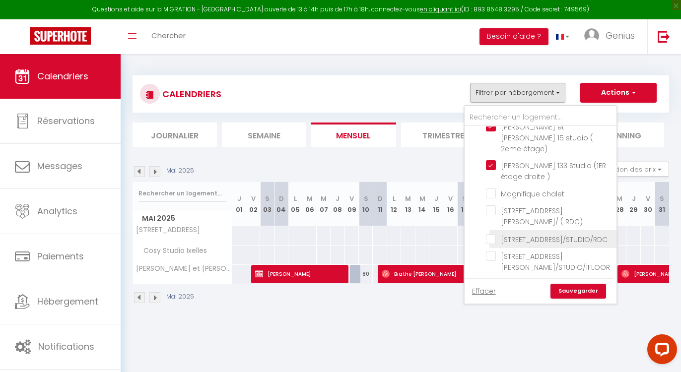
click at [519, 235] on span "[STREET_ADDRESS]/STUDIO/RDC" at bounding box center [554, 240] width 107 height 10
click at [519, 233] on input "[STREET_ADDRESS]/STUDIO/RDC" at bounding box center [549, 238] width 127 height 10
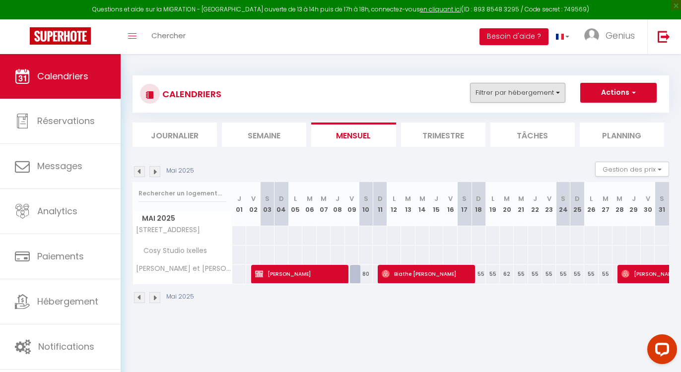
drag, startPoint x: 519, startPoint y: 211, endPoint x: 547, endPoint y: 90, distance: 124.2
click at [547, 90] on div "CALENDRIERS Filtrer par hébergement Tous Le Refuge de Libin . "Détente &nature …" at bounding box center [401, 190] width 537 height 248
click at [547, 90] on button "Filtrer par hébergement" at bounding box center [517, 93] width 95 height 20
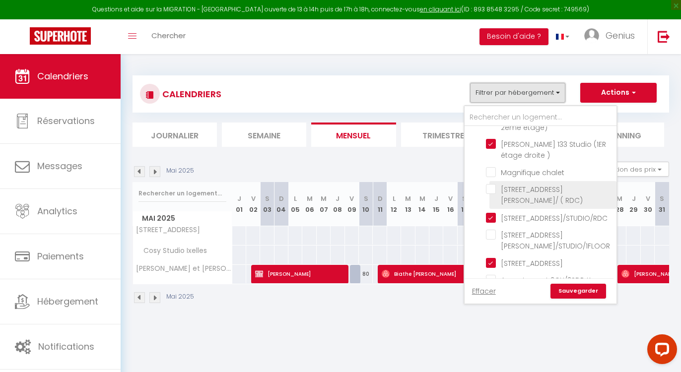
scroll to position [893, 0]
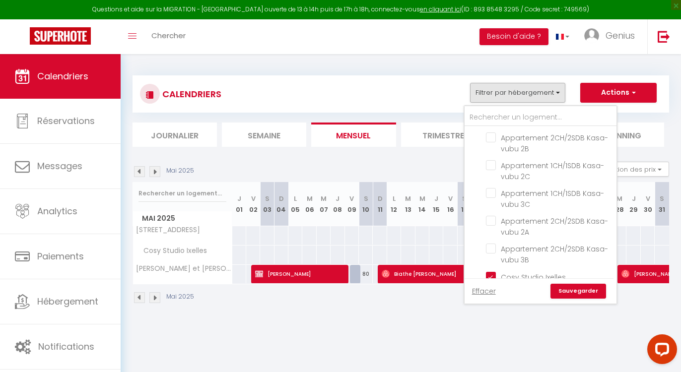
click at [568, 292] on link "Sauvegarder" at bounding box center [578, 291] width 56 height 15
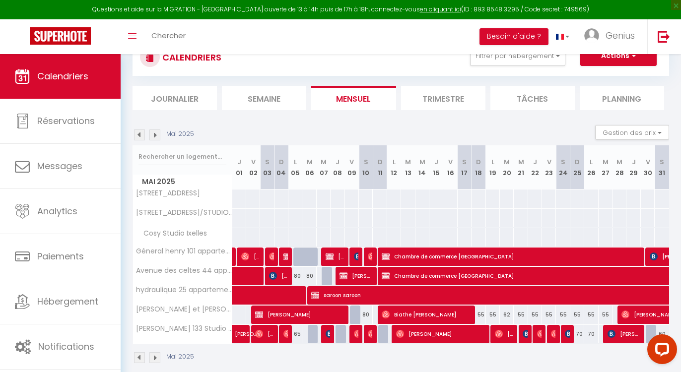
scroll to position [53, 0]
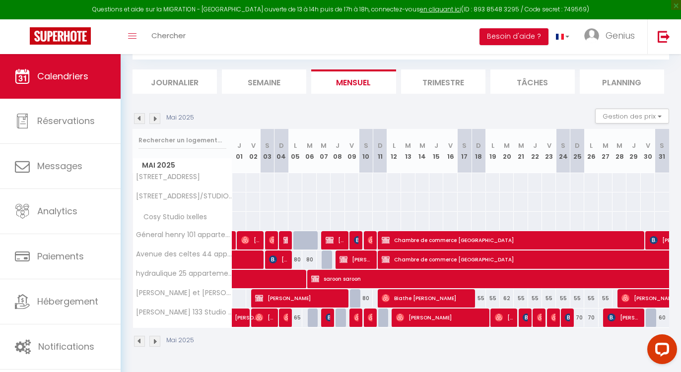
click at [139, 342] on img at bounding box center [139, 341] width 11 height 11
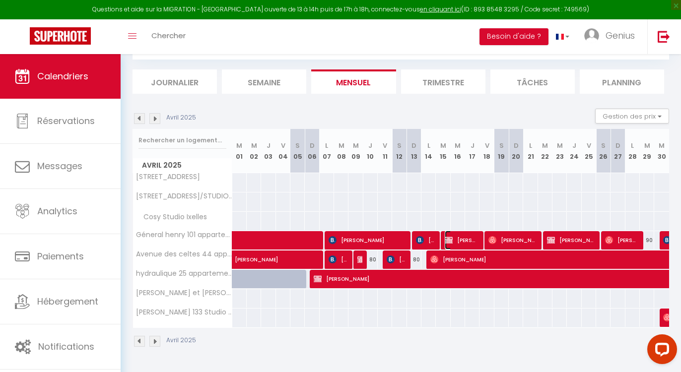
click at [462, 235] on span "[PERSON_NAME]" at bounding box center [462, 240] width 34 height 19
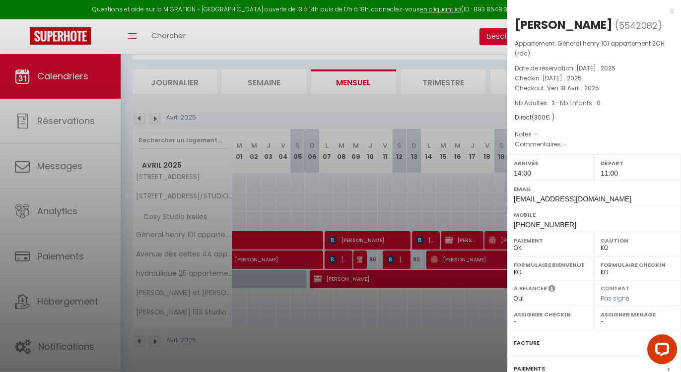
click at [462, 235] on div at bounding box center [340, 186] width 681 height 372
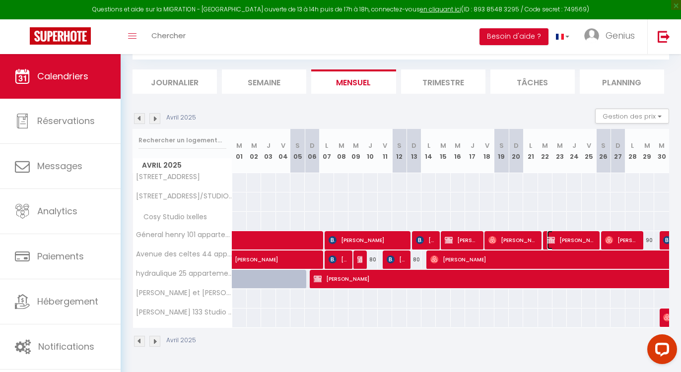
click at [575, 235] on span "[PERSON_NAME]" at bounding box center [571, 240] width 48 height 19
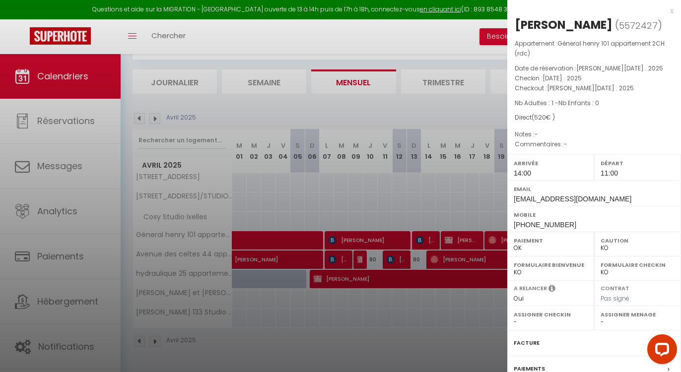
click at [482, 213] on div at bounding box center [340, 186] width 681 height 372
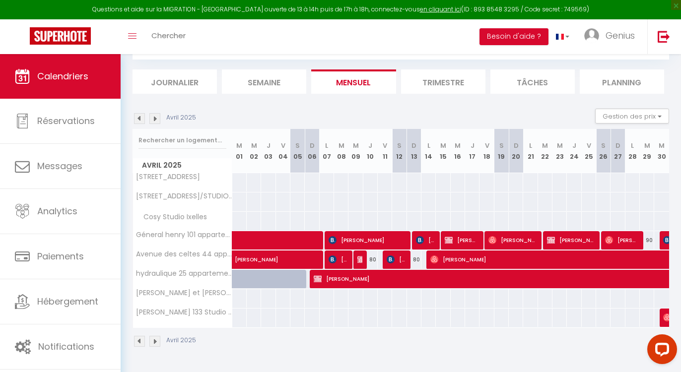
click at [153, 339] on img at bounding box center [154, 341] width 11 height 11
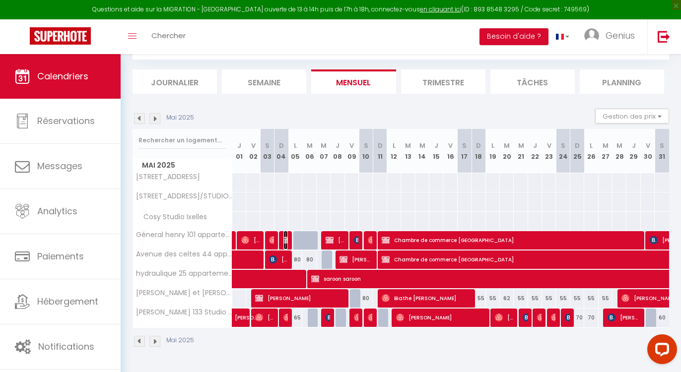
click at [287, 239] on img at bounding box center [287, 240] width 8 height 8
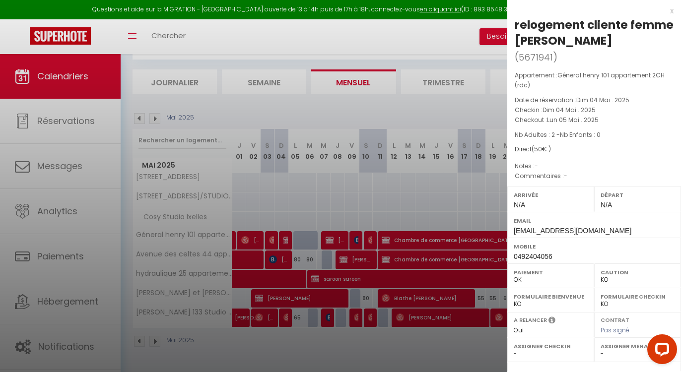
click at [339, 242] on div at bounding box center [340, 186] width 681 height 372
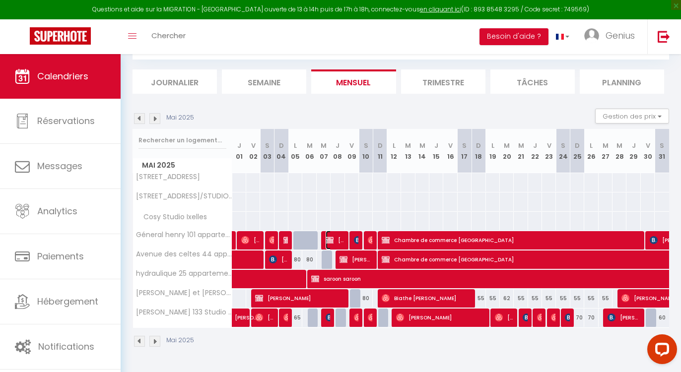
click at [339, 242] on span "[PERSON_NAME]" at bounding box center [335, 240] width 18 height 19
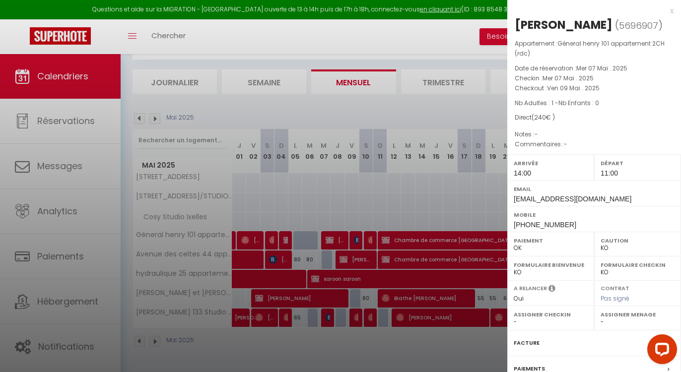
click at [157, 118] on div at bounding box center [340, 186] width 681 height 372
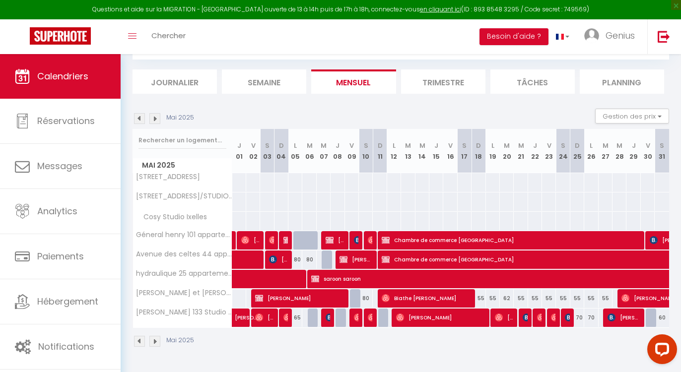
click at [157, 118] on img at bounding box center [154, 118] width 11 height 11
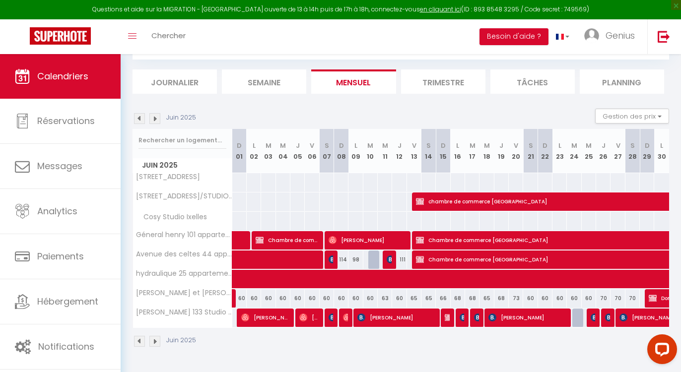
click at [155, 117] on img at bounding box center [154, 118] width 11 height 11
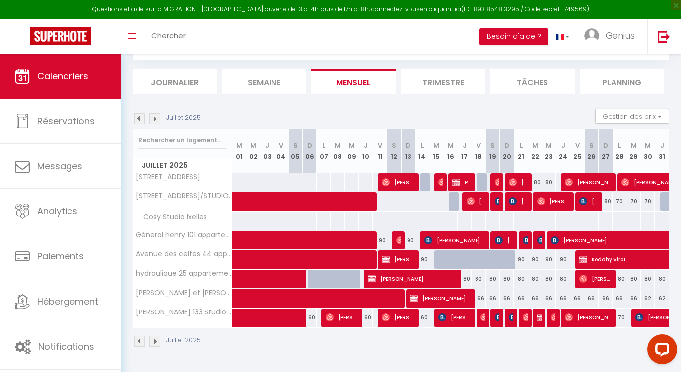
click at [138, 118] on img at bounding box center [139, 118] width 11 height 11
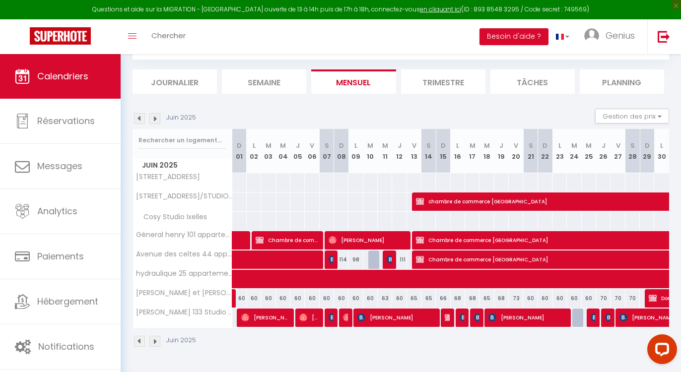
click at [137, 118] on img at bounding box center [139, 118] width 11 height 11
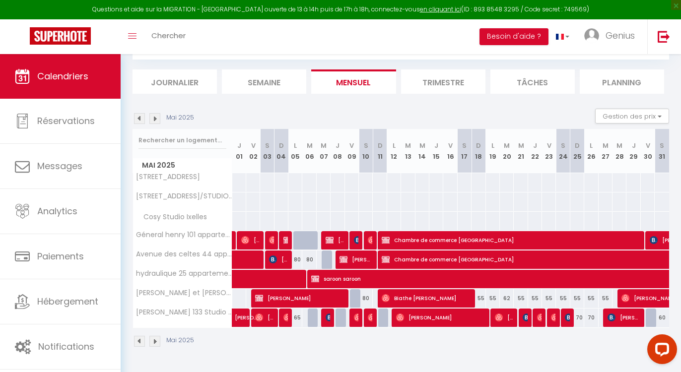
click at [137, 118] on img at bounding box center [139, 118] width 11 height 11
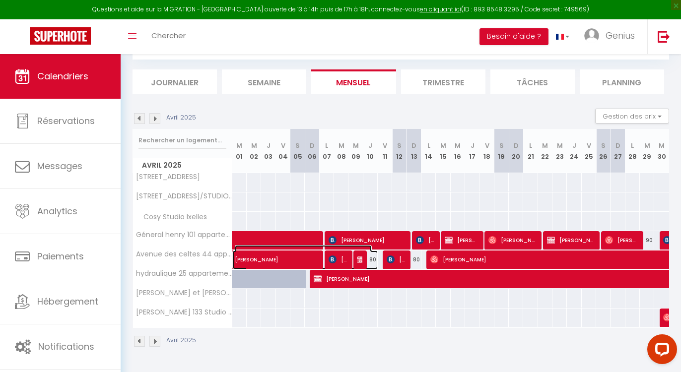
click at [358, 262] on span "[PERSON_NAME]" at bounding box center [303, 254] width 137 height 19
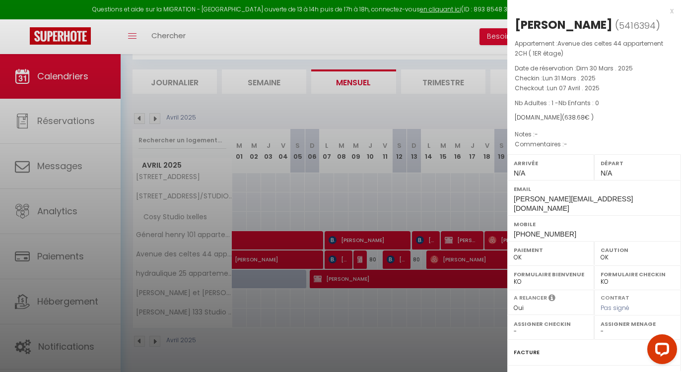
click at [349, 263] on div at bounding box center [340, 186] width 681 height 372
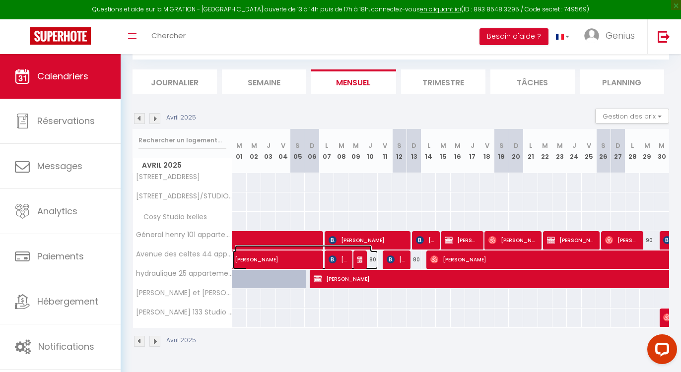
click at [349, 263] on span "[PERSON_NAME]" at bounding box center [303, 254] width 137 height 19
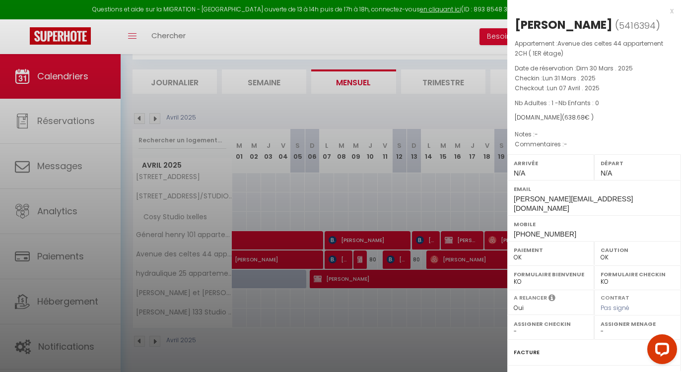
click at [306, 264] on div at bounding box center [340, 186] width 681 height 372
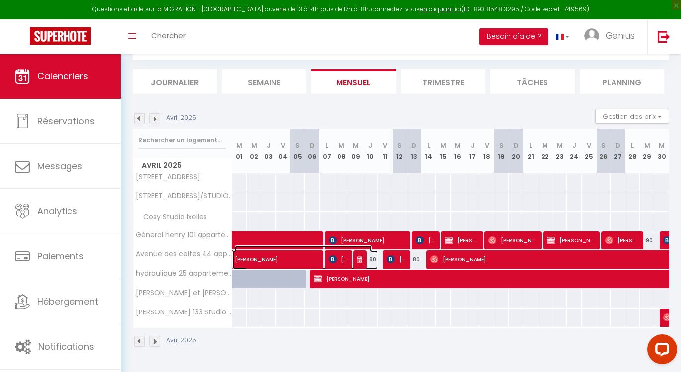
click at [306, 264] on span at bounding box center [309, 260] width 137 height 19
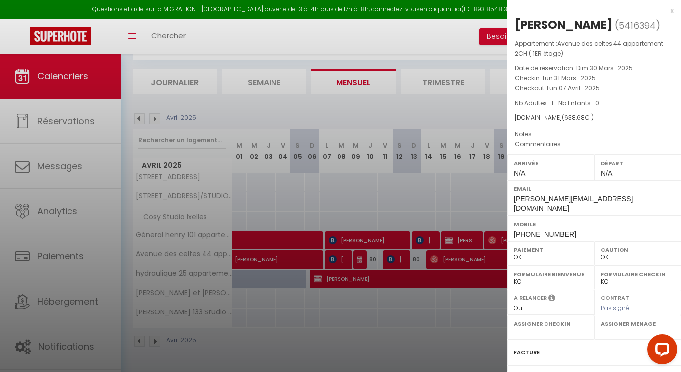
click at [344, 262] on div at bounding box center [340, 186] width 681 height 372
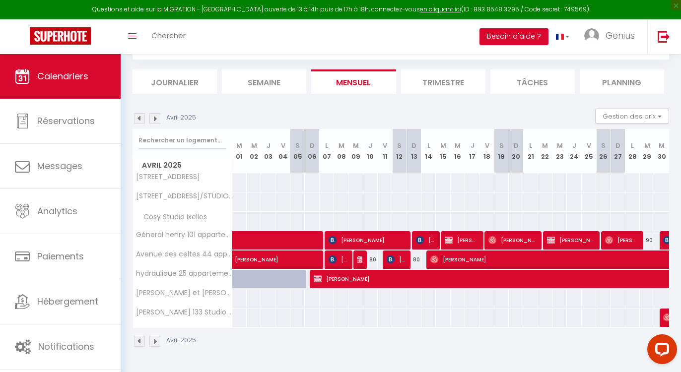
click at [156, 120] on img at bounding box center [154, 118] width 11 height 11
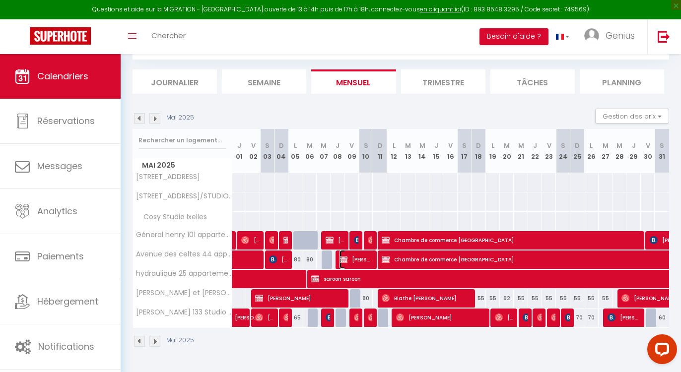
click at [365, 260] on span "[PERSON_NAME]" at bounding box center [356, 259] width 32 height 19
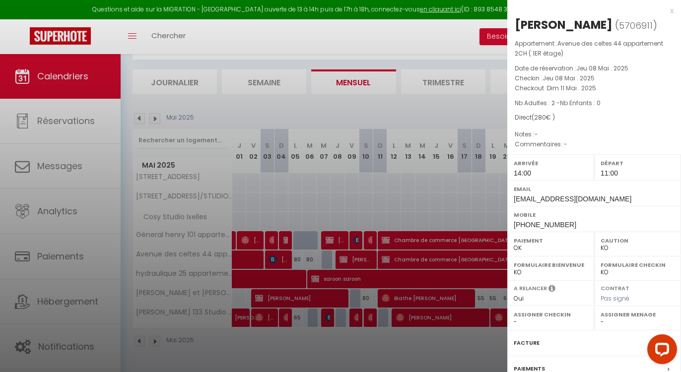
click at [357, 277] on div at bounding box center [340, 186] width 681 height 372
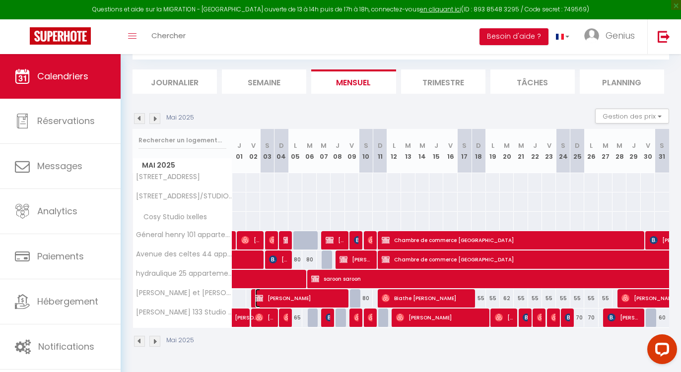
click at [328, 295] on span "[PERSON_NAME]" at bounding box center [299, 298] width 88 height 19
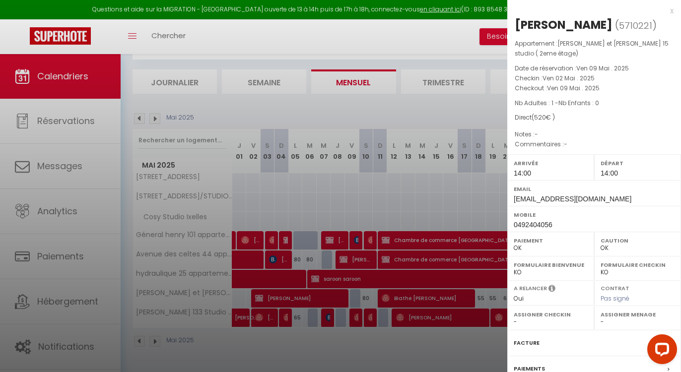
click at [242, 321] on div at bounding box center [340, 186] width 681 height 372
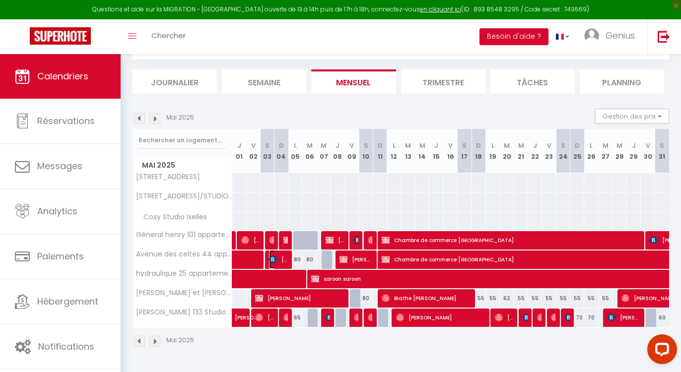
click at [284, 262] on span "[PERSON_NAME]" at bounding box center [278, 259] width 18 height 19
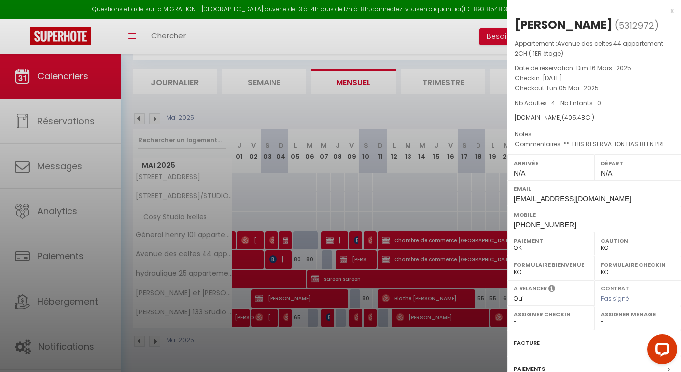
click at [284, 262] on div at bounding box center [340, 186] width 681 height 372
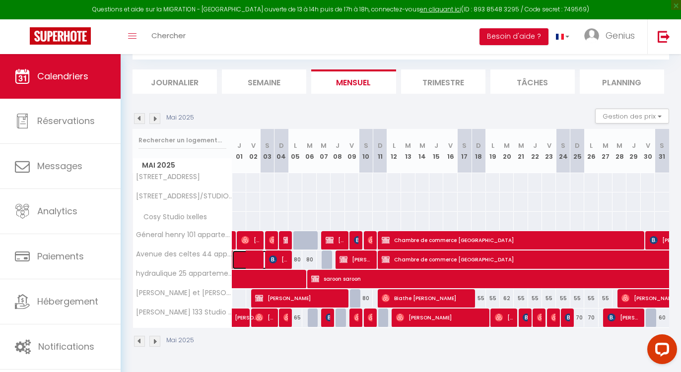
click at [248, 261] on span at bounding box center [264, 260] width 46 height 19
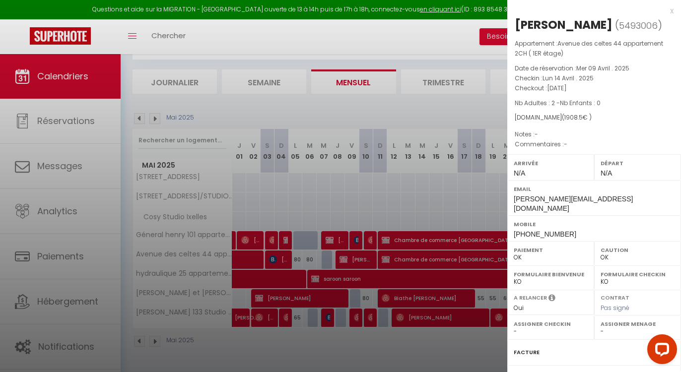
click at [248, 261] on div at bounding box center [340, 186] width 681 height 372
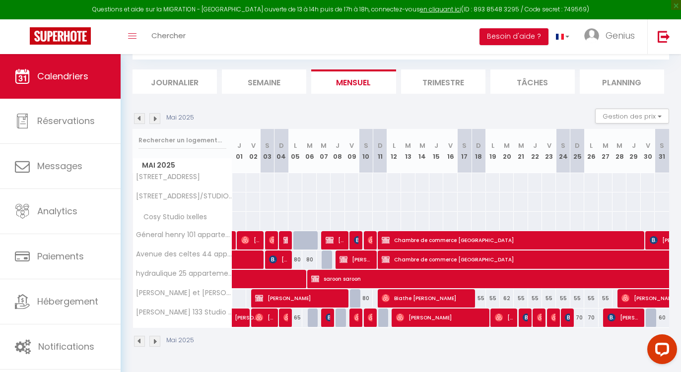
click at [152, 123] on img at bounding box center [154, 118] width 11 height 11
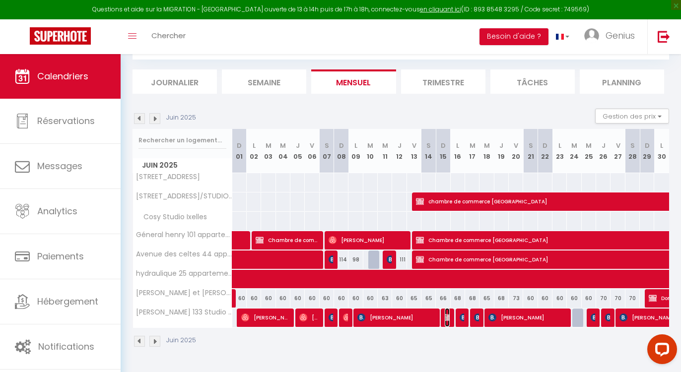
click at [451, 321] on img at bounding box center [449, 318] width 8 height 8
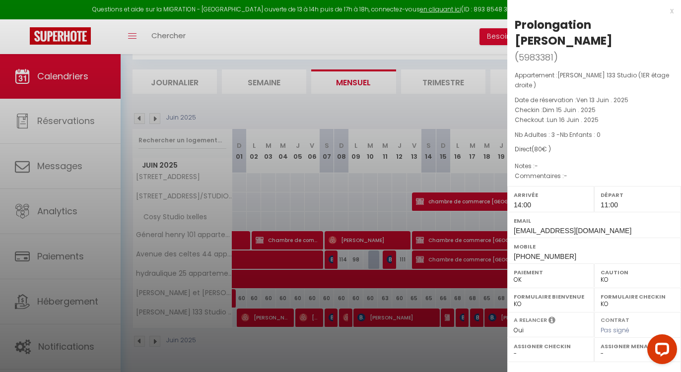
click at [440, 351] on div at bounding box center [340, 186] width 681 height 372
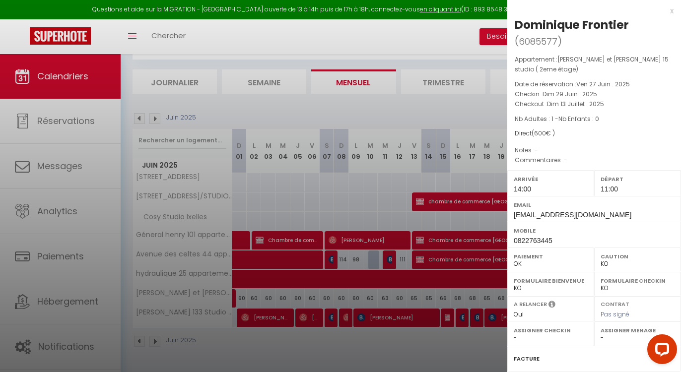
click at [150, 123] on div at bounding box center [340, 186] width 681 height 372
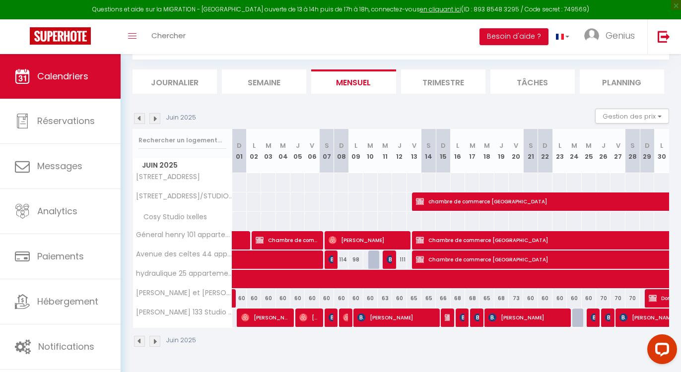
click at [153, 119] on img at bounding box center [154, 118] width 11 height 11
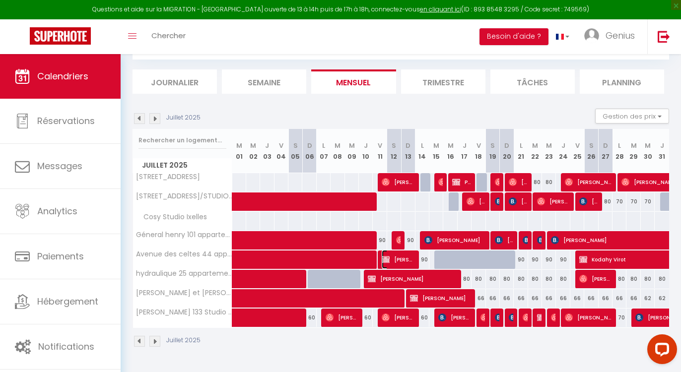
click at [395, 265] on span "[PERSON_NAME]" at bounding box center [398, 259] width 32 height 19
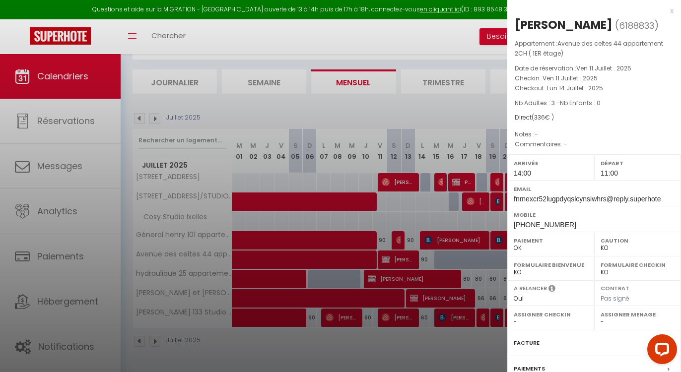
click at [473, 177] on div at bounding box center [340, 186] width 681 height 372
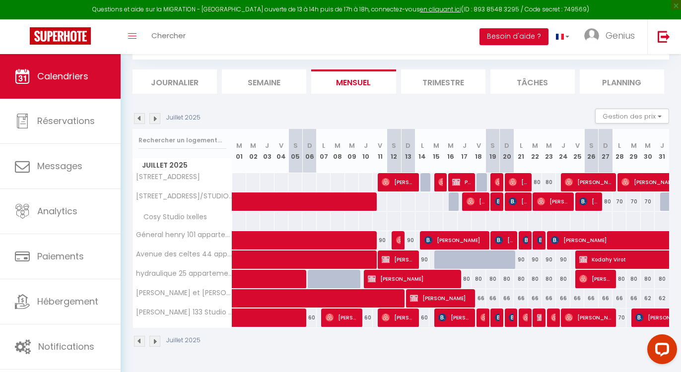
click at [473, 177] on div at bounding box center [468, 182] width 14 height 19
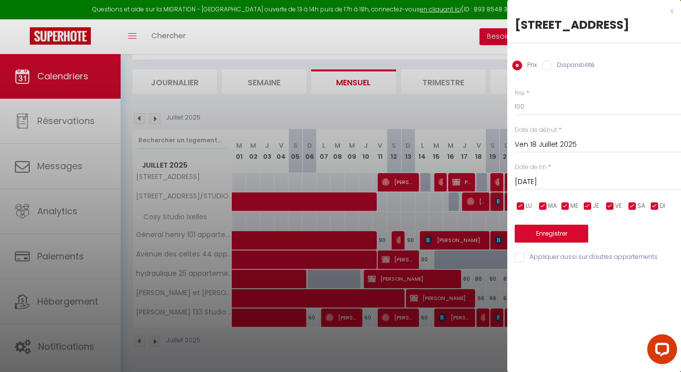
click at [455, 184] on div at bounding box center [340, 186] width 681 height 372
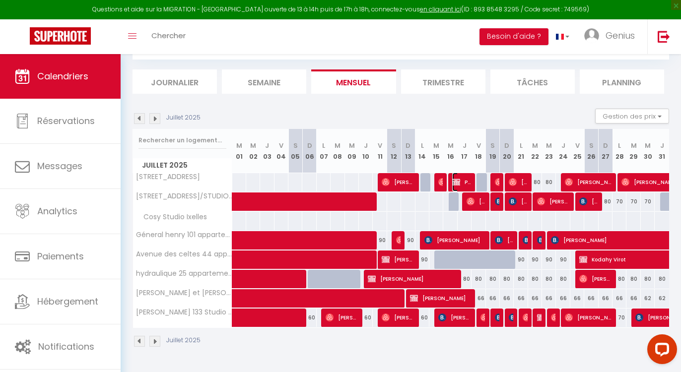
click at [455, 184] on img at bounding box center [456, 182] width 8 height 8
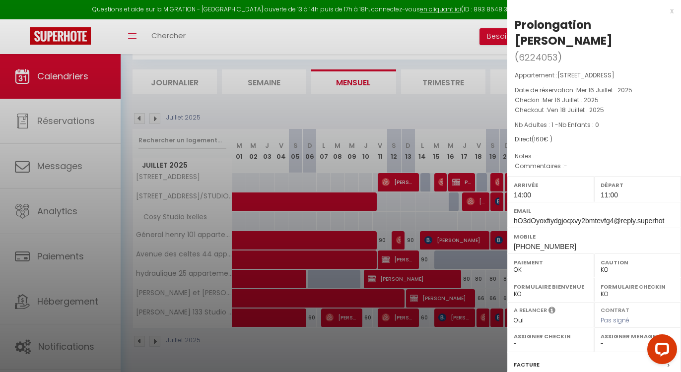
click at [430, 205] on div at bounding box center [340, 186] width 681 height 372
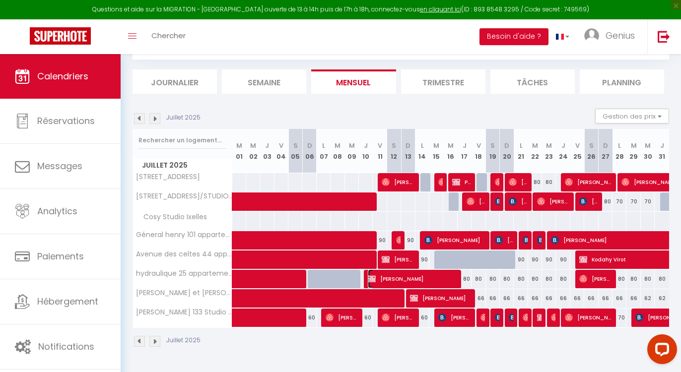
click at [424, 276] on span "[PERSON_NAME]" at bounding box center [412, 279] width 88 height 19
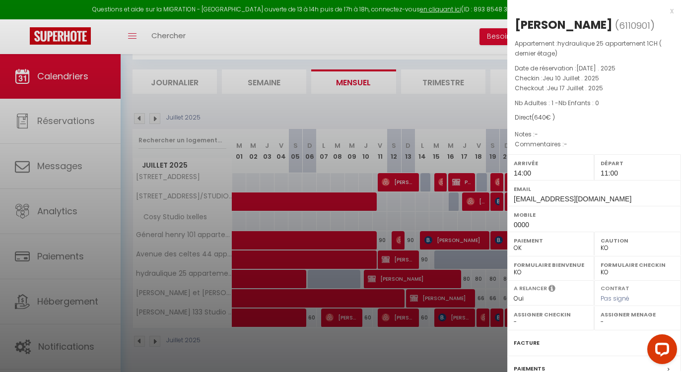
click at [425, 356] on div at bounding box center [340, 186] width 681 height 372
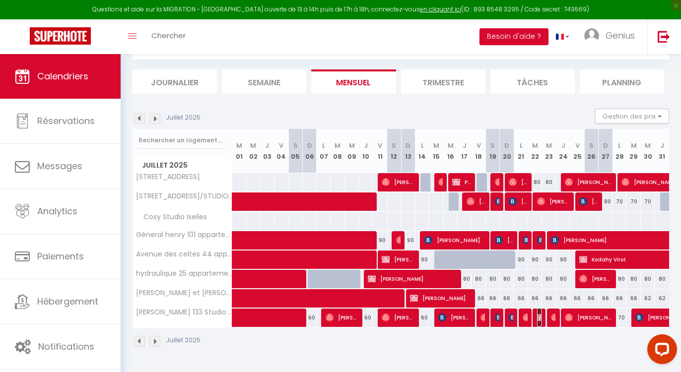
click at [540, 319] on img at bounding box center [541, 318] width 8 height 8
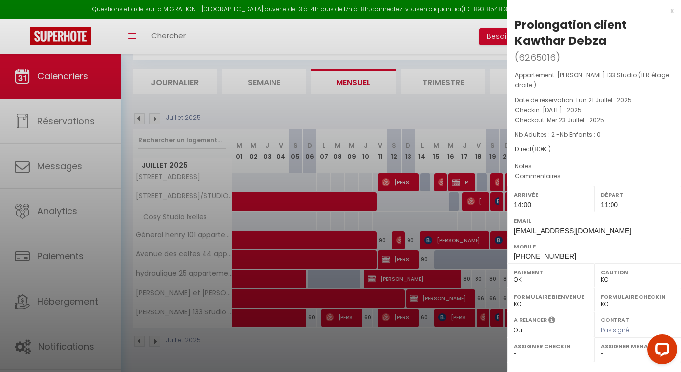
click at [442, 357] on div at bounding box center [340, 186] width 681 height 372
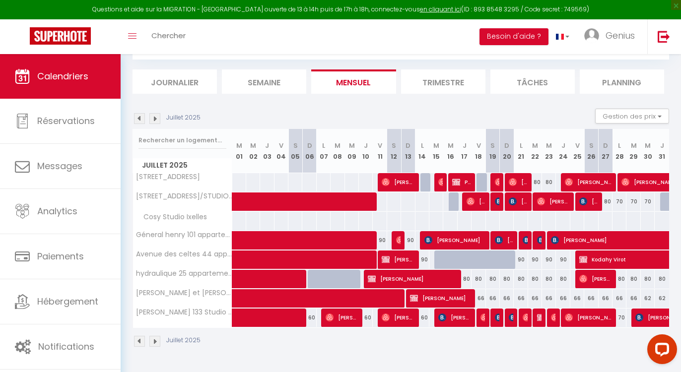
scroll to position [54, 0]
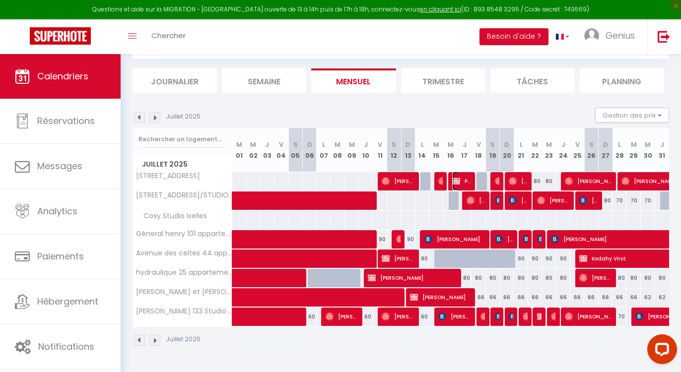
click at [460, 183] on img at bounding box center [456, 181] width 8 height 8
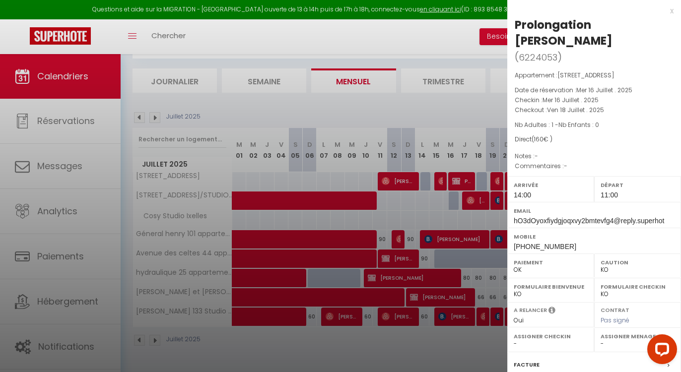
click at [423, 218] on div at bounding box center [340, 186] width 681 height 372
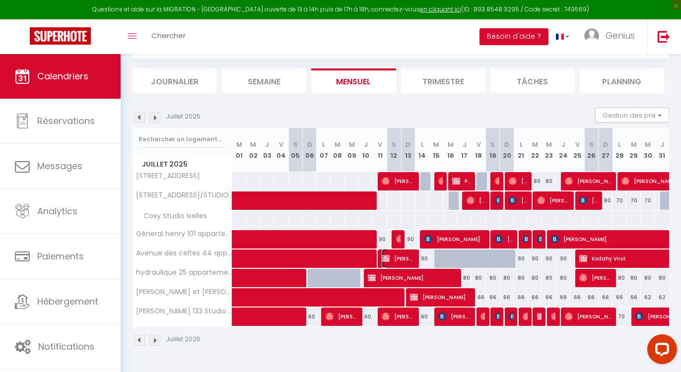
click at [397, 262] on span "[PERSON_NAME]" at bounding box center [398, 258] width 32 height 19
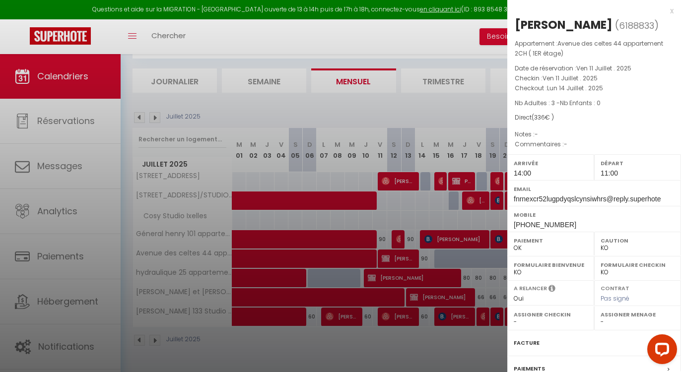
click at [400, 279] on div at bounding box center [340, 186] width 681 height 372
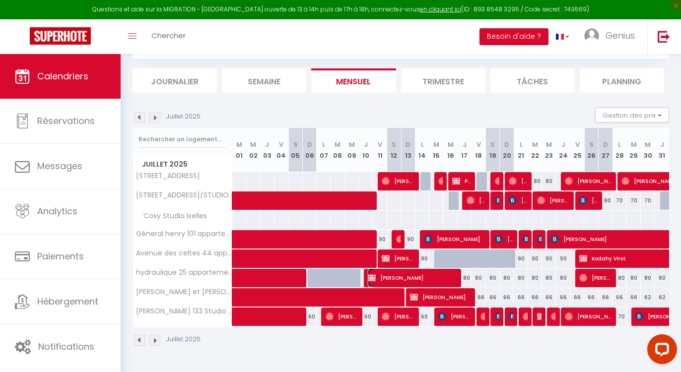
click at [400, 279] on span "[PERSON_NAME]" at bounding box center [412, 278] width 88 height 19
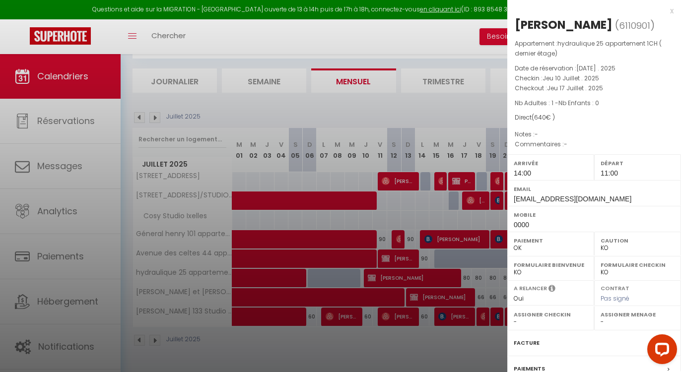
click at [440, 299] on div at bounding box center [340, 186] width 681 height 372
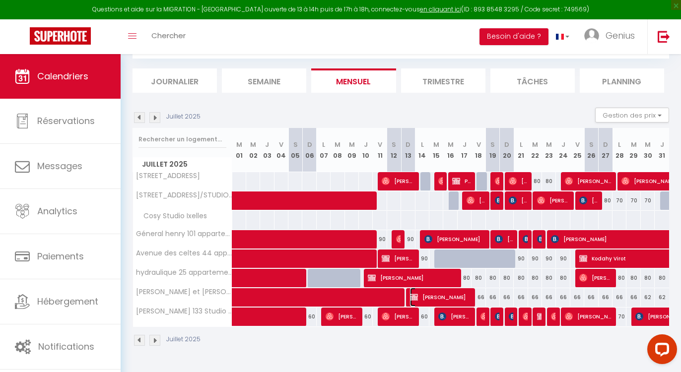
click at [440, 299] on span "[PERSON_NAME]" at bounding box center [440, 297] width 60 height 19
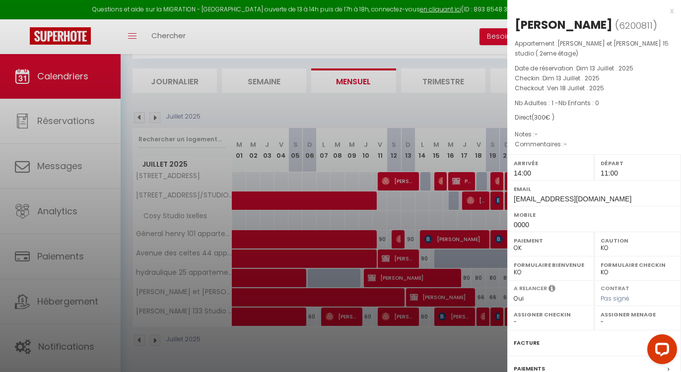
click at [419, 343] on div at bounding box center [340, 186] width 681 height 372
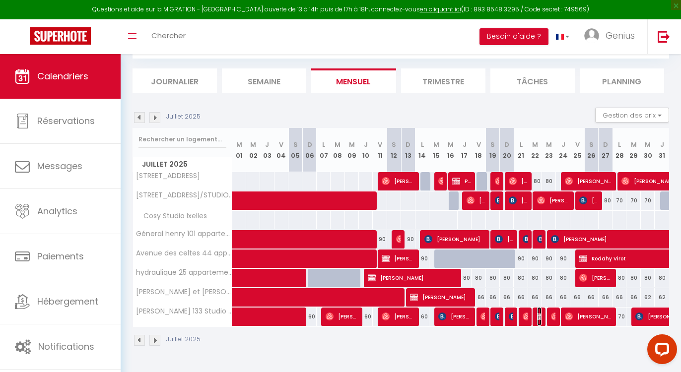
click at [541, 320] on img at bounding box center [541, 317] width 8 height 8
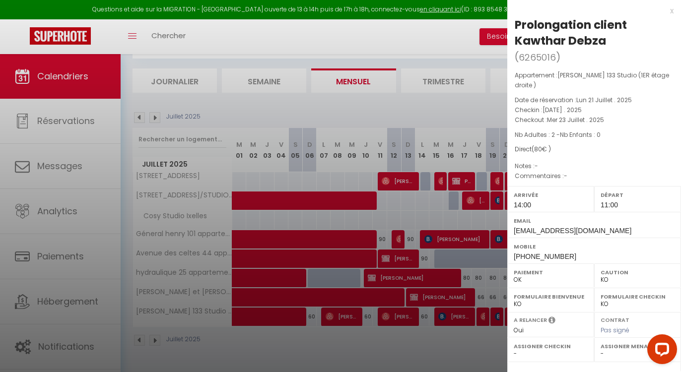
click at [443, 350] on div at bounding box center [340, 186] width 681 height 372
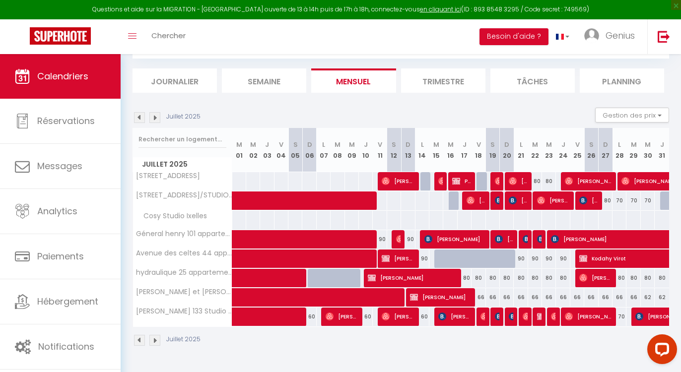
click at [141, 339] on img at bounding box center [139, 340] width 11 height 11
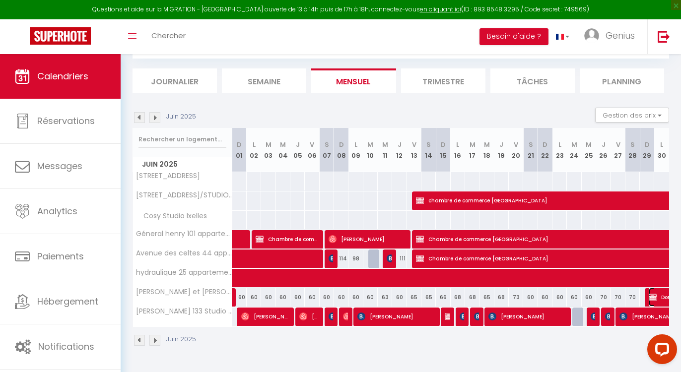
click at [655, 297] on img at bounding box center [653, 297] width 8 height 8
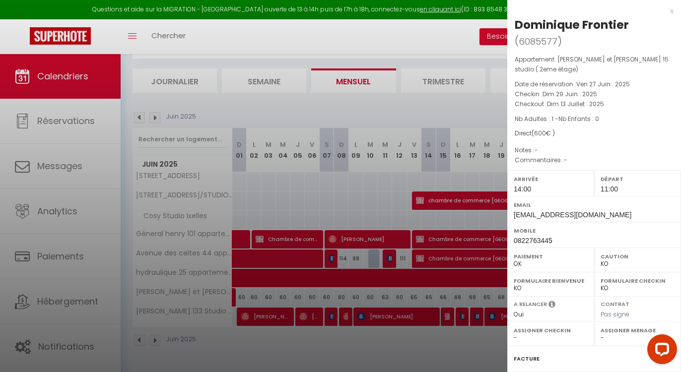
click at [469, 340] on div at bounding box center [340, 186] width 681 height 372
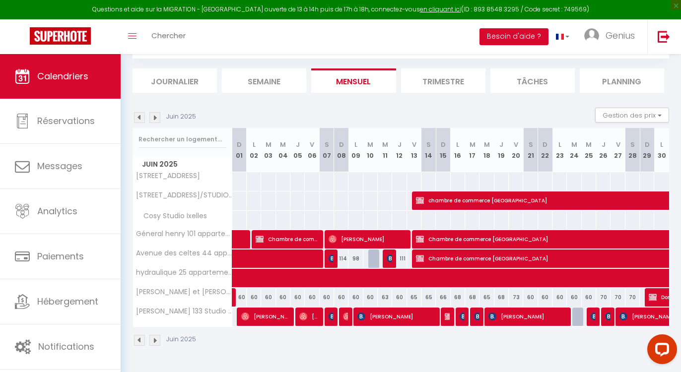
click at [138, 342] on img at bounding box center [139, 340] width 11 height 11
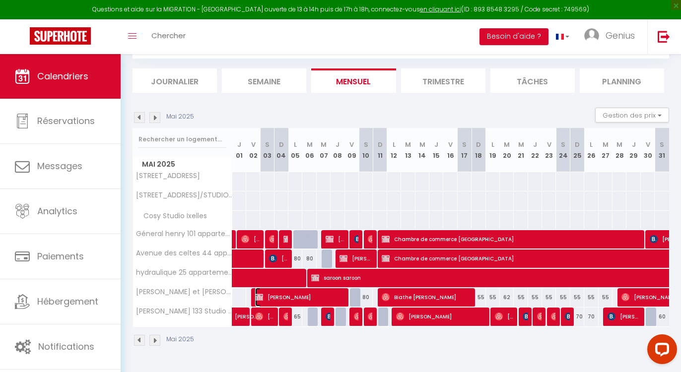
click at [285, 296] on span "[PERSON_NAME]" at bounding box center [299, 297] width 88 height 19
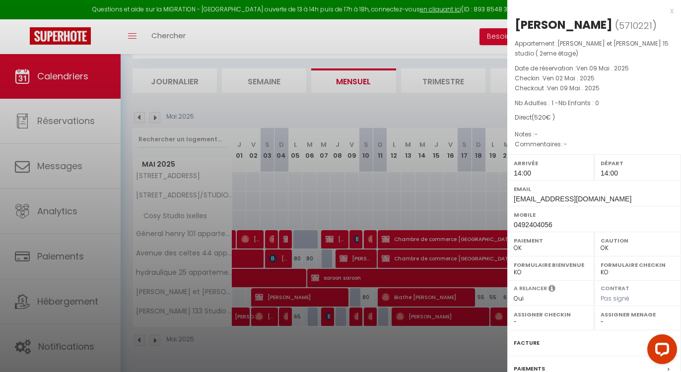
click at [285, 296] on div at bounding box center [340, 186] width 681 height 372
